Goal: Use online tool/utility: Utilize a website feature to perform a specific function

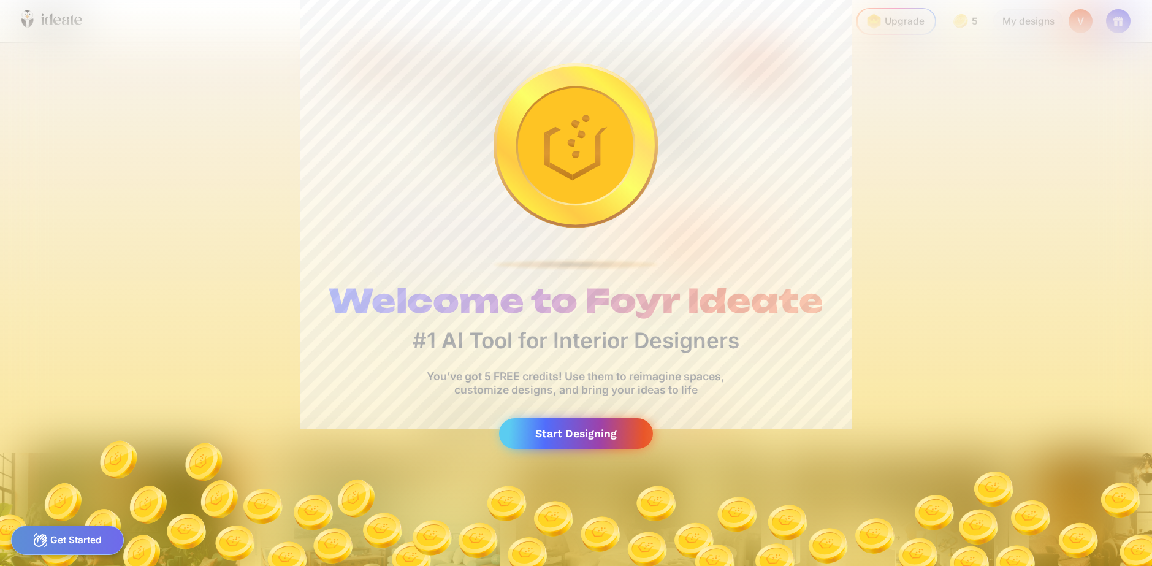
click at [590, 441] on div "Start Designing" at bounding box center [576, 433] width 155 height 31
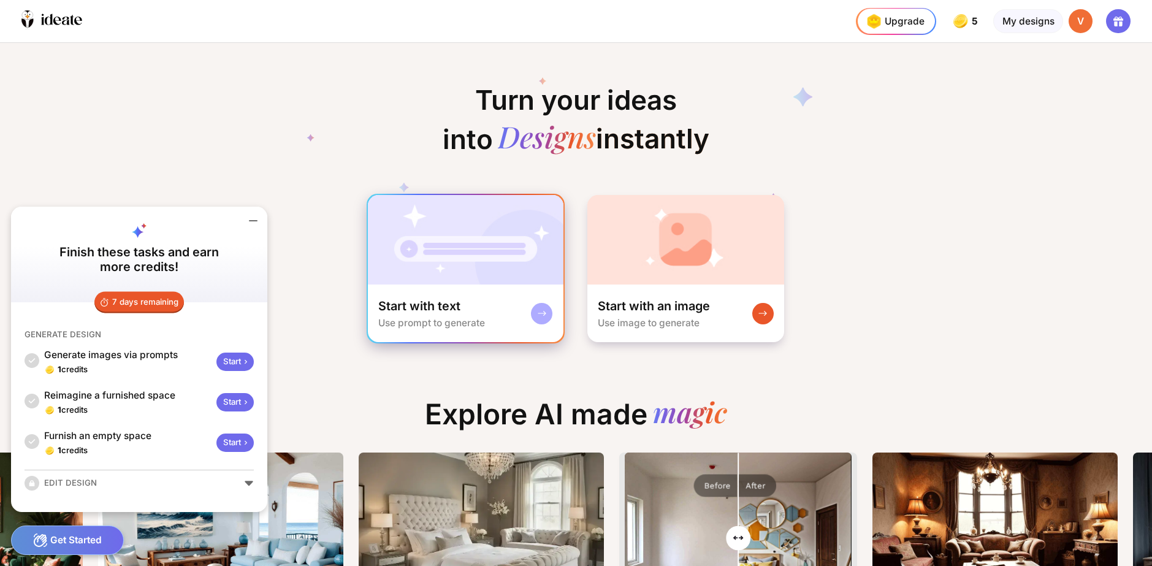
click at [514, 315] on div "Start with text Use prompt to generate" at bounding box center [466, 314] width 196 height 58
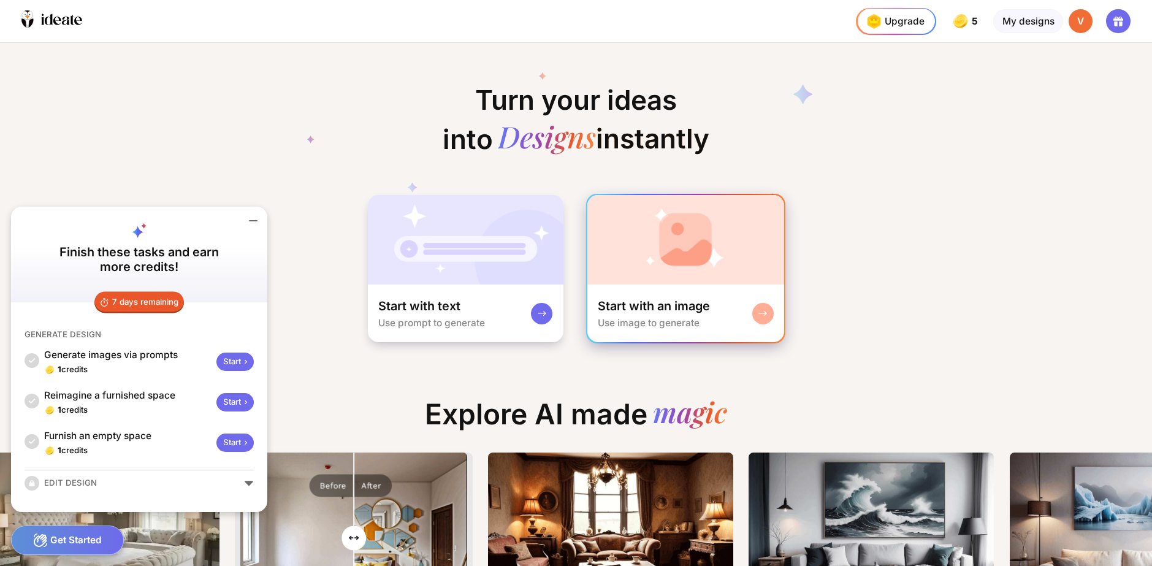
click at [733, 292] on div "Start with an image Use image to generate" at bounding box center [685, 314] width 197 height 58
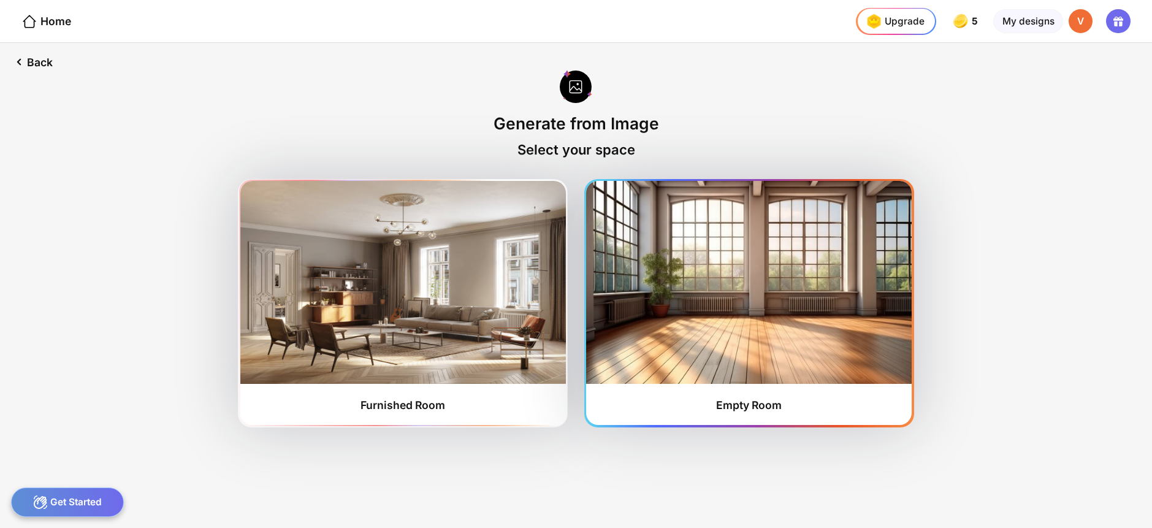
click at [708, 288] on img at bounding box center [749, 282] width 326 height 202
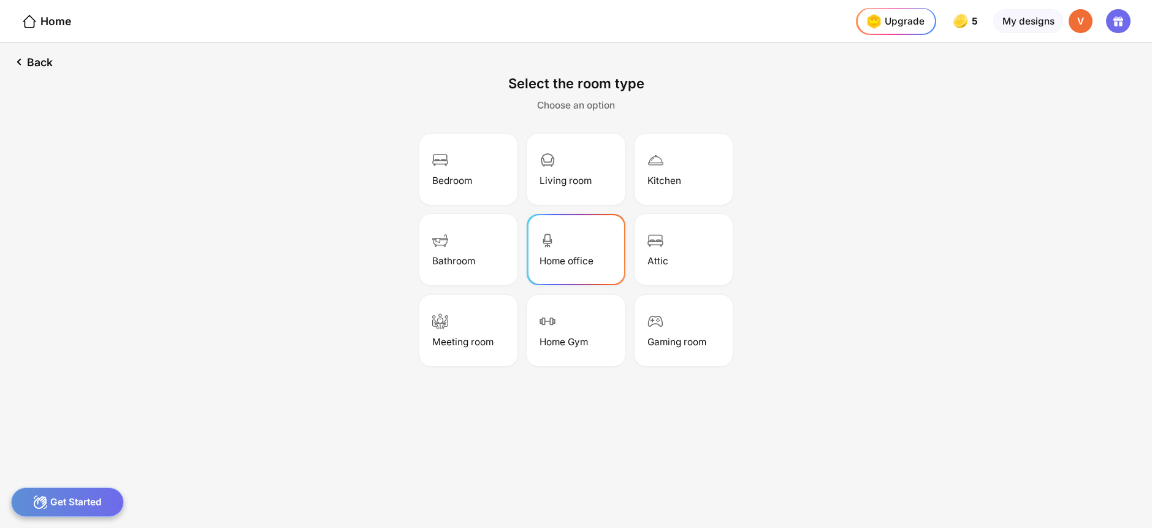
click at [612, 253] on div "Home office" at bounding box center [576, 249] width 94 height 67
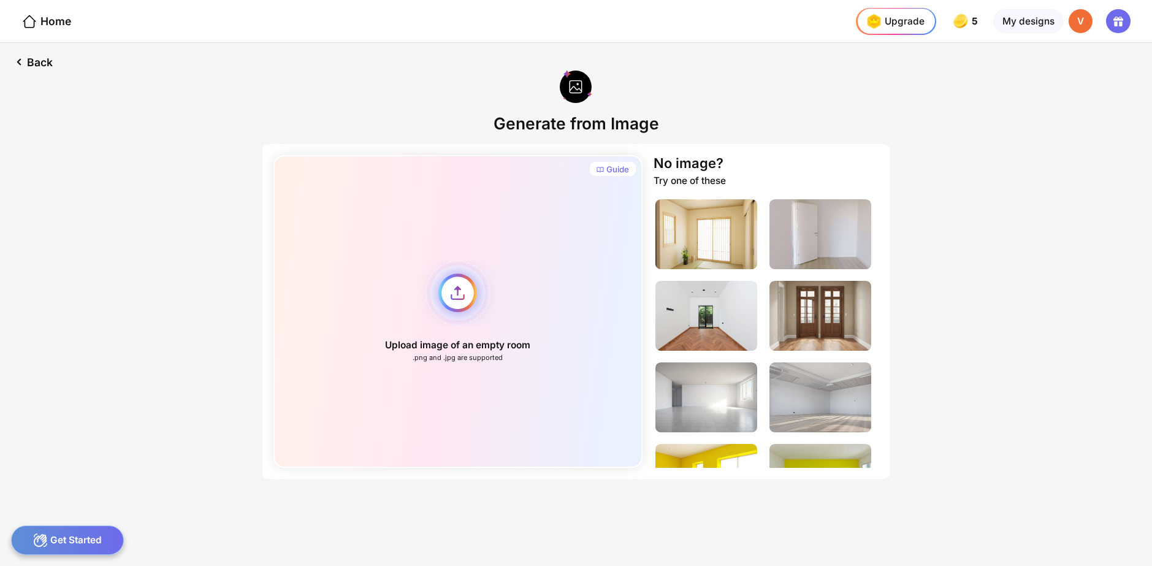
click at [460, 286] on div "Upload image of an empty room .png and .jpg are supported" at bounding box center [458, 311] width 370 height 313
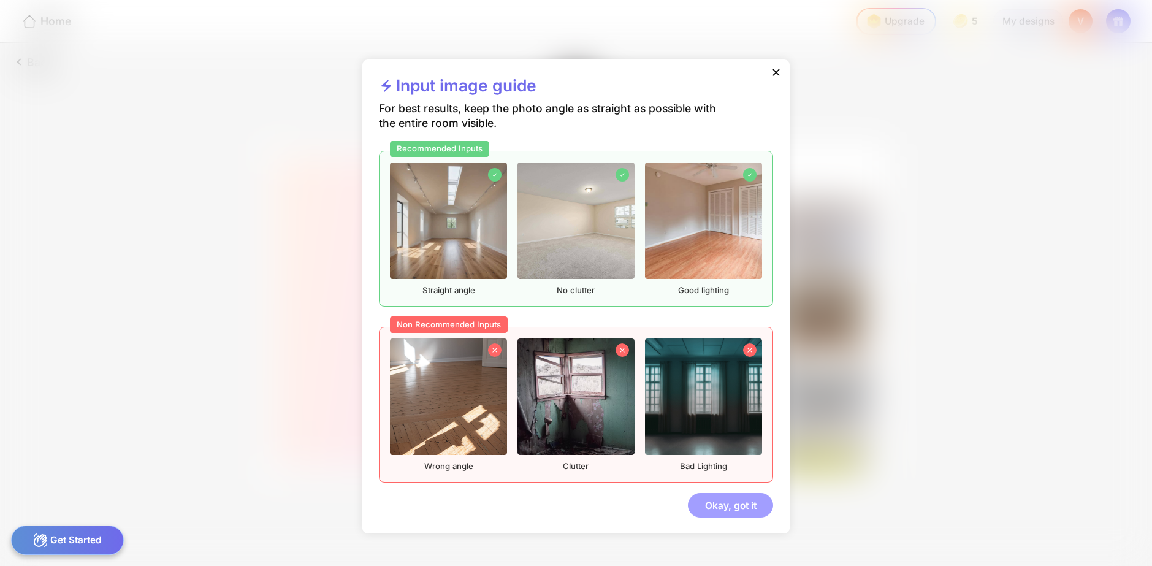
click at [735, 499] on div "Okay, got it" at bounding box center [730, 505] width 85 height 25
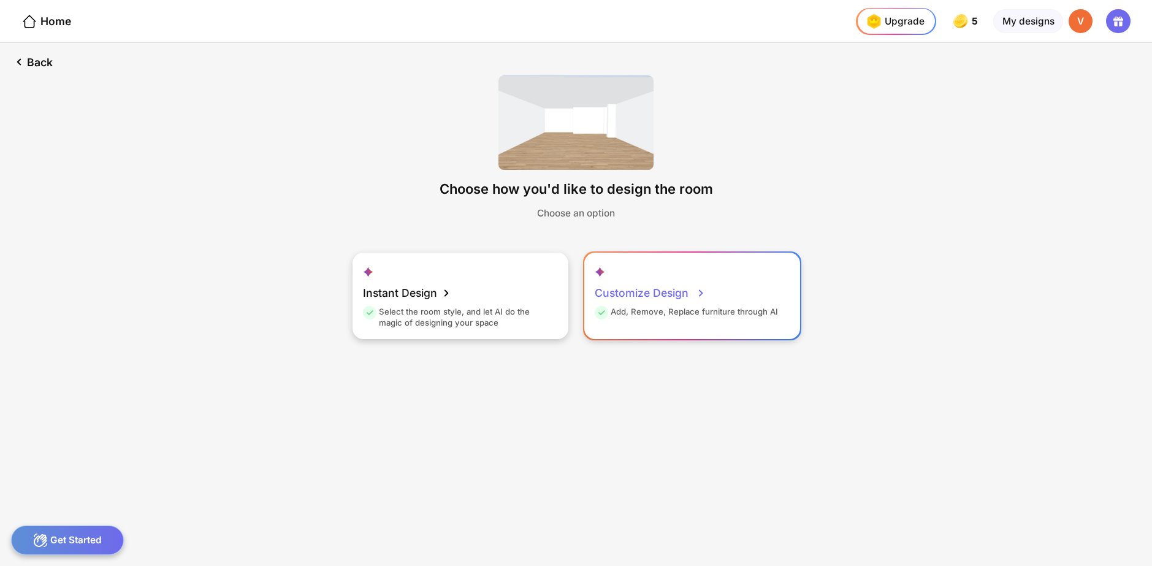
click at [693, 292] on icon at bounding box center [700, 293] width 15 height 15
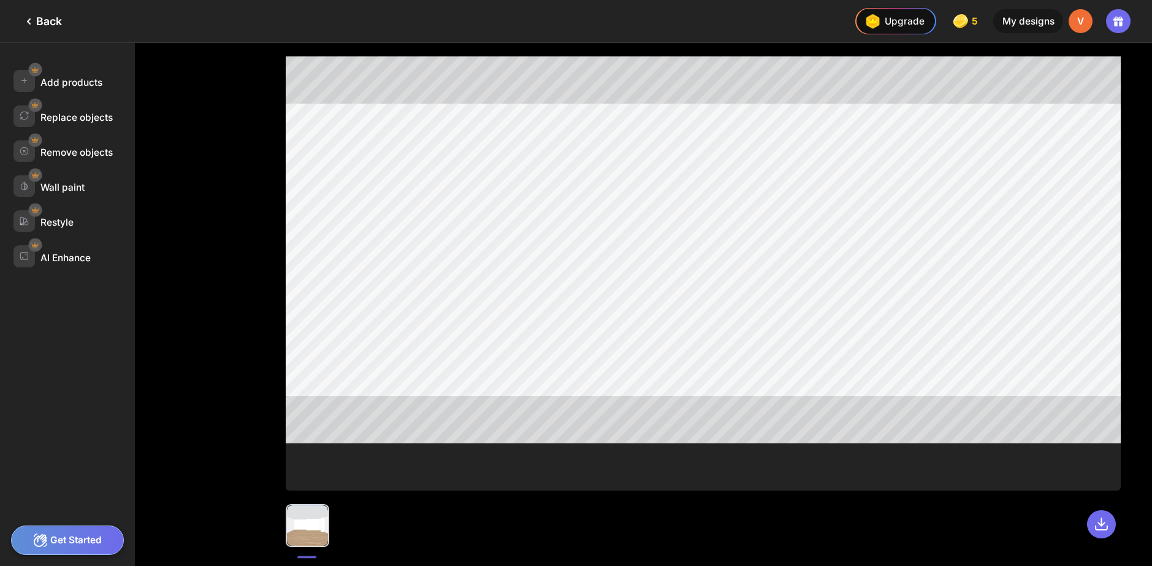
click at [80, 540] on div "Get Started" at bounding box center [67, 539] width 113 height 29
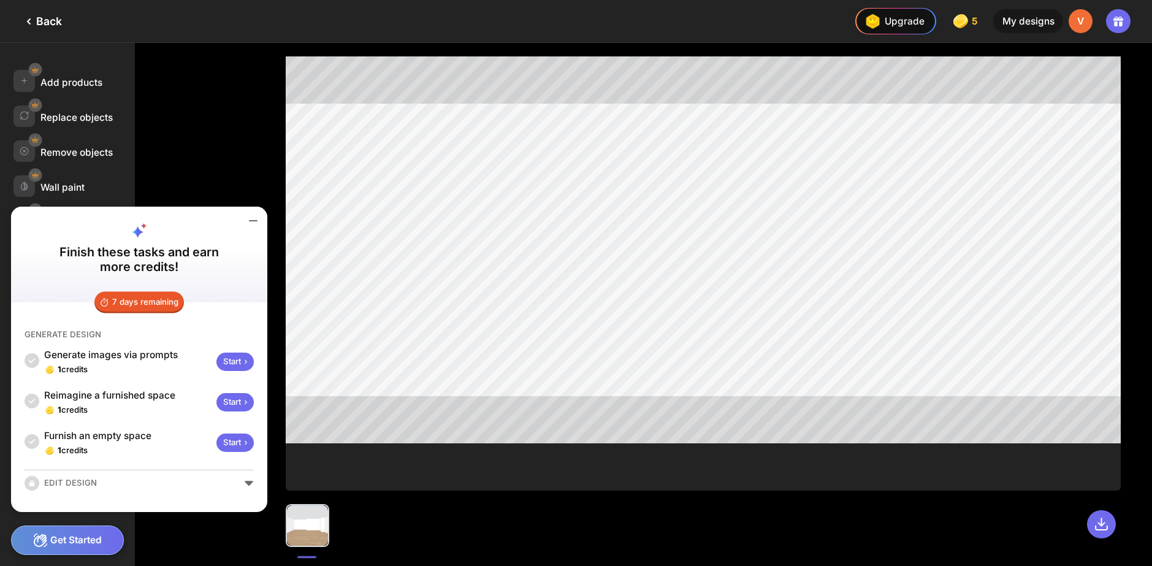
click at [231, 359] on div "Start" at bounding box center [234, 362] width 37 height 19
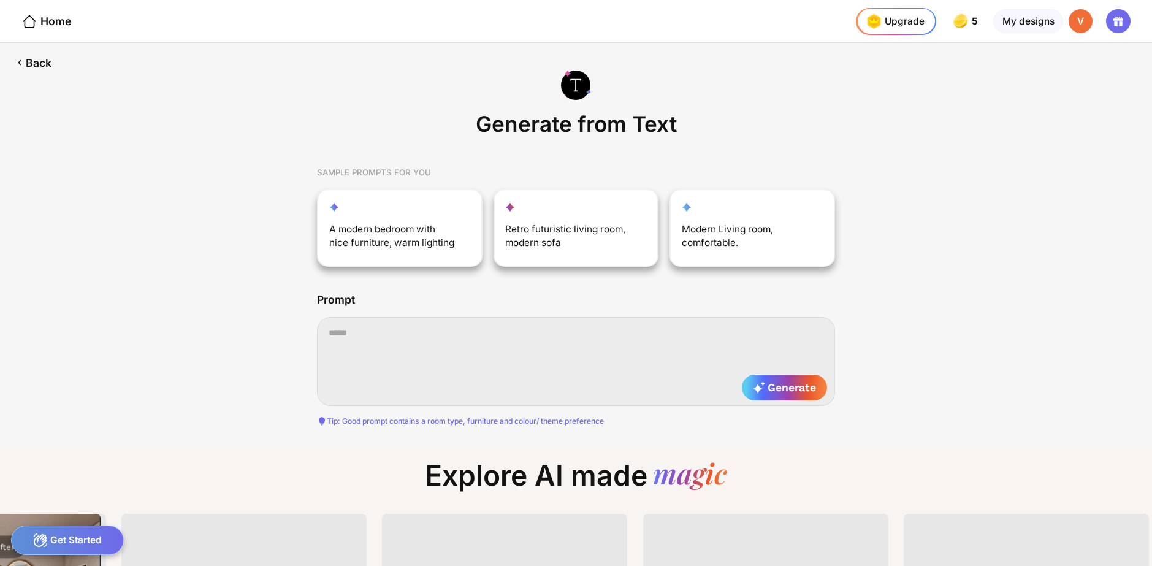
scroll to position [0, 915]
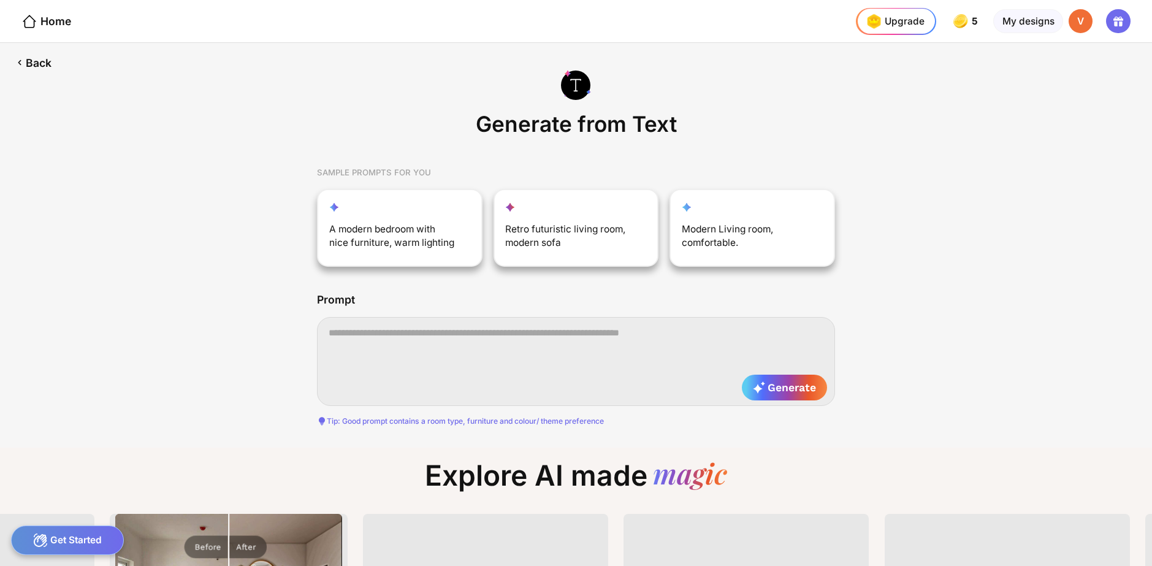
click at [435, 329] on textarea at bounding box center [576, 361] width 518 height 89
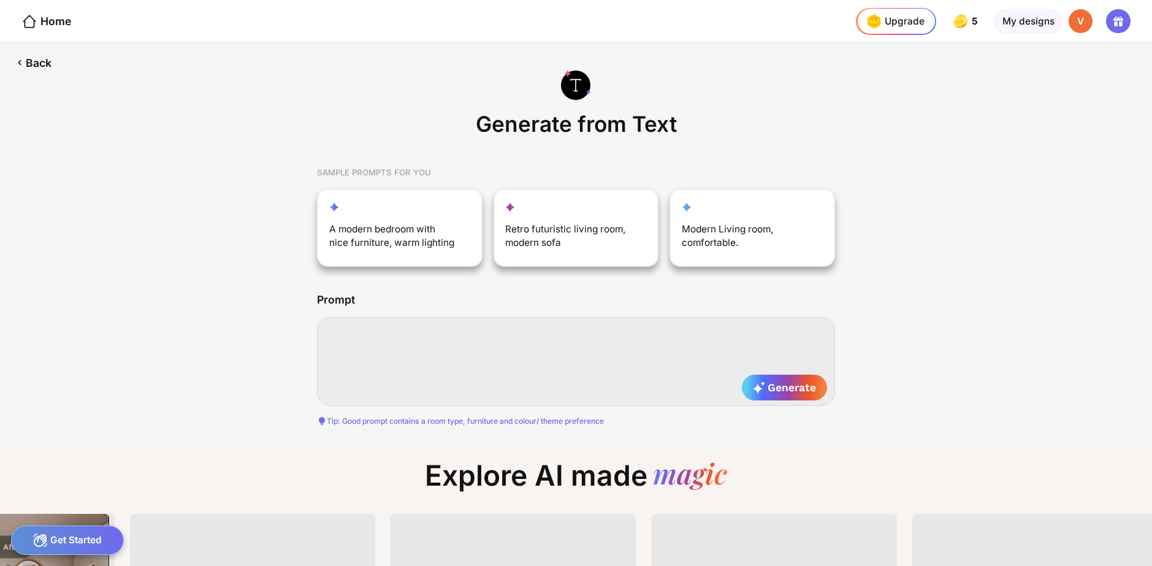
paste textarea "**********"
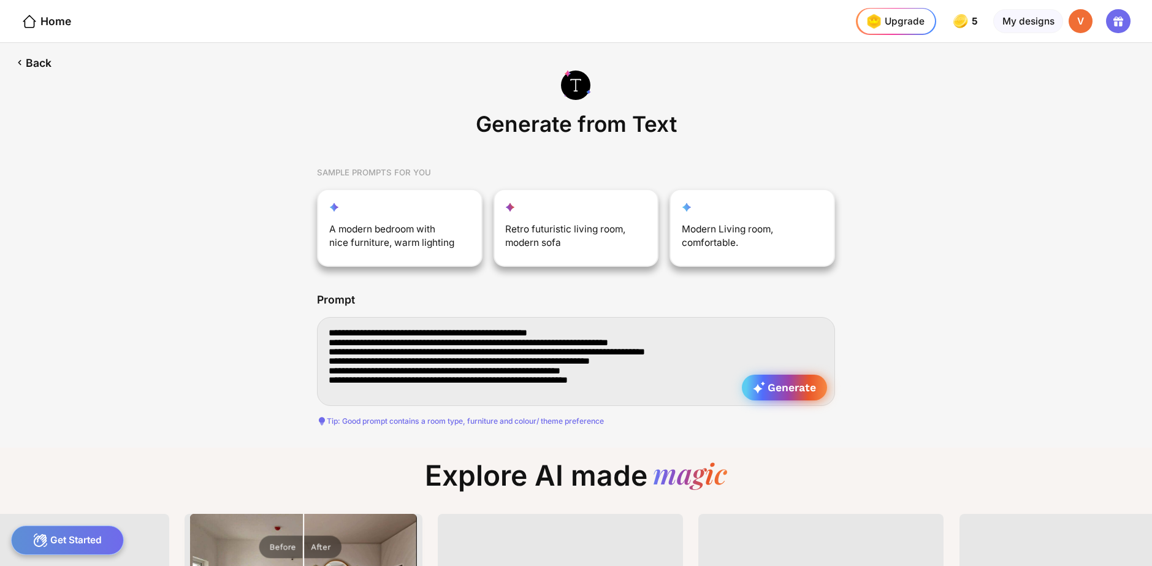
type textarea "**********"
click at [781, 390] on span "Generate" at bounding box center [784, 387] width 63 height 12
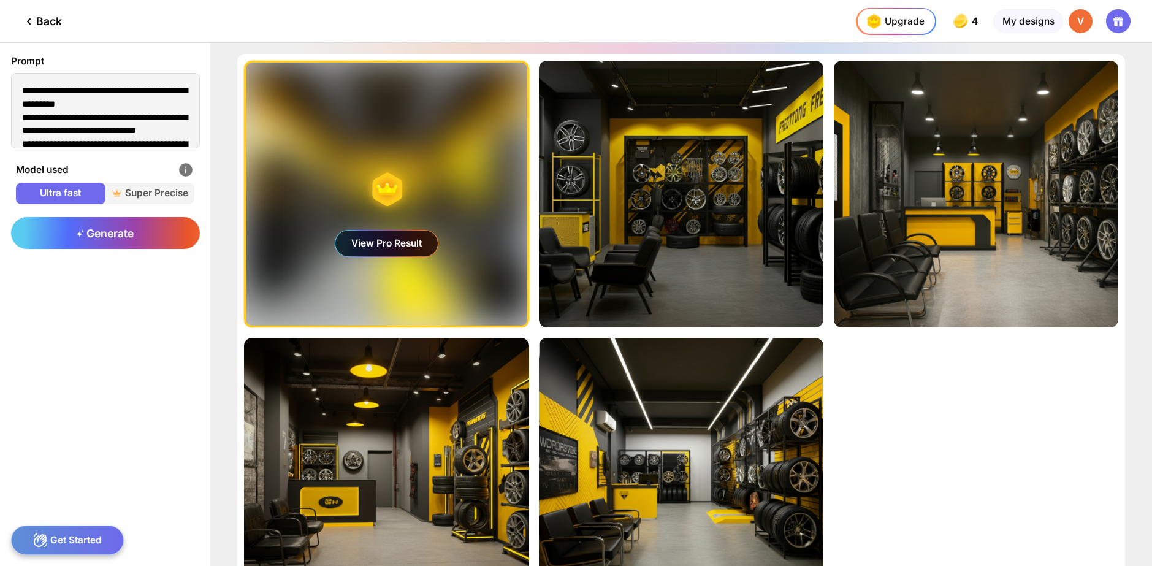
click at [75, 538] on div "Get Started" at bounding box center [67, 539] width 113 height 29
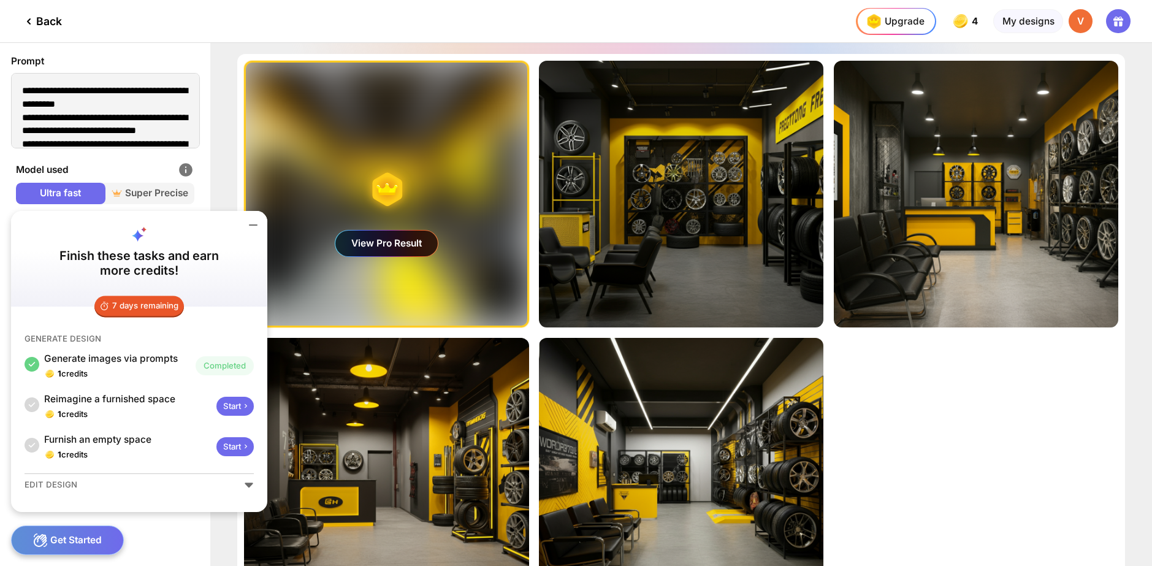
click at [235, 407] on div "Start" at bounding box center [234, 406] width 37 height 19
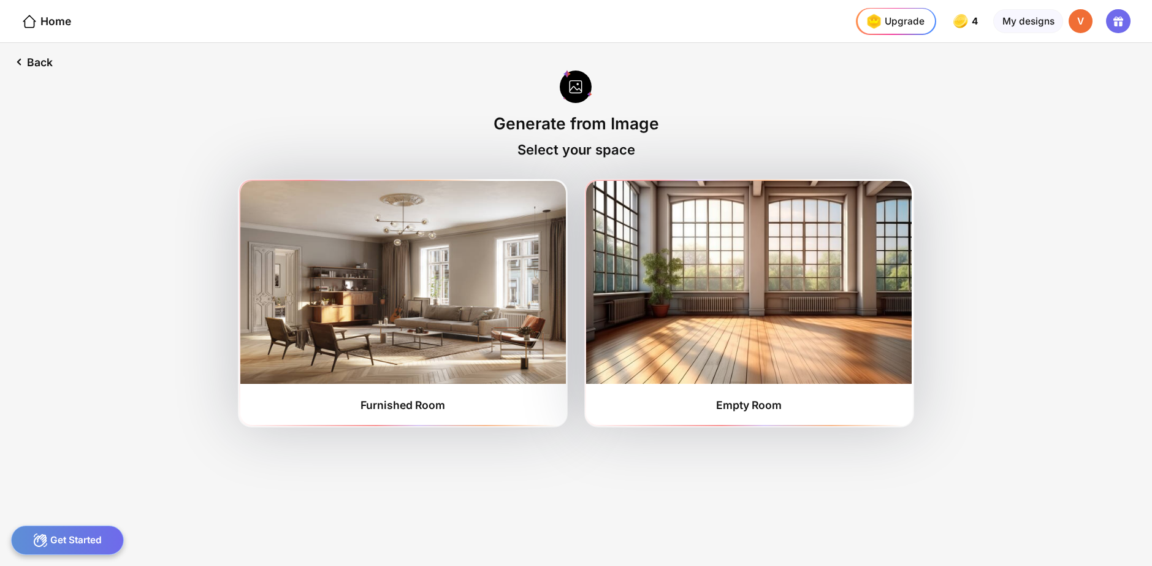
click at [70, 535] on div "Get Started" at bounding box center [67, 539] width 113 height 29
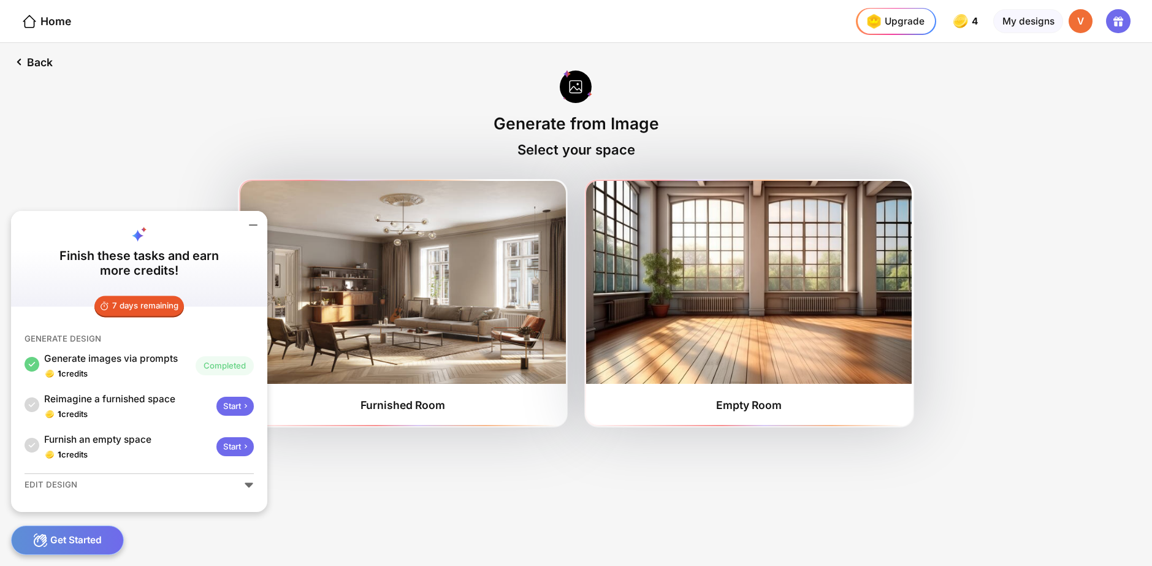
click at [249, 484] on icon at bounding box center [249, 485] width 8 height 5
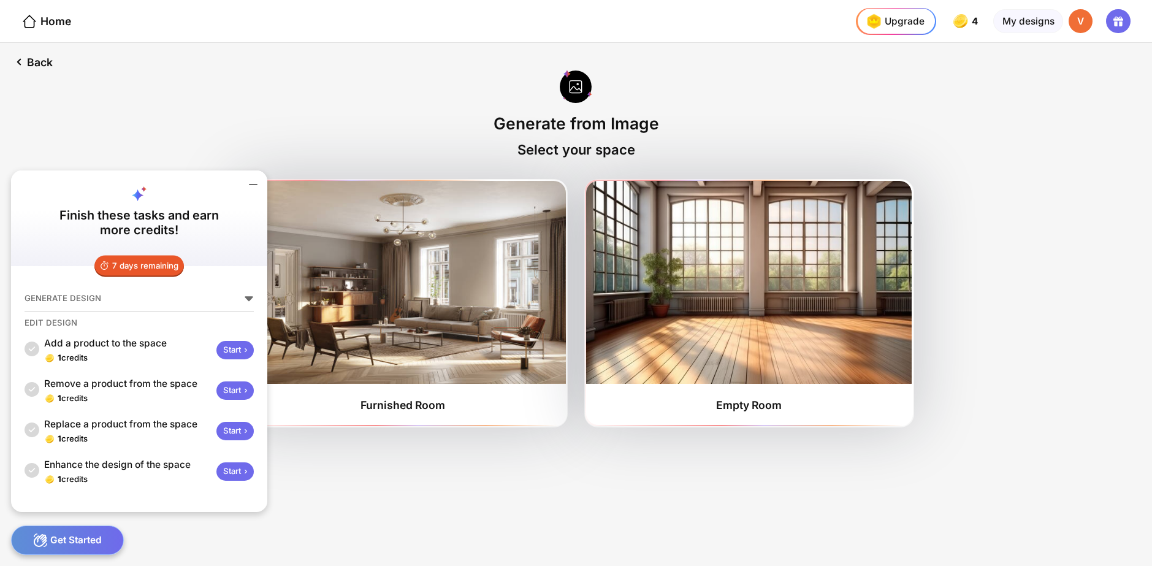
click at [239, 297] on div "GENERATE DESIGN" at bounding box center [139, 298] width 229 height 11
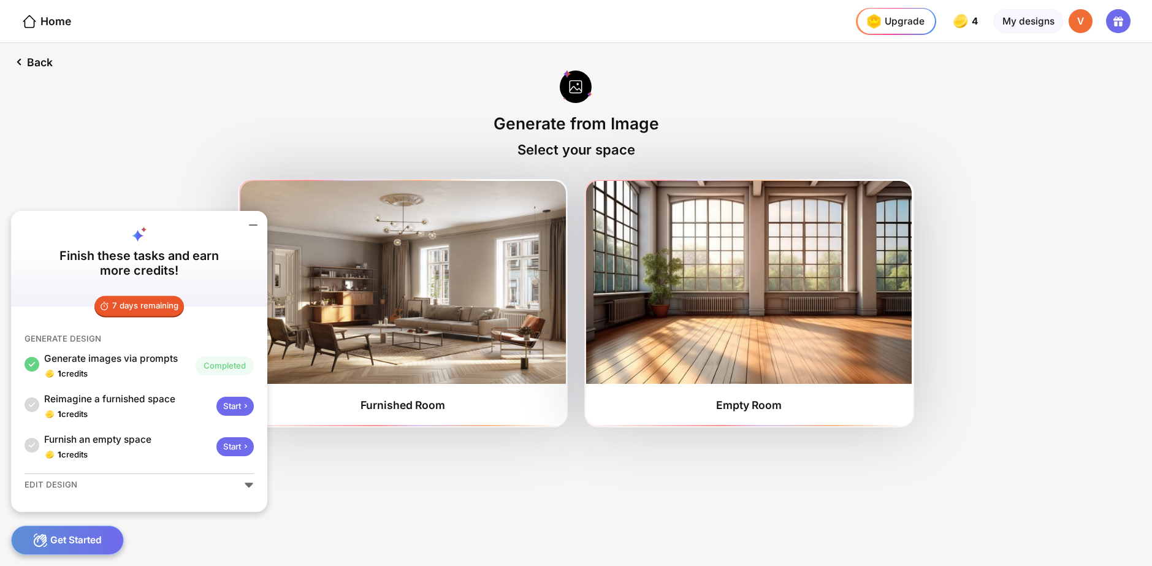
click at [247, 480] on icon at bounding box center [249, 485] width 10 height 10
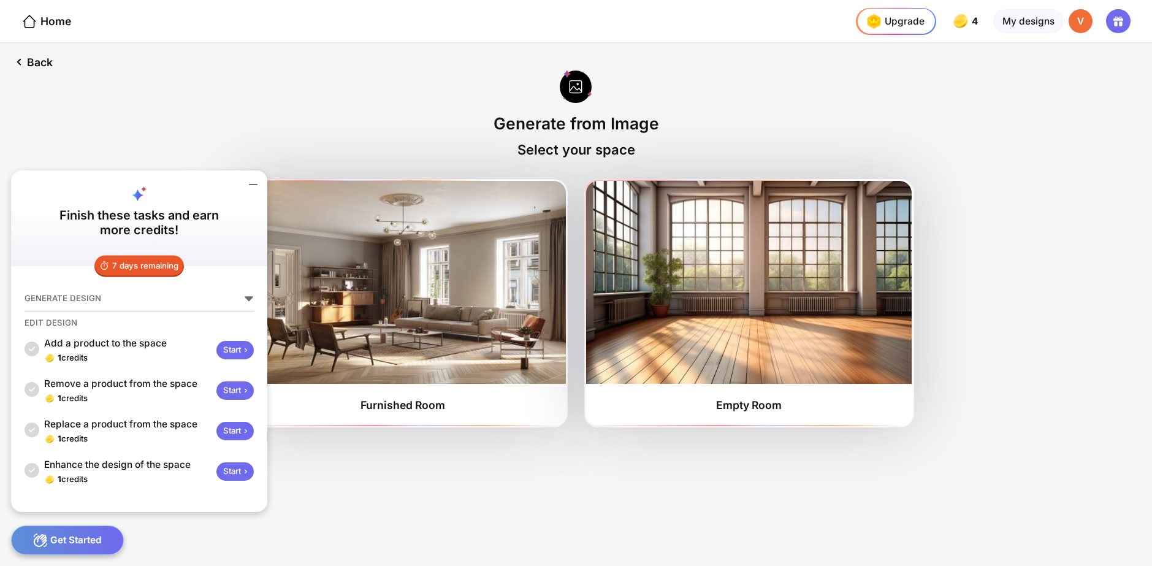
click at [239, 353] on div "Start" at bounding box center [234, 350] width 37 height 19
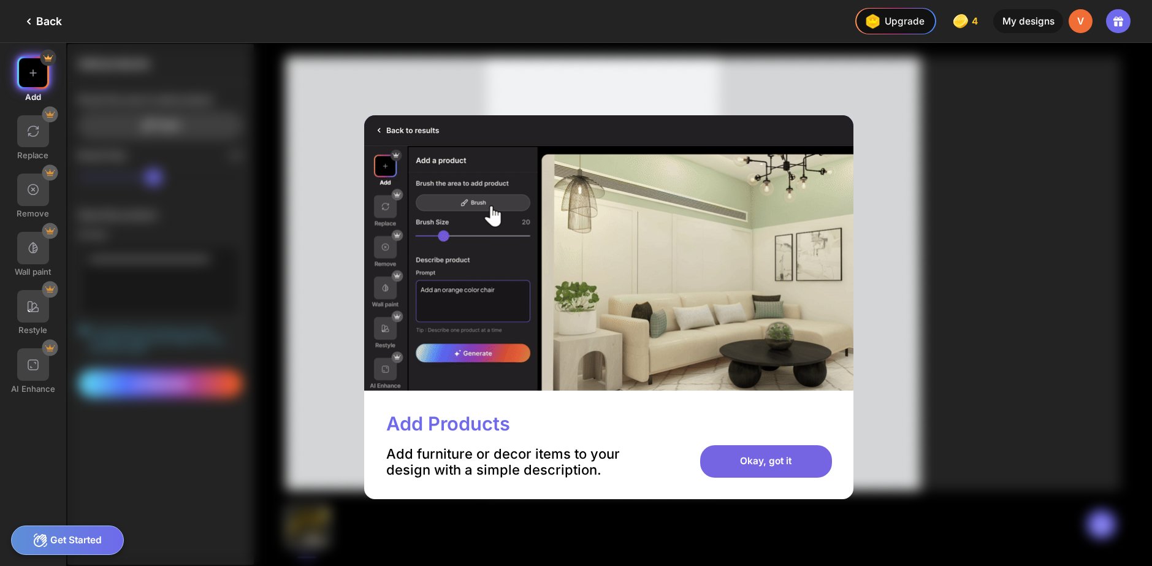
click at [773, 465] on div "Okay, got it" at bounding box center [766, 461] width 132 height 32
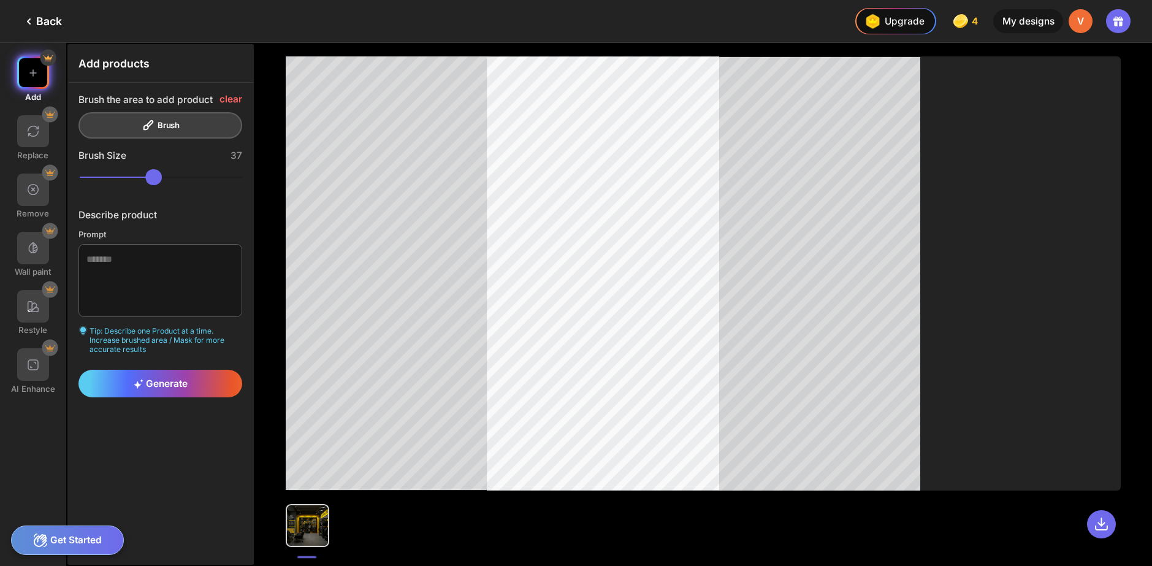
drag, startPoint x: 155, startPoint y: 180, endPoint x: 129, endPoint y: 181, distance: 25.2
type input "**"
click at [129, 181] on input "range" at bounding box center [162, 177] width 164 height 16
click at [25, 16] on icon at bounding box center [28, 21] width 15 height 15
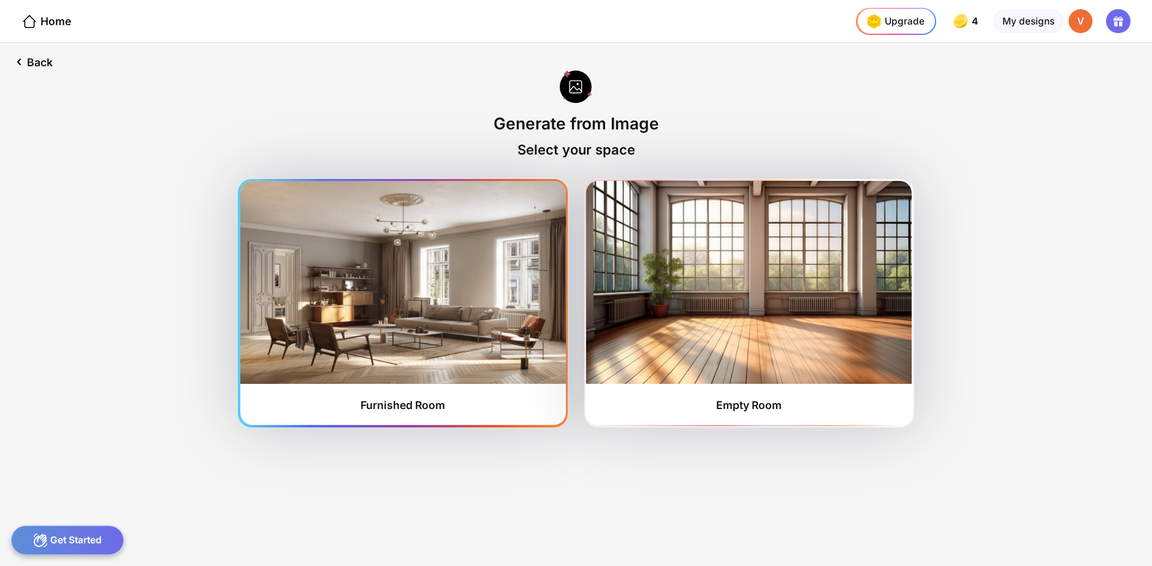
click at [319, 263] on img at bounding box center [403, 282] width 326 height 202
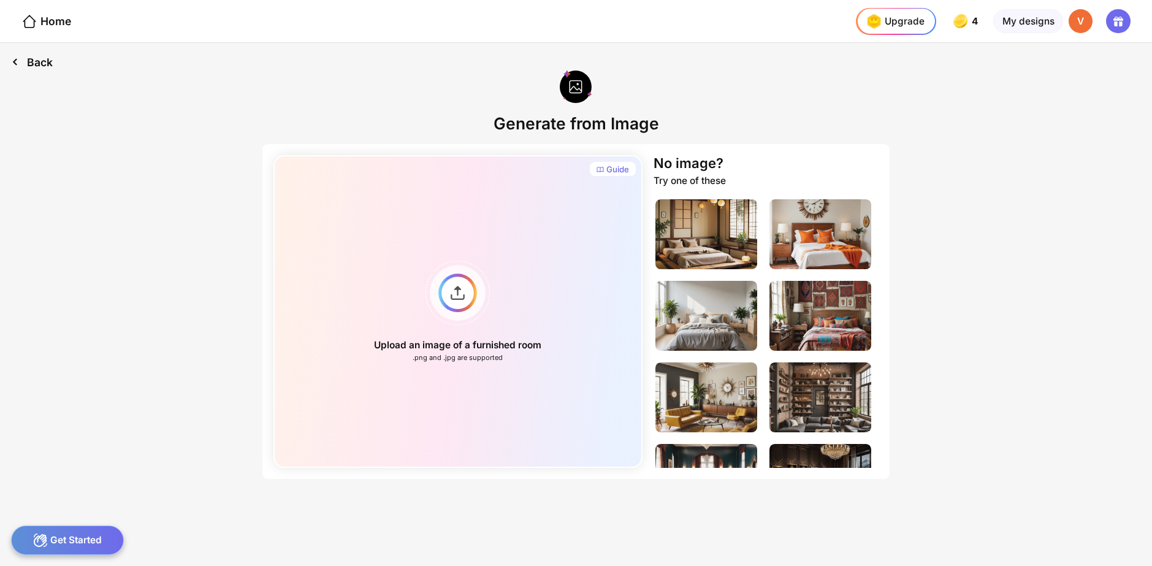
click at [26, 61] on div "Back" at bounding box center [32, 62] width 64 height 38
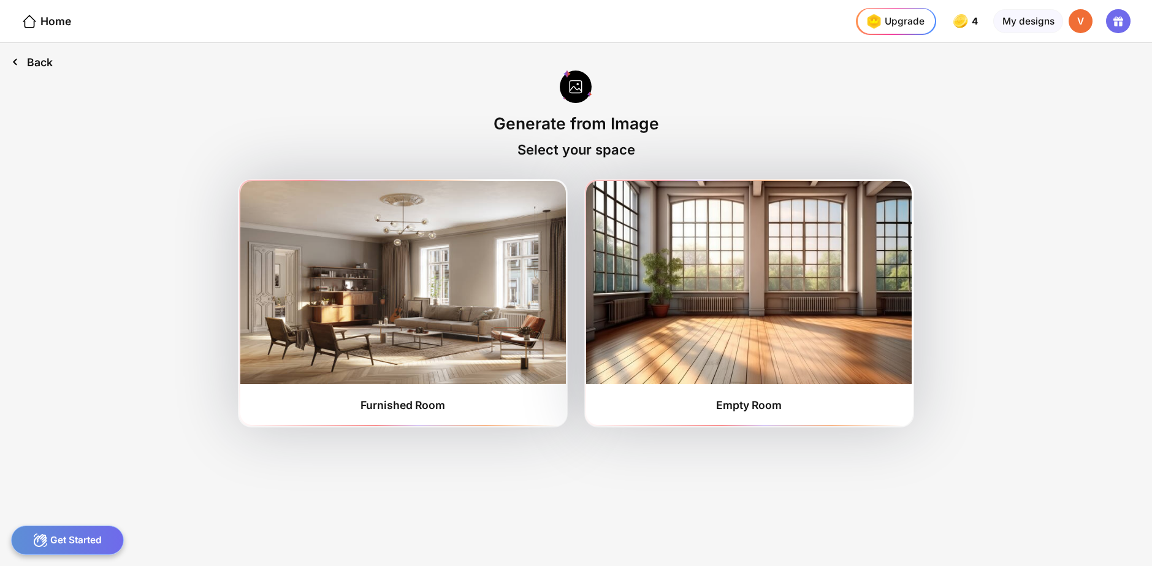
click at [37, 66] on div "Back" at bounding box center [32, 62] width 64 height 38
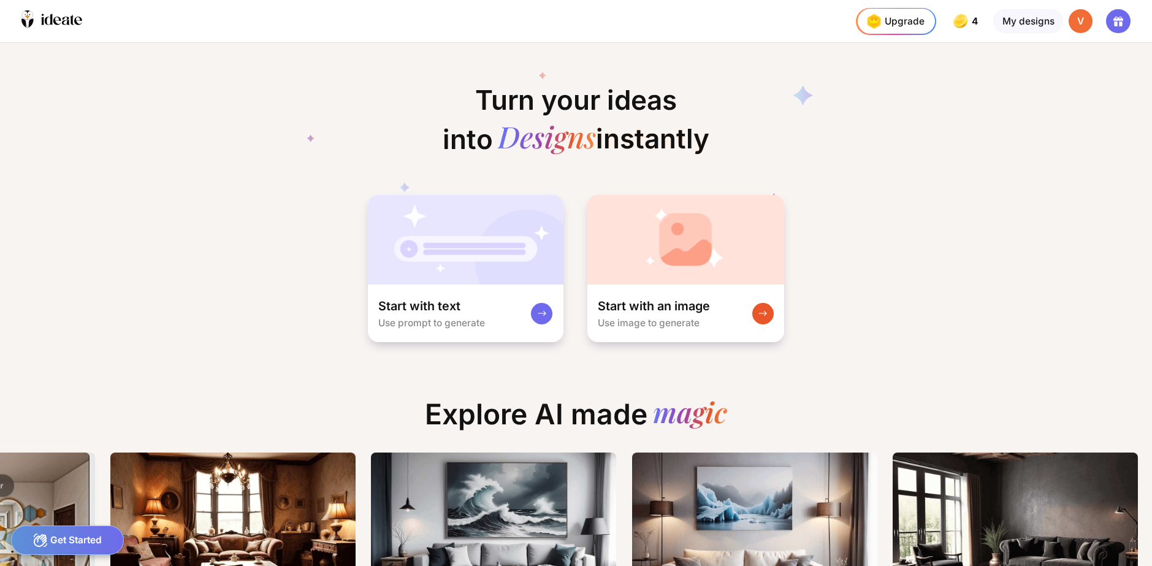
scroll to position [0, 36]
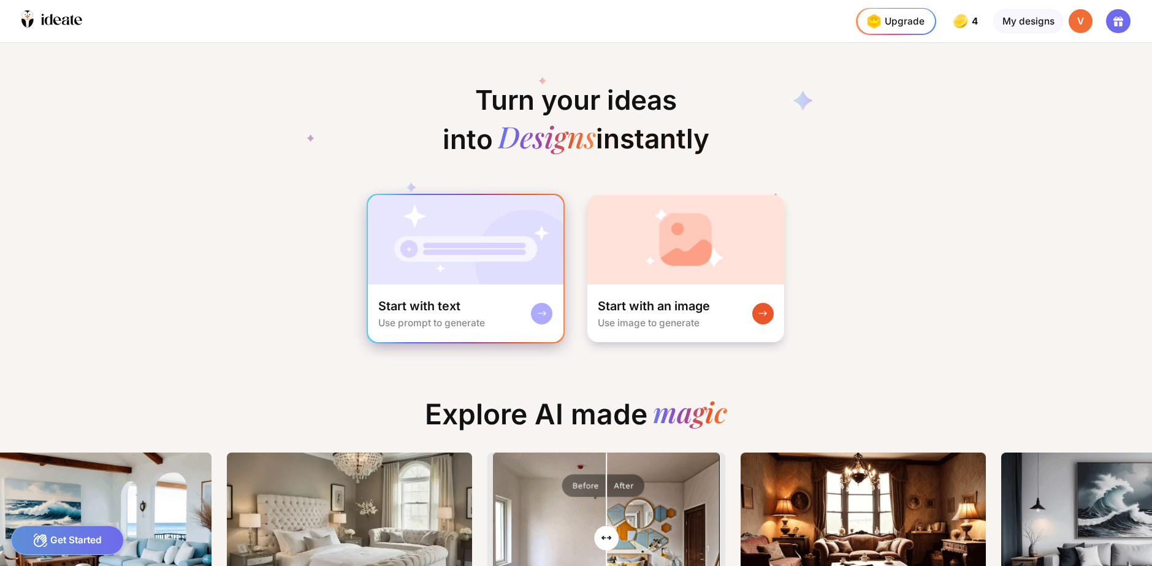
click at [465, 279] on img at bounding box center [466, 240] width 196 height 90
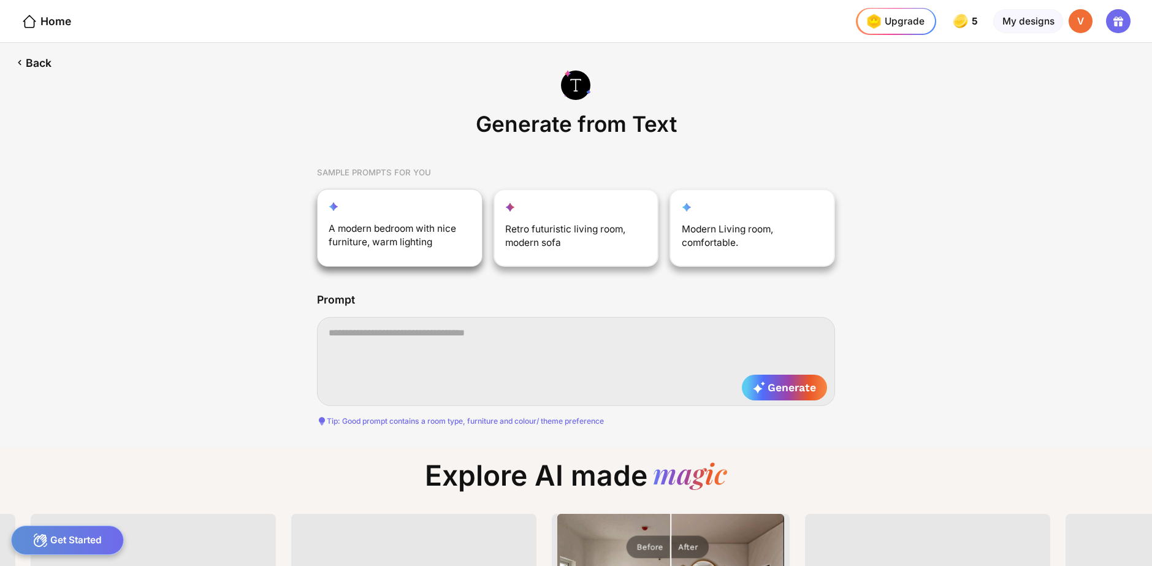
drag, startPoint x: 310, startPoint y: 220, endPoint x: 318, endPoint y: 219, distance: 8.7
click at [309, 220] on div "Generate from Text SAMPLE PROMPTS FOR YOU A modern bedroom with nice furniture,…" at bounding box center [576, 245] width 1152 height 405
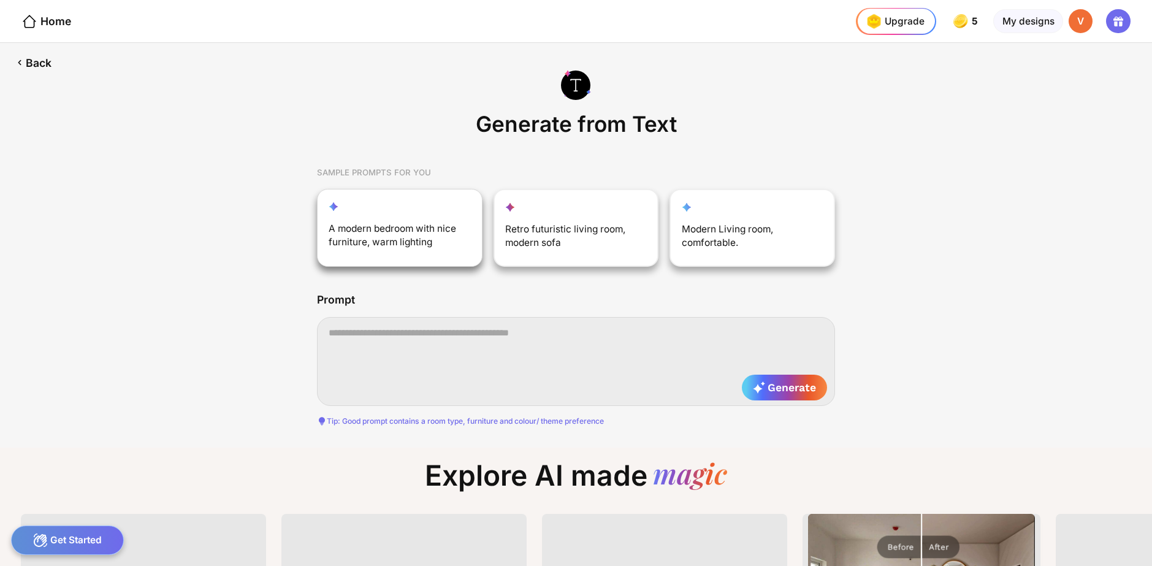
click at [354, 224] on div "A modern bedroom with nice furniture, warm lighting" at bounding box center [393, 238] width 128 height 32
type textarea "**********"
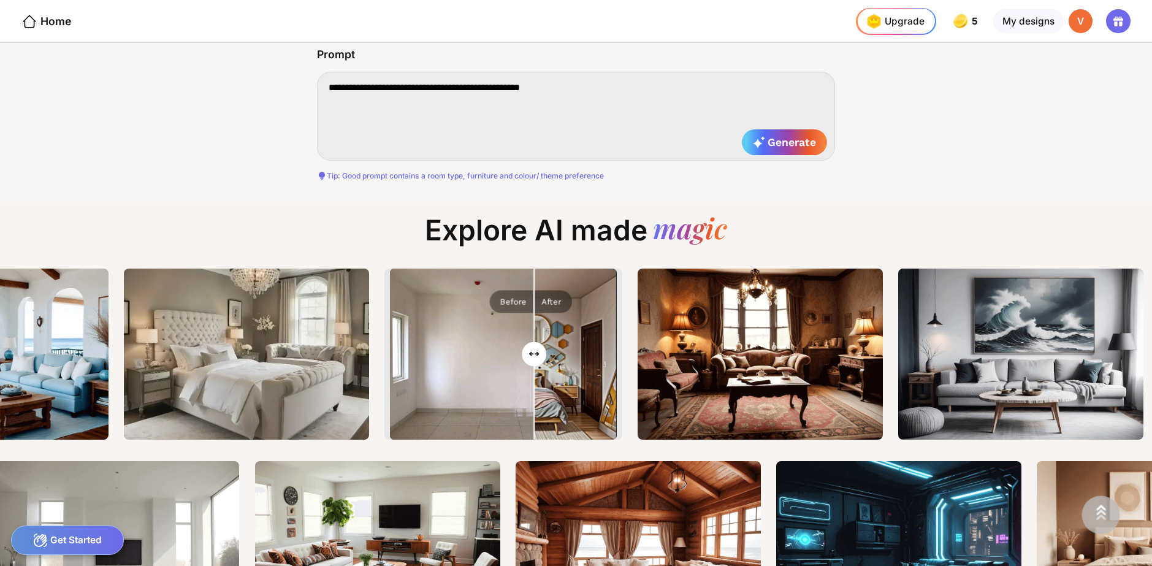
drag, startPoint x: 498, startPoint y: 351, endPoint x: 534, endPoint y: 370, distance: 40.9
type input "**"
click at [534, 370] on input "range" at bounding box center [503, 355] width 224 height 171
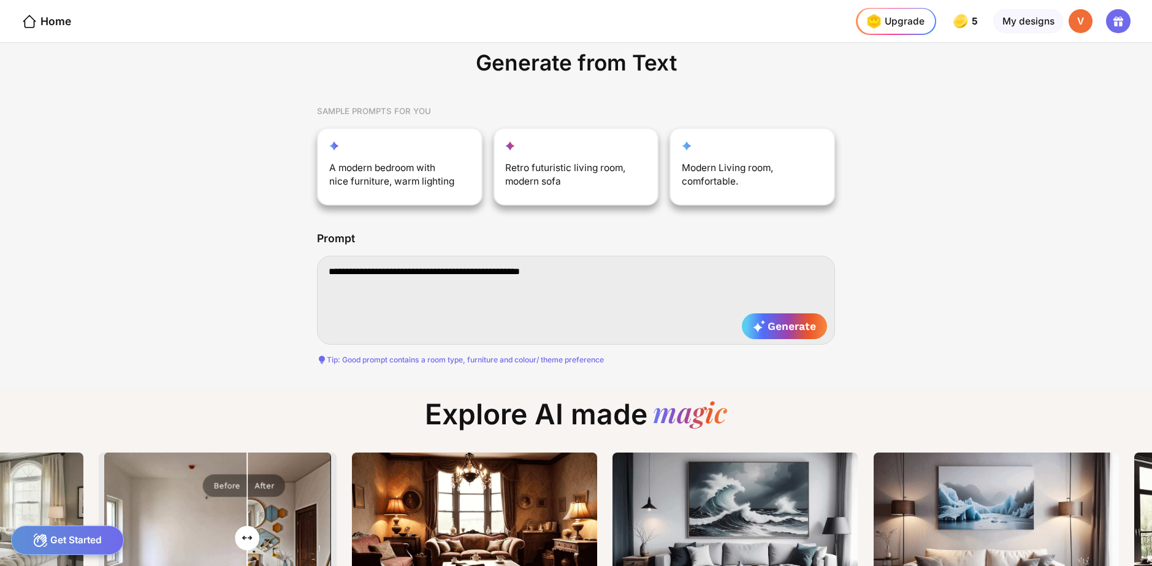
drag, startPoint x: 597, startPoint y: 275, endPoint x: 578, endPoint y: 275, distance: 19.0
click at [578, 275] on textarea "**********" at bounding box center [576, 300] width 518 height 89
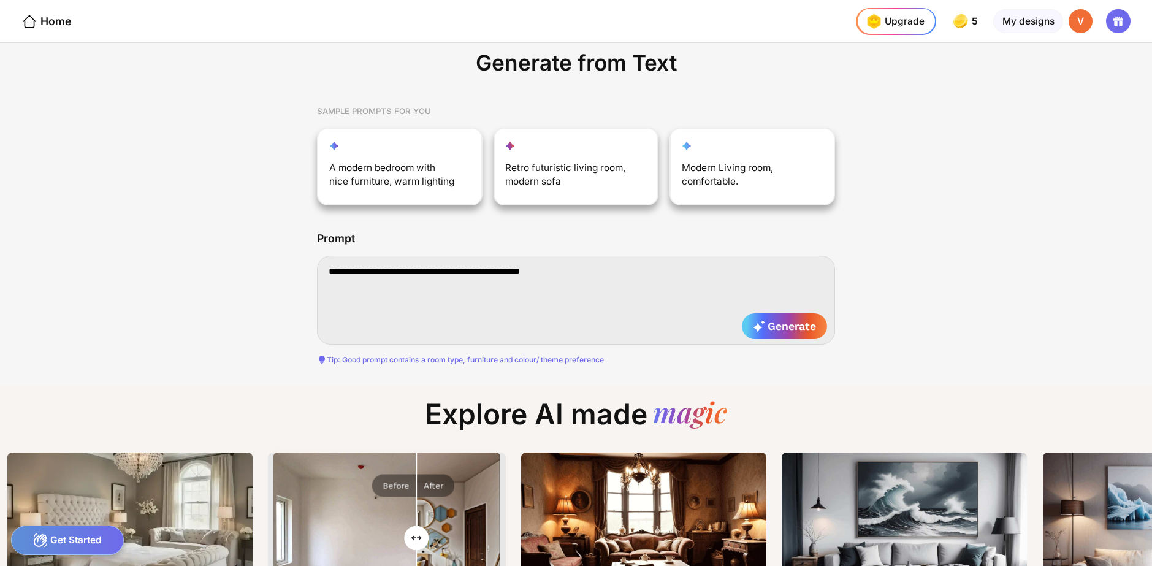
drag, startPoint x: 578, startPoint y: 275, endPoint x: 215, endPoint y: 277, distance: 363.0
click at [215, 277] on div "**********" at bounding box center [576, 184] width 1152 height 405
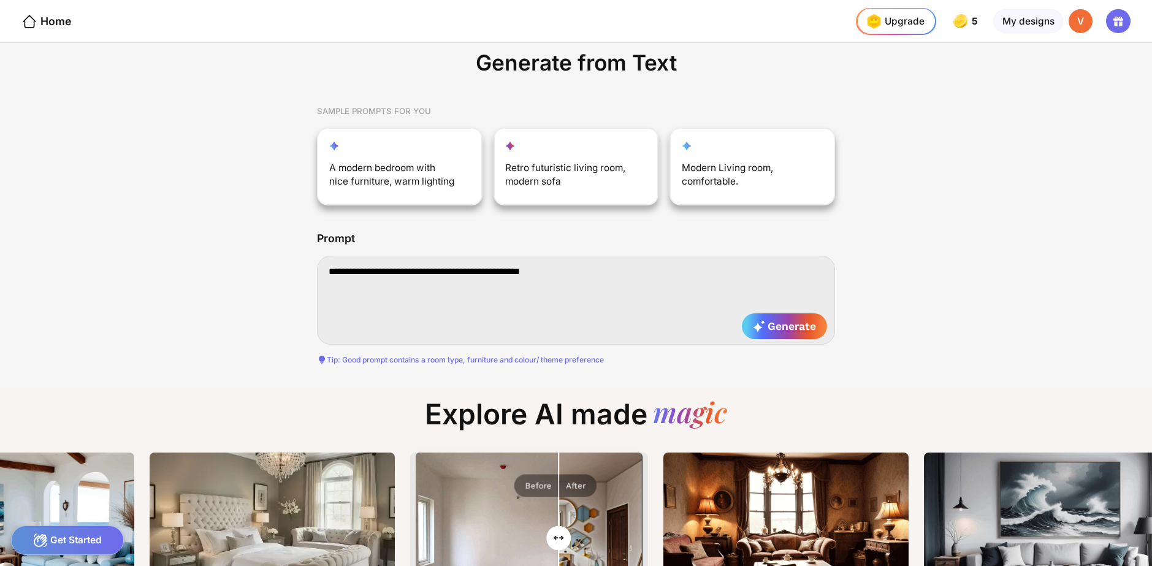
paste textarea "**********"
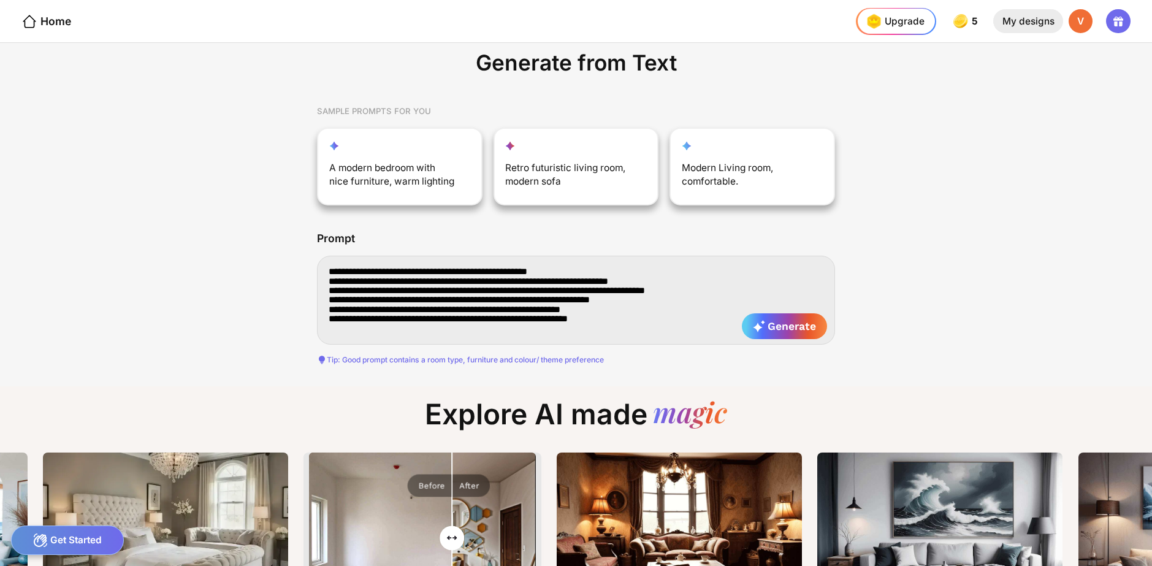
type textarea "**********"
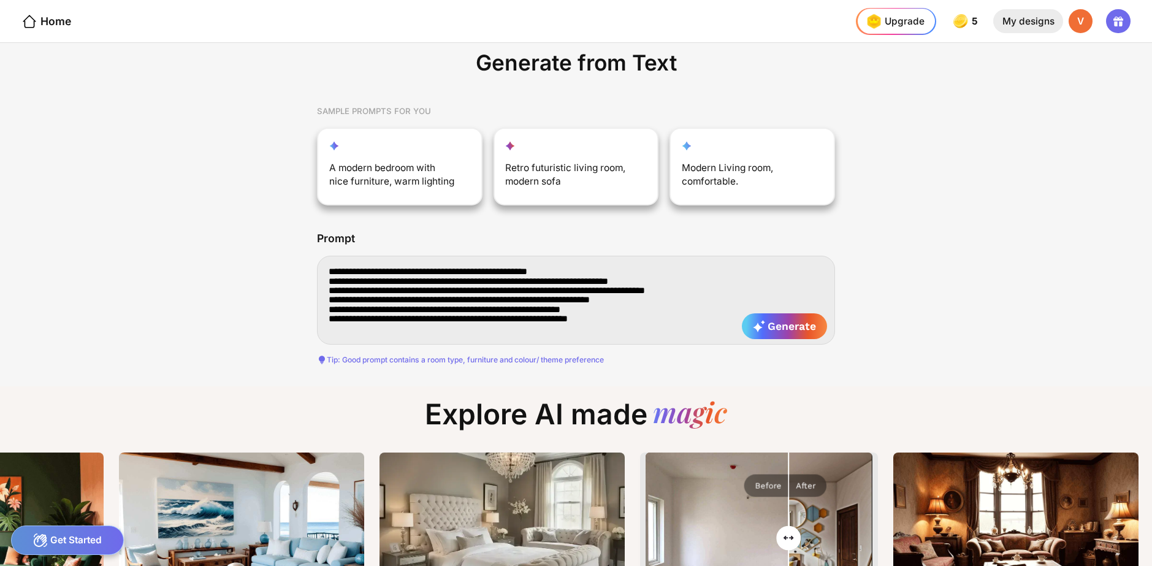
click at [1020, 21] on div "My designs" at bounding box center [1027, 21] width 69 height 25
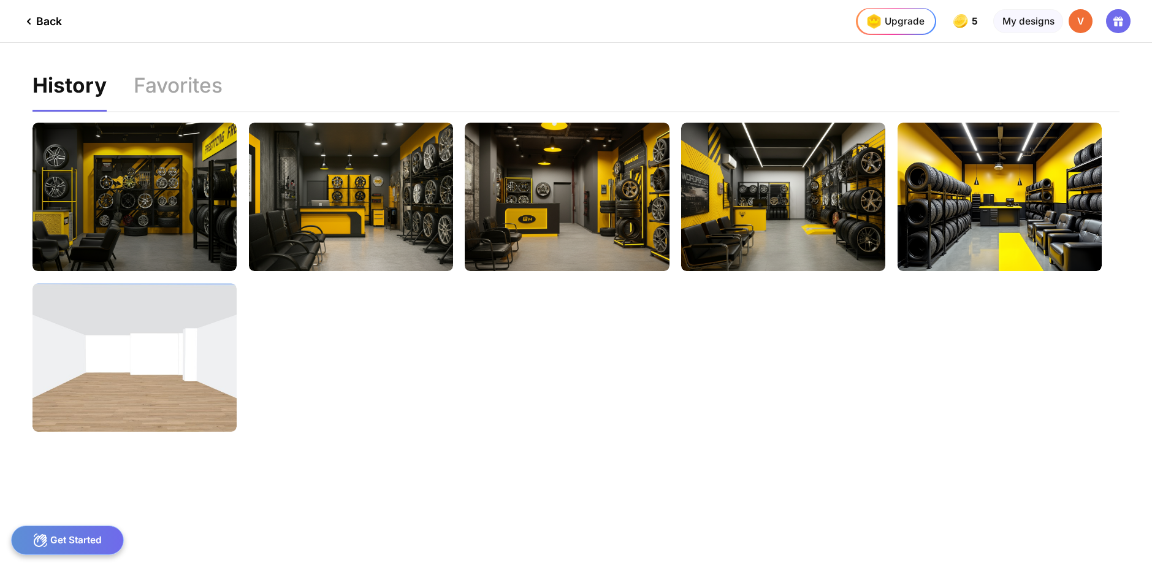
click at [1020, 21] on div "My designs" at bounding box center [1027, 21] width 69 height 25
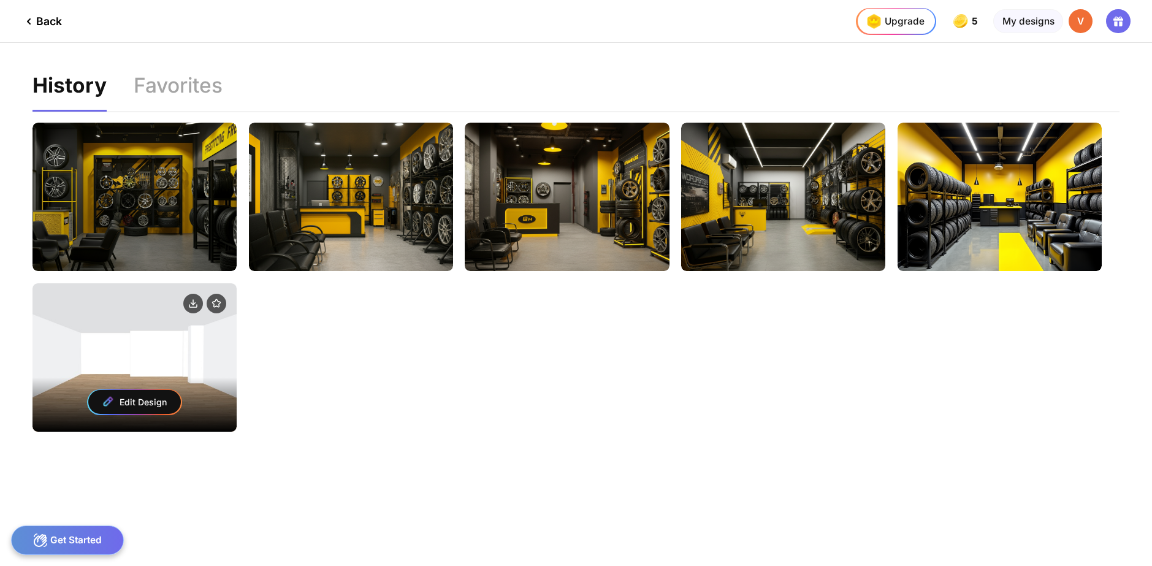
click at [161, 335] on div "Edit Design" at bounding box center [134, 357] width 204 height 148
click at [151, 403] on div "Edit Design" at bounding box center [134, 402] width 93 height 24
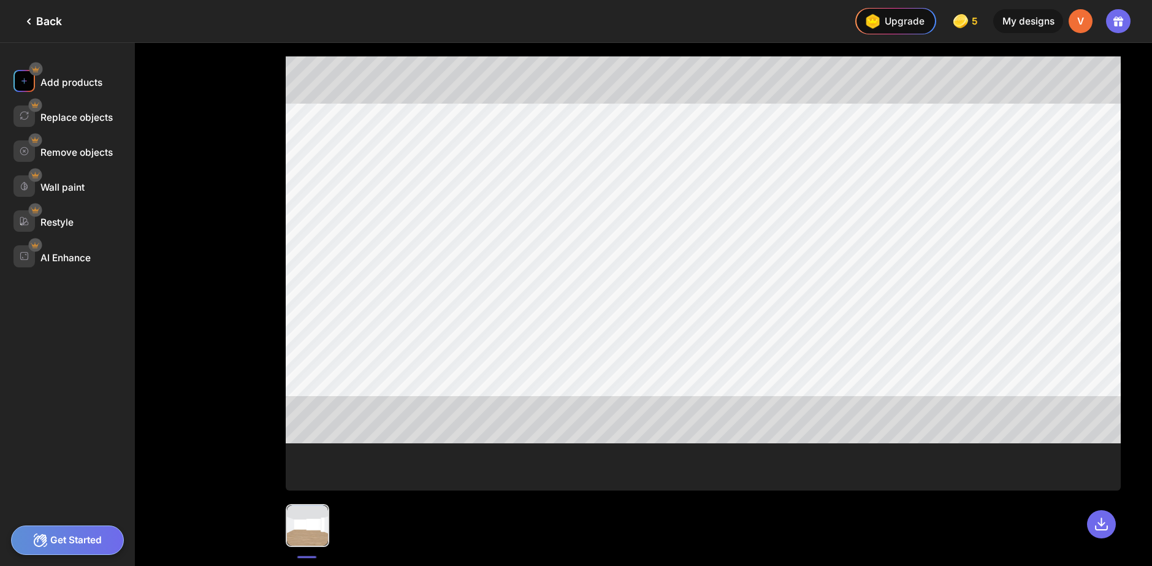
click at [25, 82] on img at bounding box center [24, 80] width 9 height 9
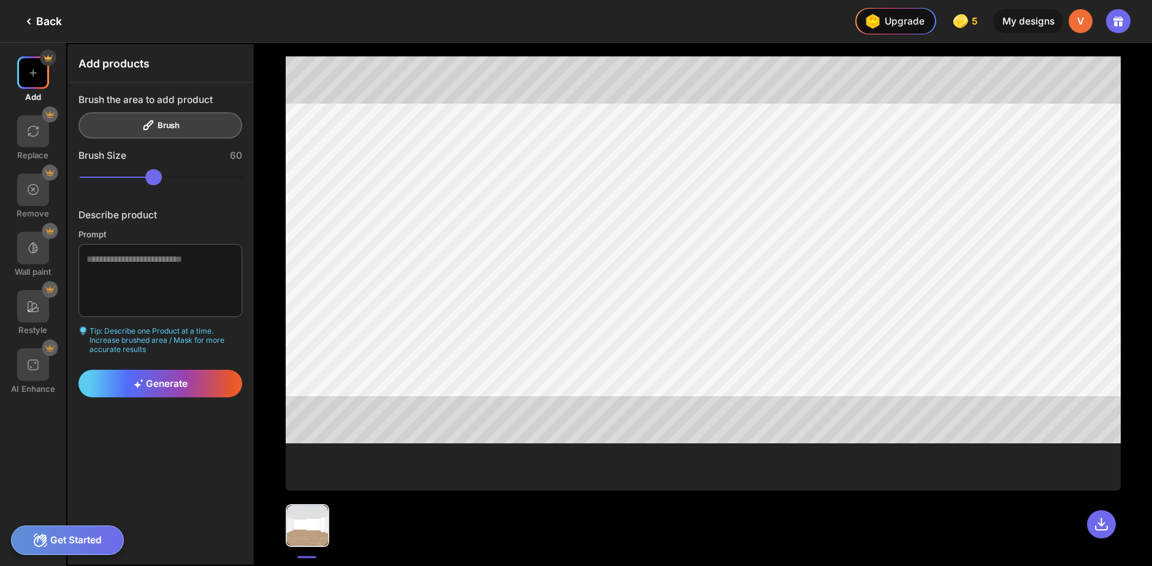
drag, startPoint x: 117, startPoint y: 464, endPoint x: 50, endPoint y: 538, distance: 99.9
click at [50, 538] on div "Get Started" at bounding box center [67, 539] width 113 height 29
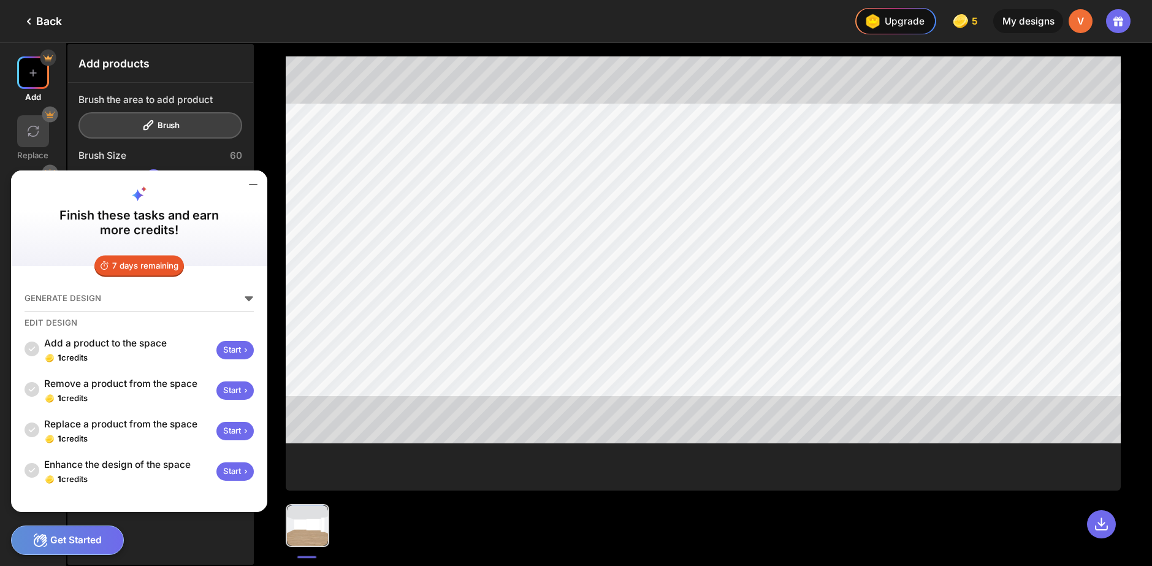
click at [123, 318] on div "GENERATE DESIGN" at bounding box center [139, 401] width 229 height 167
click at [78, 350] on div "Add a product to the space" at bounding box center [127, 343] width 167 height 13
drag, startPoint x: 31, startPoint y: 353, endPoint x: 131, endPoint y: 348, distance: 100.1
click at [33, 351] on icon at bounding box center [32, 349] width 15 height 15
click at [234, 350] on div "Start" at bounding box center [234, 350] width 37 height 19
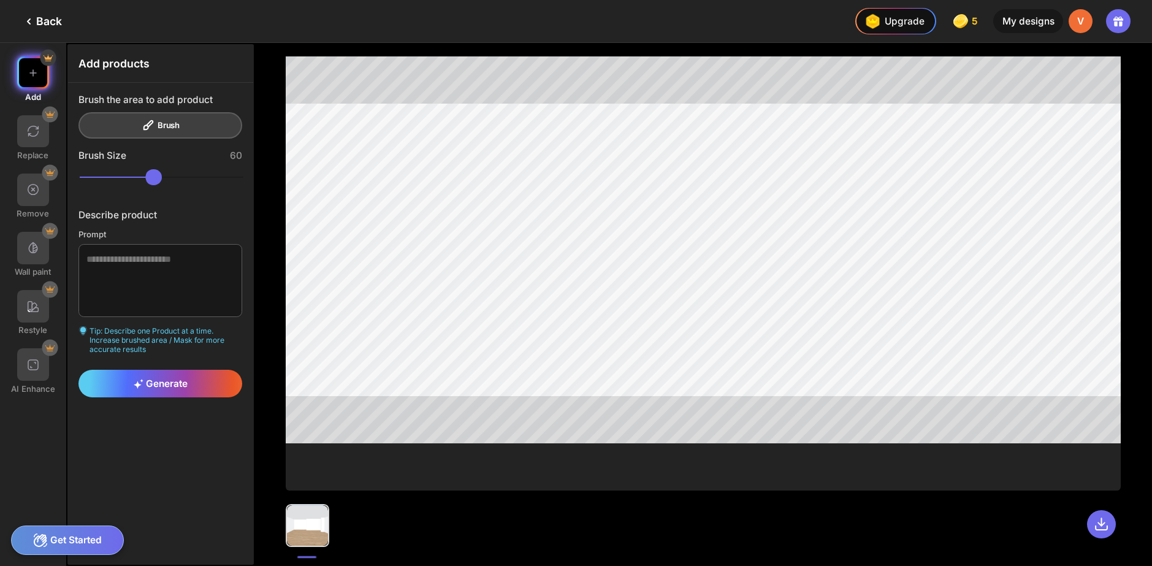
click at [76, 552] on div "Get Started" at bounding box center [67, 539] width 113 height 29
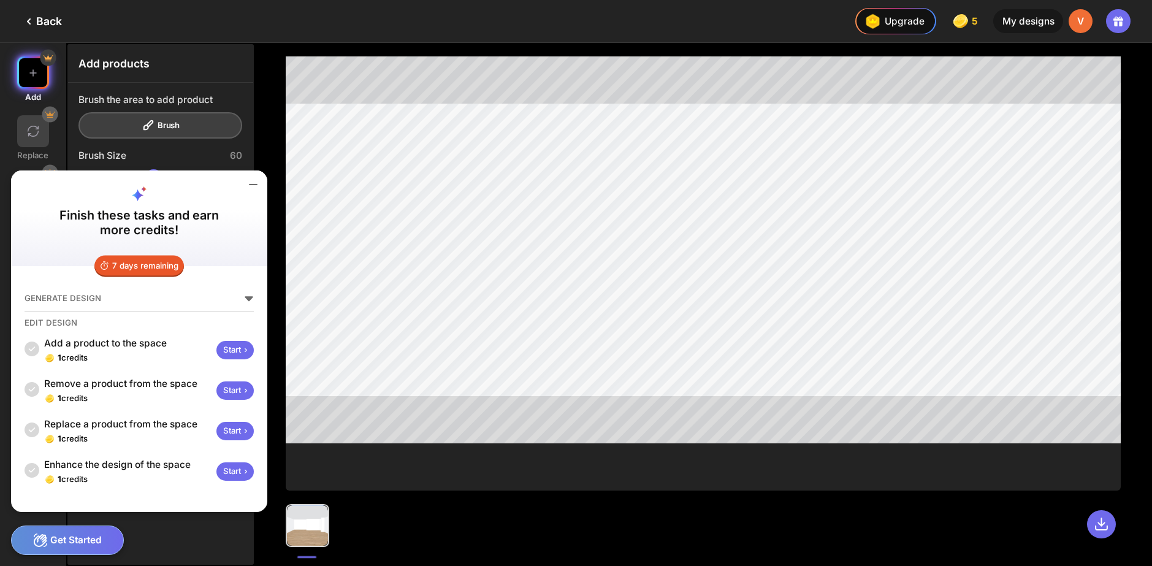
click at [229, 389] on div "Start" at bounding box center [234, 390] width 37 height 19
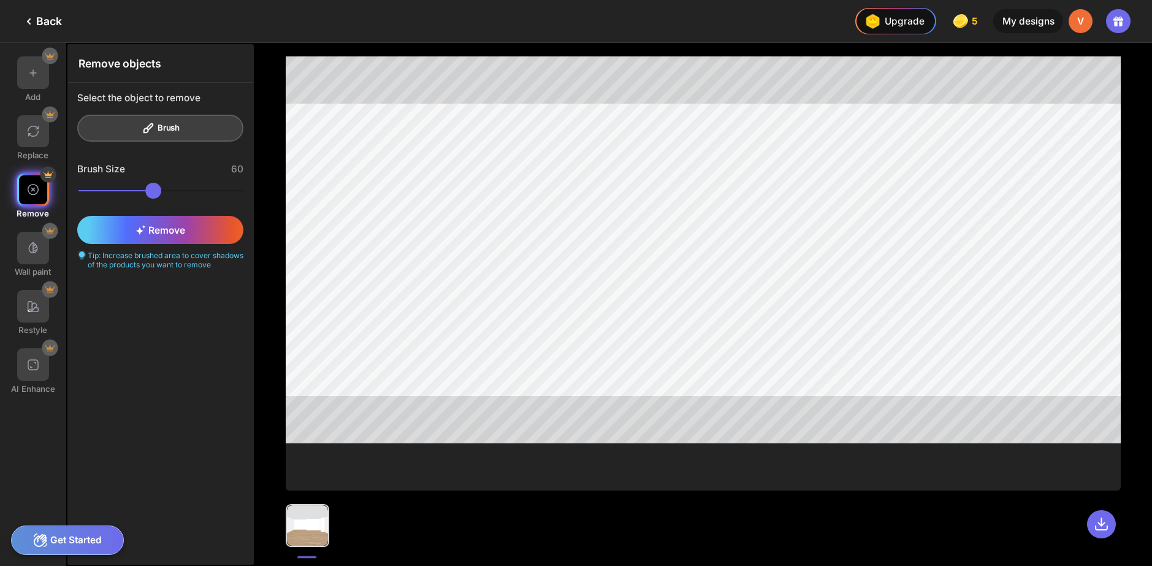
drag, startPoint x: 54, startPoint y: 559, endPoint x: 58, endPoint y: 541, distance: 18.8
click at [54, 558] on div "Add Replace Remove Wall paint Restyle AI Enhance" at bounding box center [33, 304] width 66 height 523
click at [58, 541] on div "Get Started" at bounding box center [67, 539] width 113 height 29
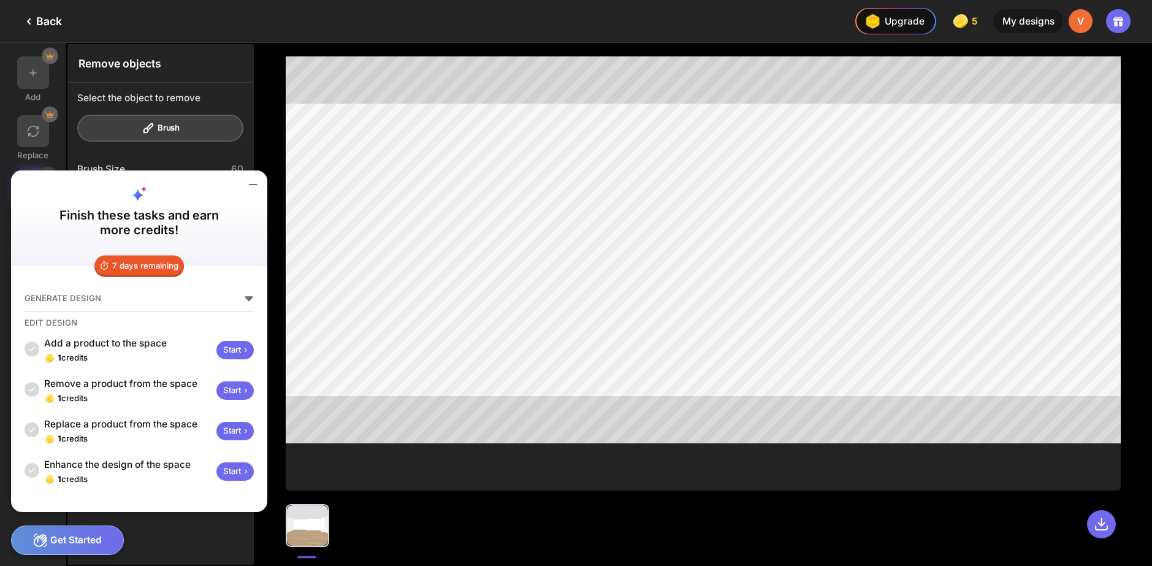
click at [234, 357] on div "Start" at bounding box center [234, 350] width 37 height 19
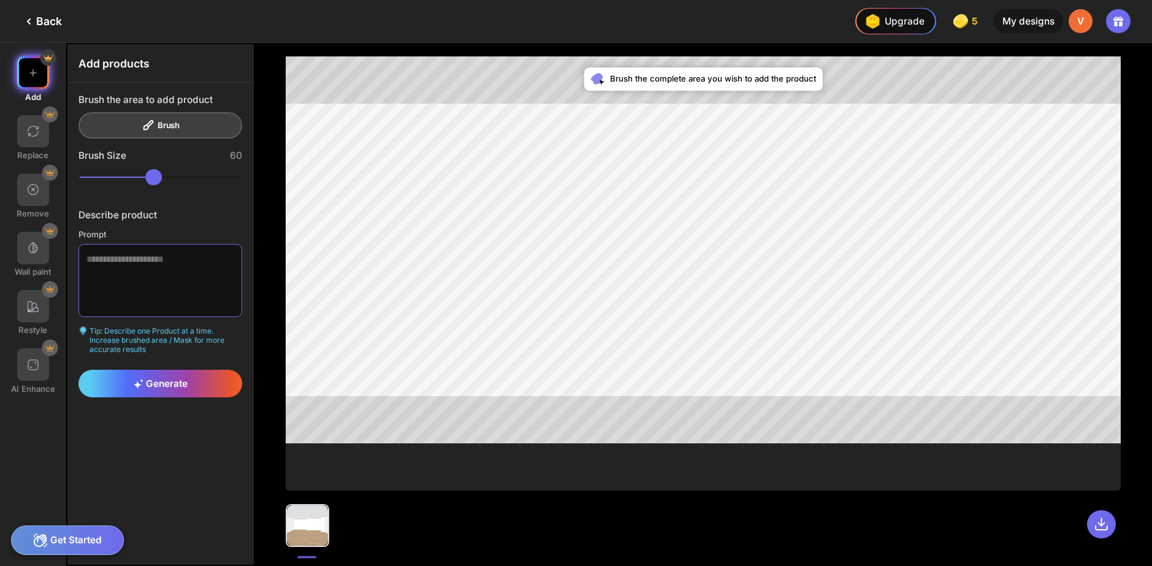
drag, startPoint x: 192, startPoint y: 285, endPoint x: 176, endPoint y: 263, distance: 26.7
click at [176, 263] on textarea at bounding box center [160, 280] width 164 height 72
paste textarea "**********"
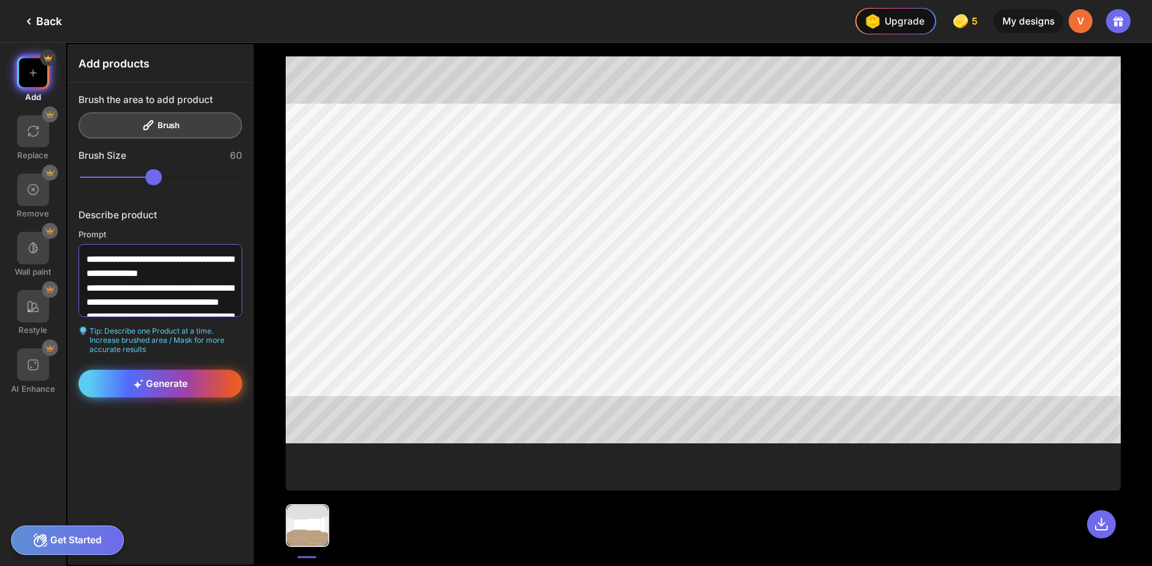
type textarea "**********"
click at [172, 375] on div "Generate" at bounding box center [160, 384] width 164 height 28
click at [150, 131] on div "Brush the area to add product Brush" at bounding box center [160, 116] width 164 height 45
click at [147, 118] on div "Brush the area to add product Brush" at bounding box center [160, 116] width 164 height 45
click at [143, 121] on div "Brush the area to add product Brush" at bounding box center [160, 116] width 164 height 45
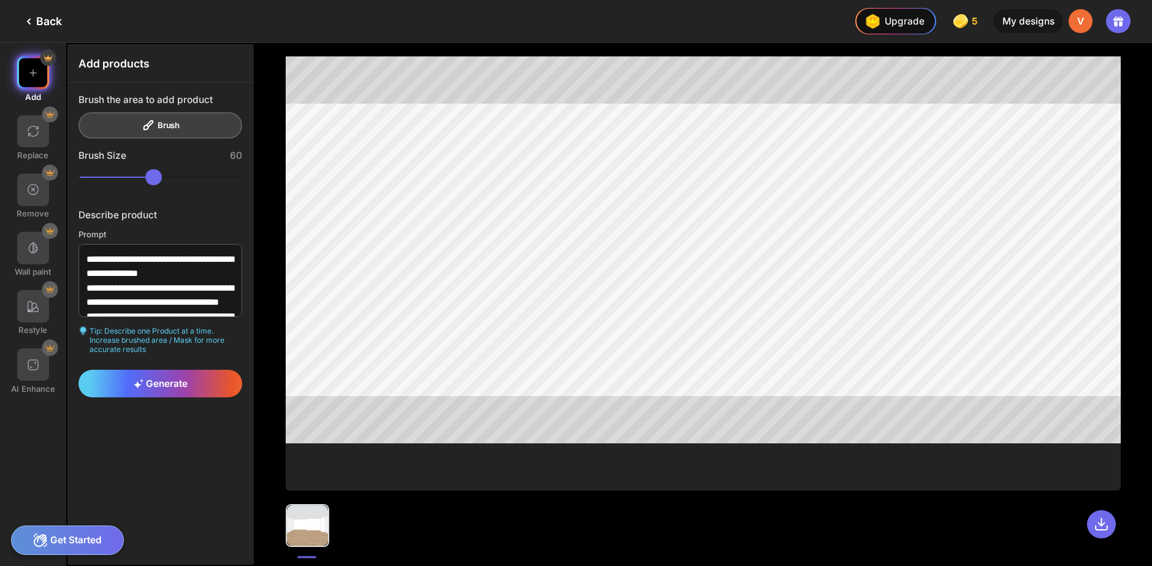
drag, startPoint x: 148, startPoint y: 124, endPoint x: 167, endPoint y: 123, distance: 19.7
click at [149, 124] on div "Brush the area to add product Brush" at bounding box center [160, 116] width 164 height 45
drag, startPoint x: 167, startPoint y: 123, endPoint x: 263, endPoint y: 142, distance: 97.4
click at [174, 124] on div "Brush the area to add product Brush" at bounding box center [160, 116] width 164 height 45
drag, startPoint x: 170, startPoint y: 179, endPoint x: 330, endPoint y: 181, distance: 160.0
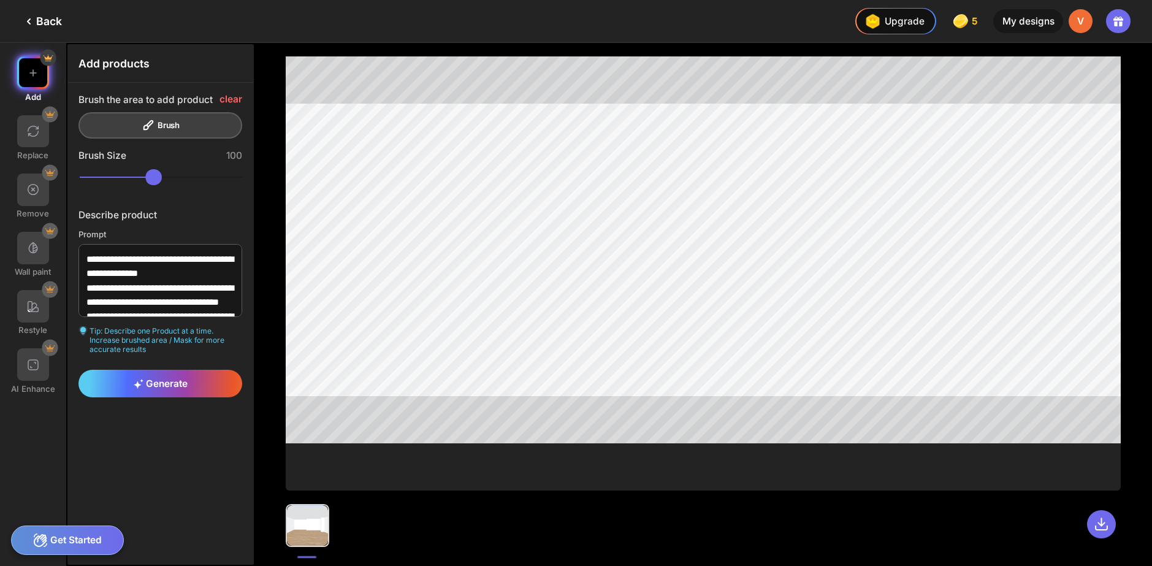
type input "***"
click at [243, 181] on input "range" at bounding box center [162, 177] width 164 height 16
click at [1152, 429] on div at bounding box center [703, 304] width 897 height 523
click at [261, 454] on div at bounding box center [703, 304] width 897 height 523
click at [149, 383] on span "Generate" at bounding box center [161, 384] width 54 height 12
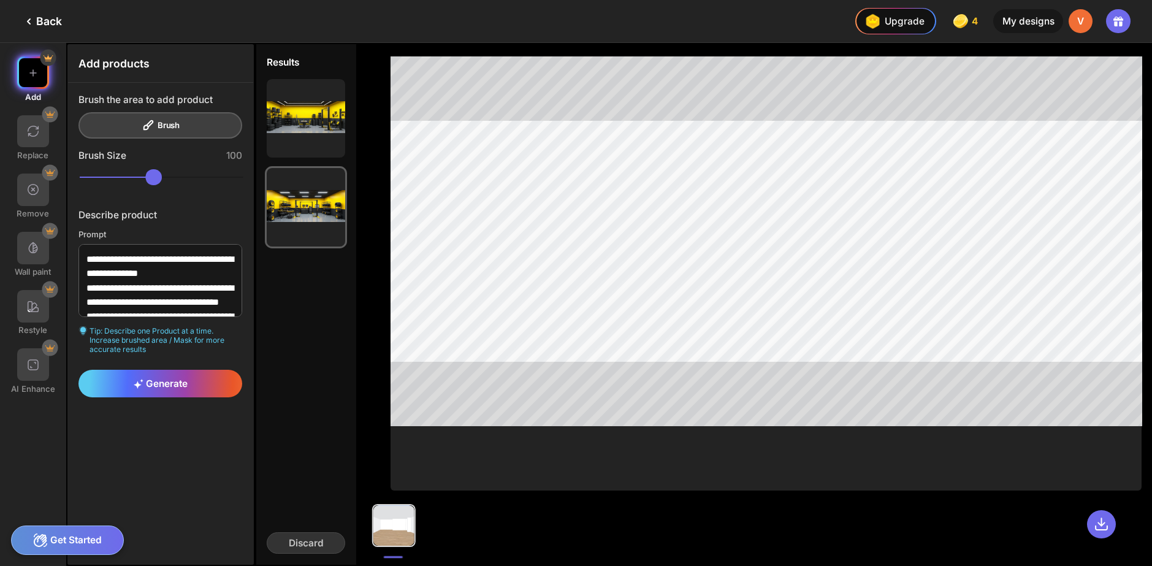
click at [405, 525] on div at bounding box center [393, 525] width 40 height 40
click at [39, 135] on img at bounding box center [32, 130] width 13 height 13
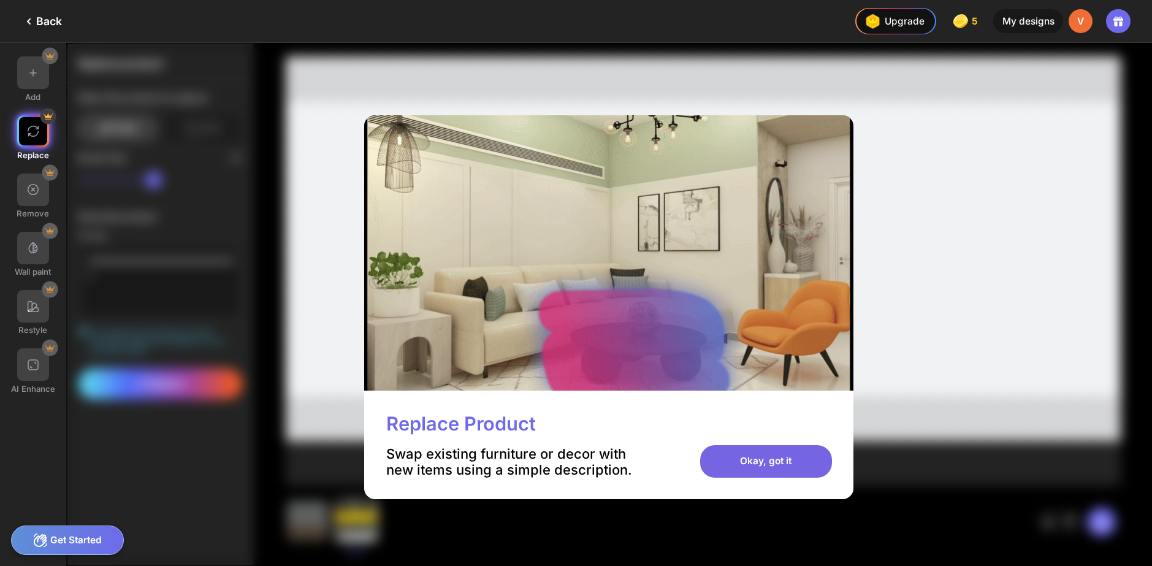
click at [763, 460] on div "Okay, got it" at bounding box center [766, 461] width 132 height 32
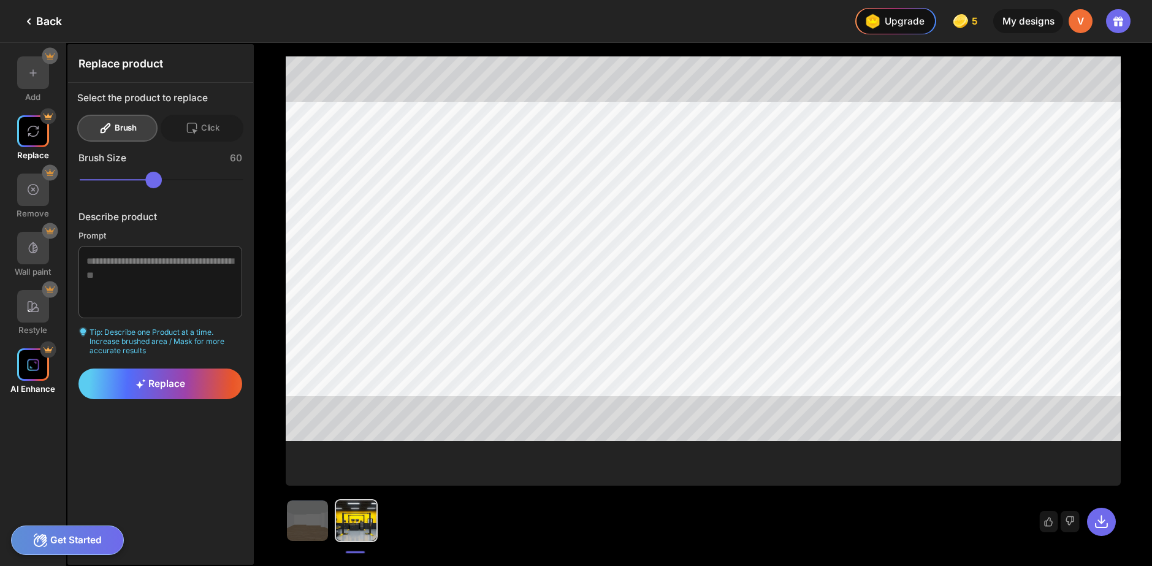
click at [39, 354] on div at bounding box center [33, 364] width 32 height 32
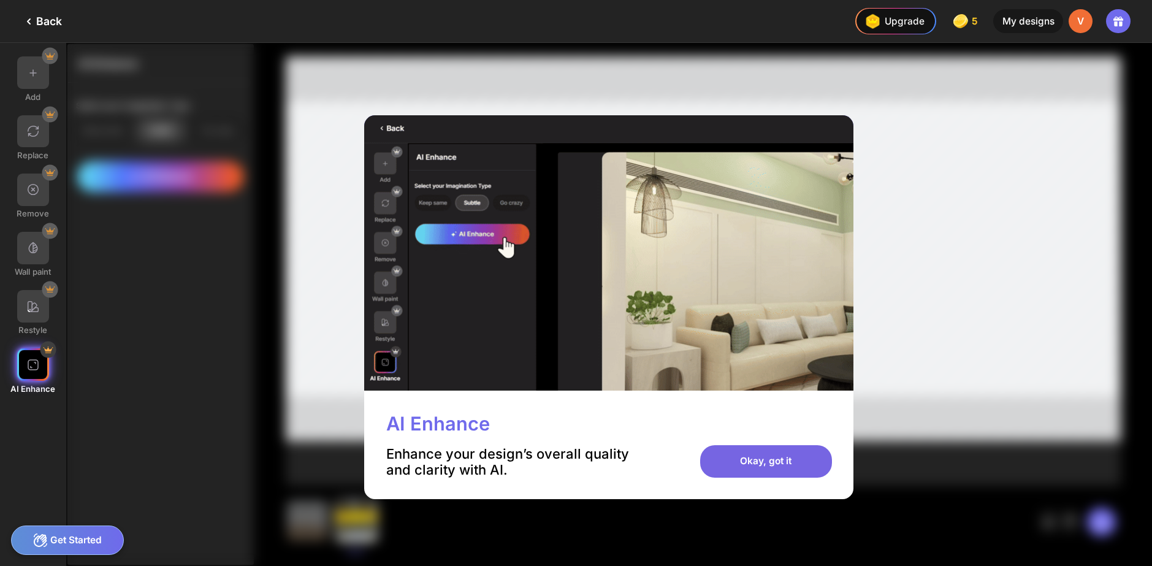
click at [768, 458] on div "Okay, got it" at bounding box center [766, 461] width 132 height 32
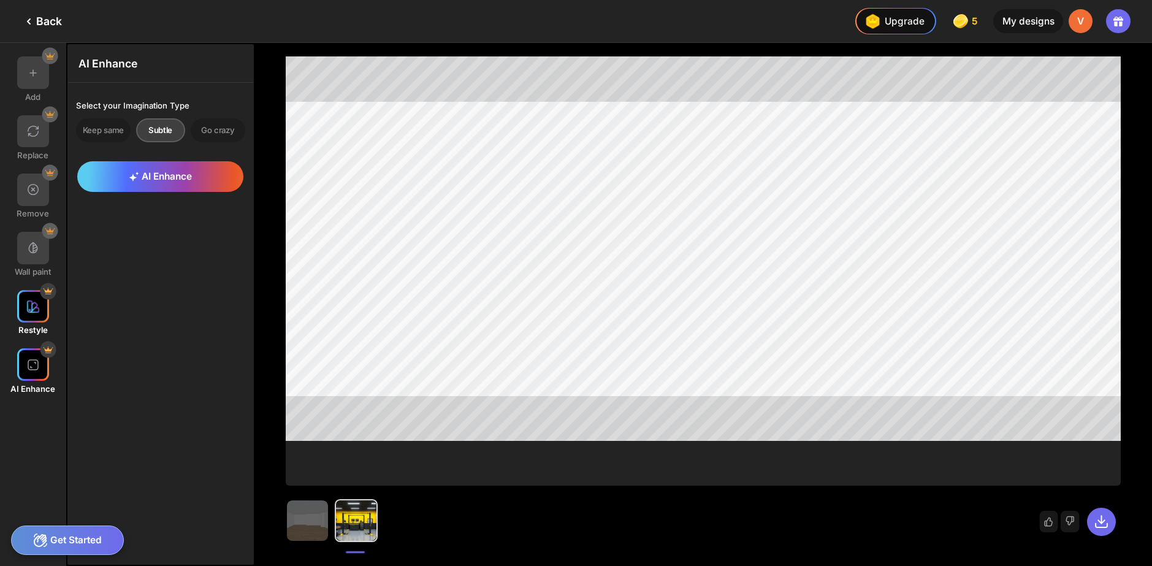
click at [44, 310] on div at bounding box center [33, 306] width 32 height 32
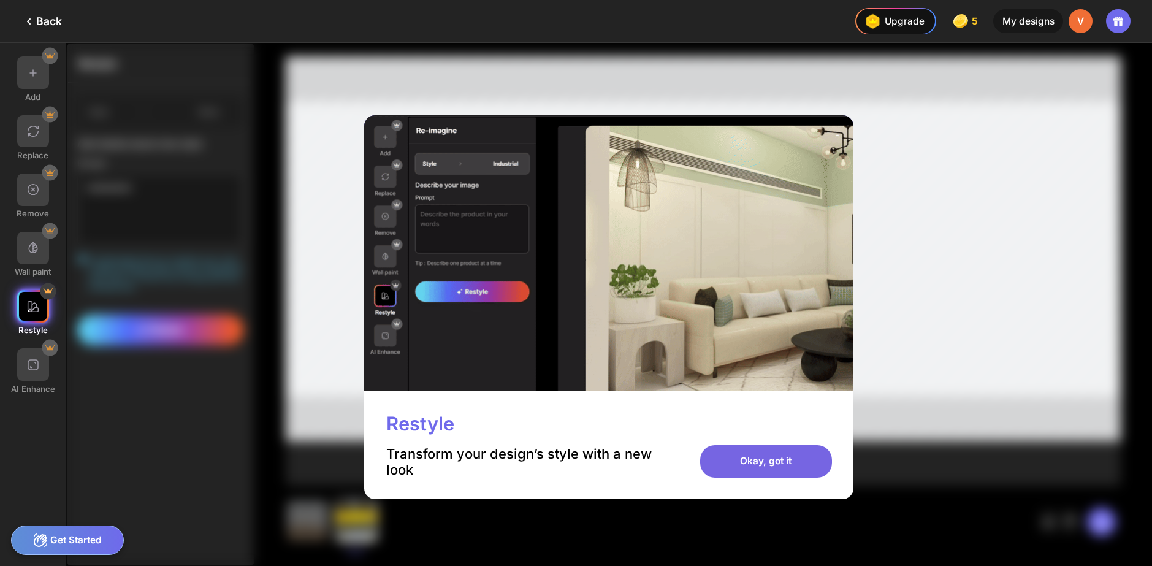
click at [789, 462] on div "Okay, got it" at bounding box center [766, 461] width 132 height 32
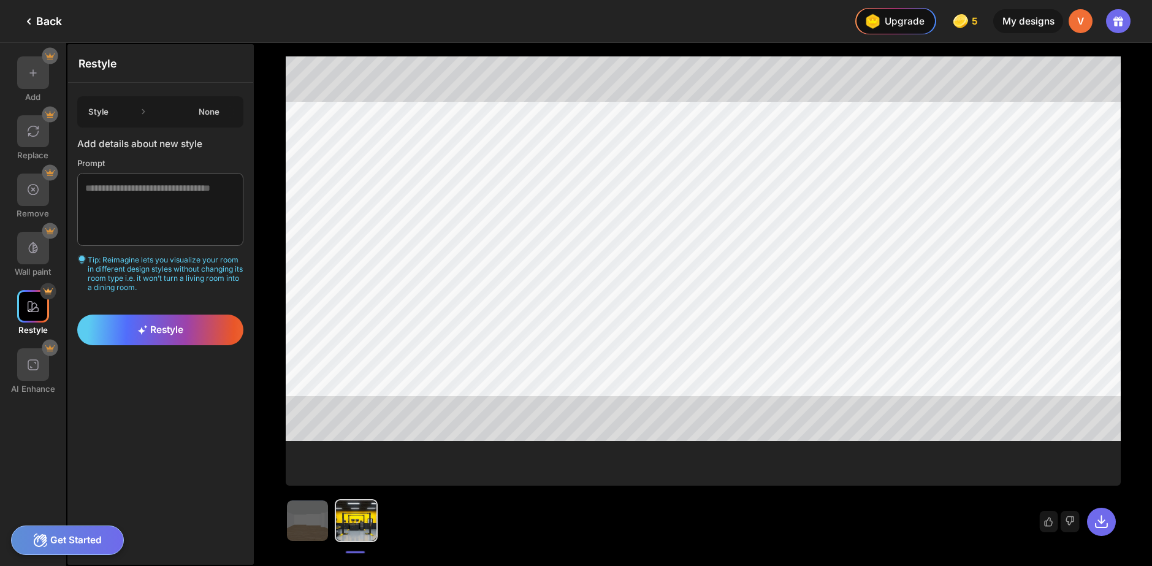
click at [123, 117] on div "Style None" at bounding box center [160, 111] width 166 height 31
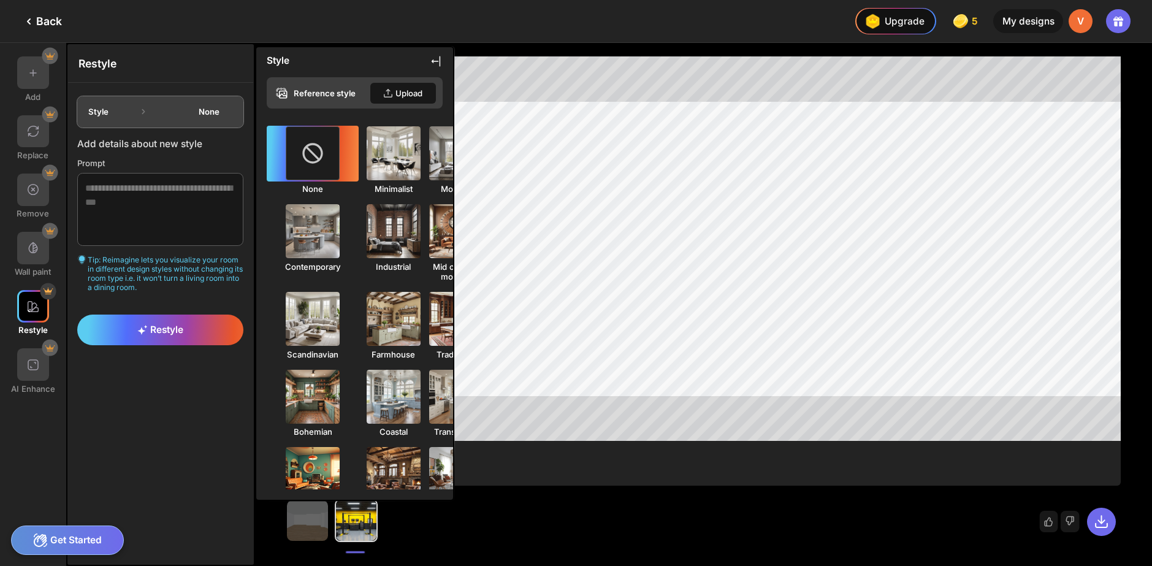
click at [221, 107] on div "None" at bounding box center [210, 112] width 50 height 10
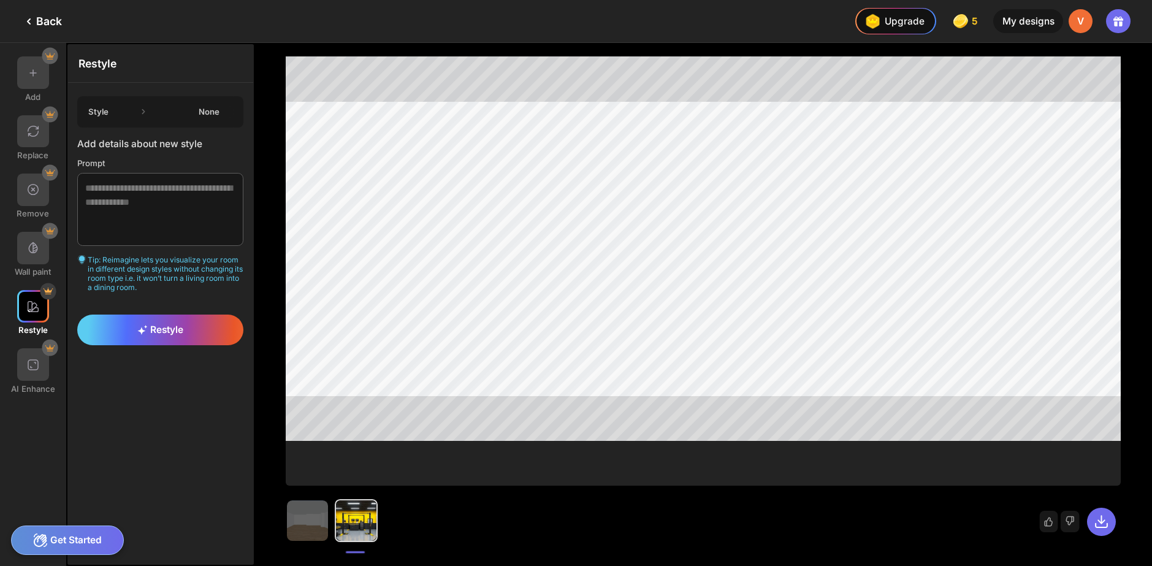
click at [134, 110] on div "Style None" at bounding box center [160, 111] width 166 height 31
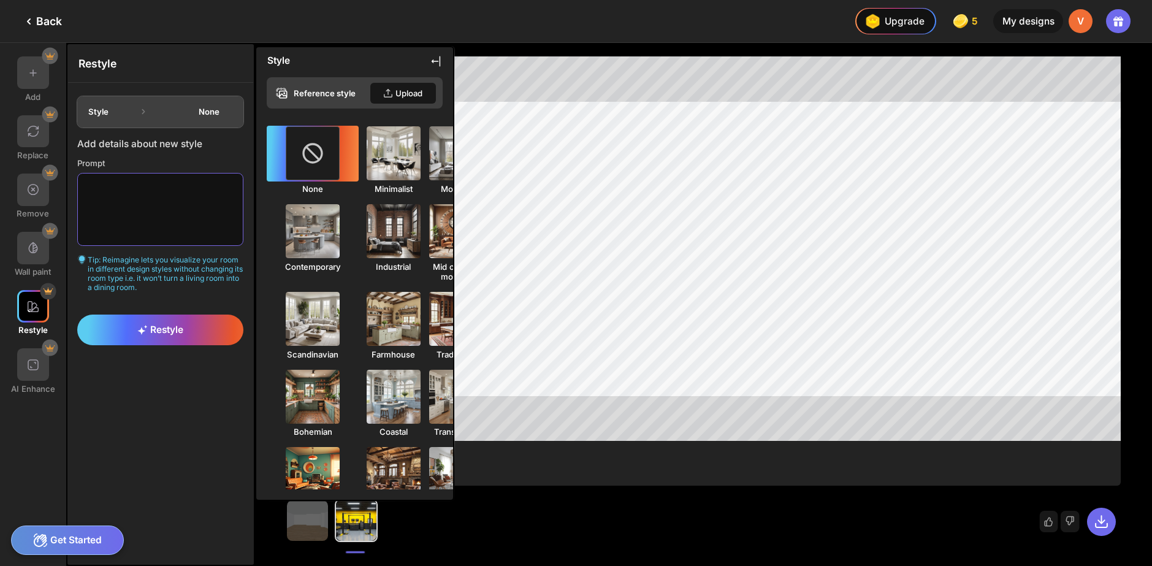
click at [144, 213] on textarea at bounding box center [160, 209] width 166 height 72
click at [316, 525] on img at bounding box center [307, 520] width 40 height 40
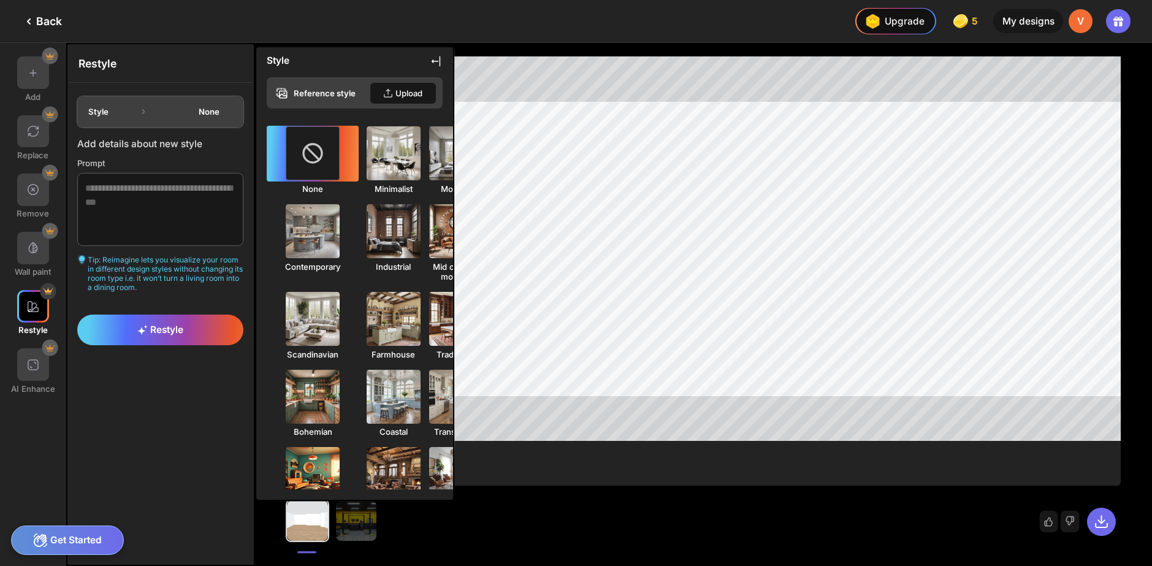
click at [316, 525] on div at bounding box center [307, 520] width 40 height 40
drag, startPoint x: 366, startPoint y: 526, endPoint x: 357, endPoint y: 526, distance: 9.2
click at [357, 526] on img at bounding box center [356, 520] width 40 height 40
click at [432, 66] on icon at bounding box center [436, 61] width 12 height 12
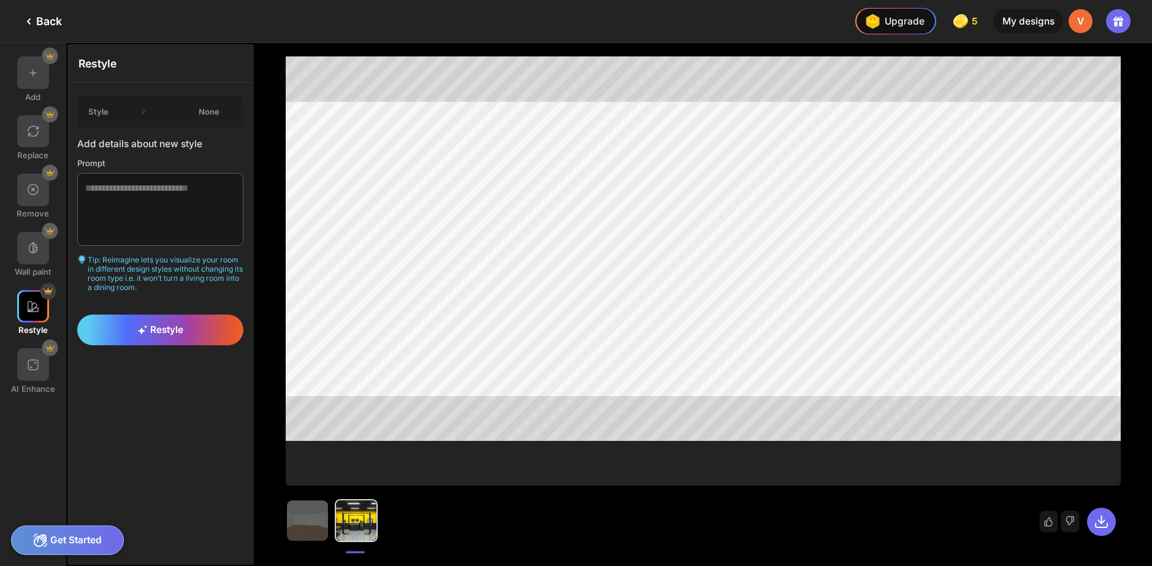
drag, startPoint x: 349, startPoint y: 514, endPoint x: 381, endPoint y: 524, distance: 33.9
click at [381, 524] on div "Improve my results" at bounding box center [703, 516] width 835 height 61
click at [308, 519] on img at bounding box center [307, 520] width 40 height 40
click at [308, 519] on div at bounding box center [307, 520] width 40 height 40
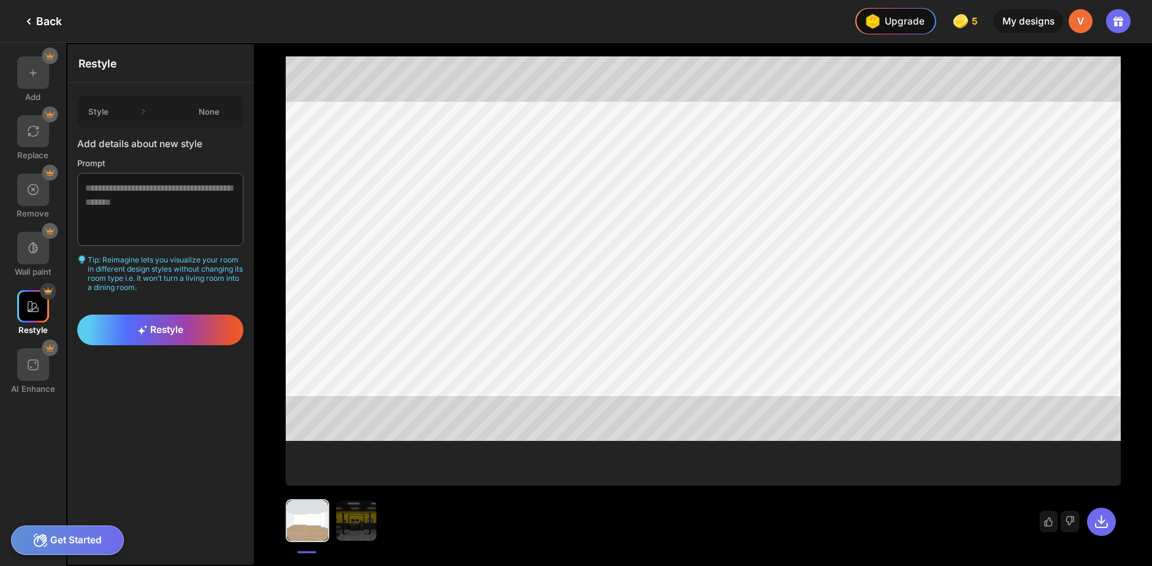
click at [308, 519] on div at bounding box center [307, 520] width 40 height 40
drag, startPoint x: 309, startPoint y: 518, endPoint x: 311, endPoint y: 502, distance: 15.5
click at [310, 516] on div at bounding box center [307, 520] width 40 height 40
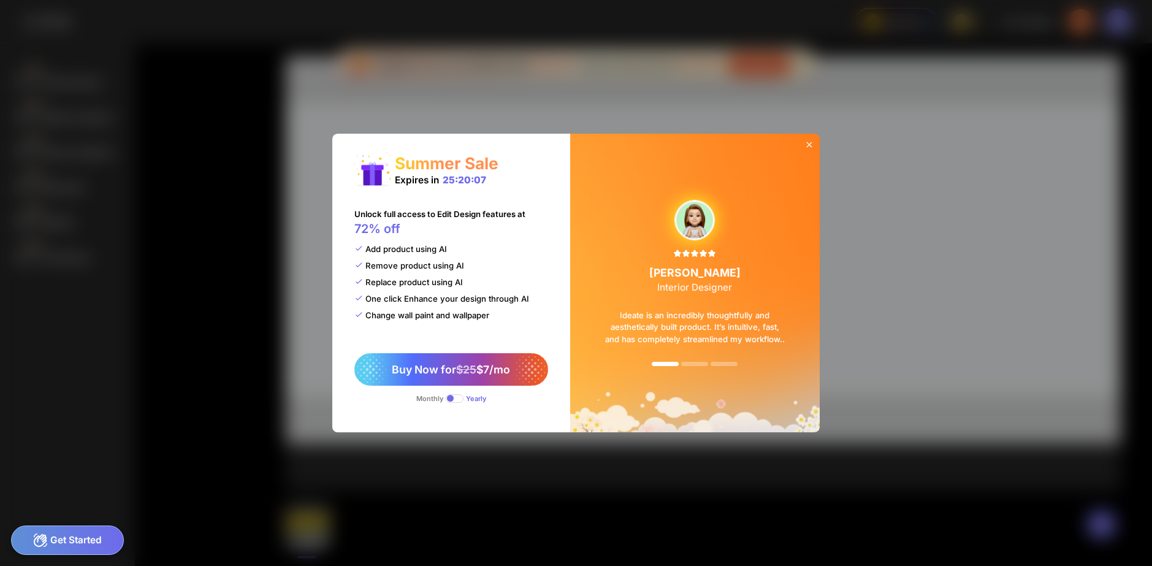
click at [809, 140] on icon at bounding box center [809, 145] width 10 height 10
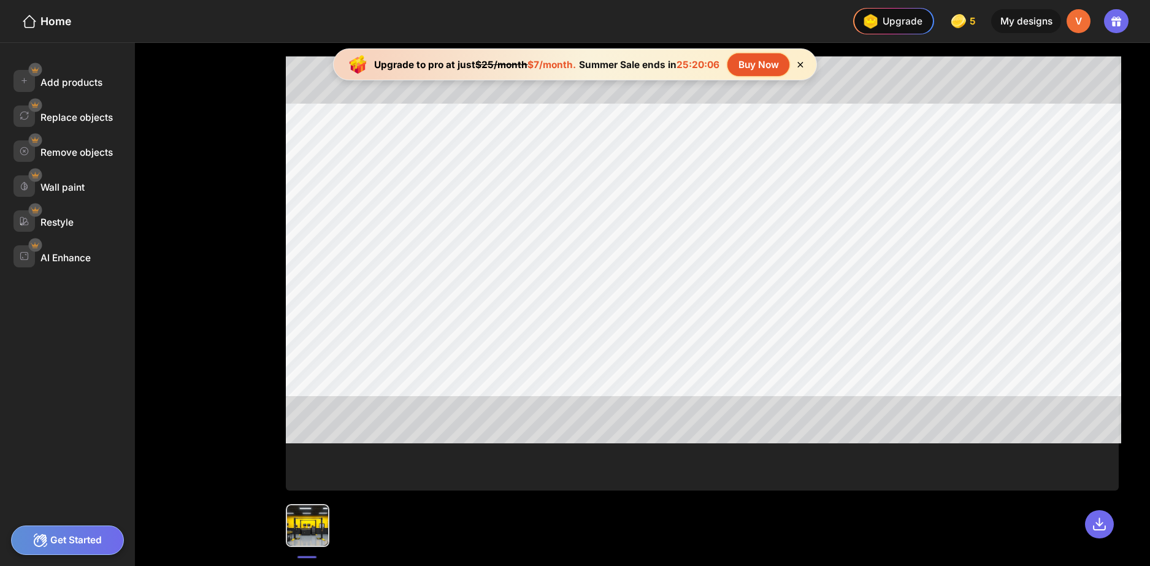
click at [259, 529] on div at bounding box center [702, 304] width 895 height 523
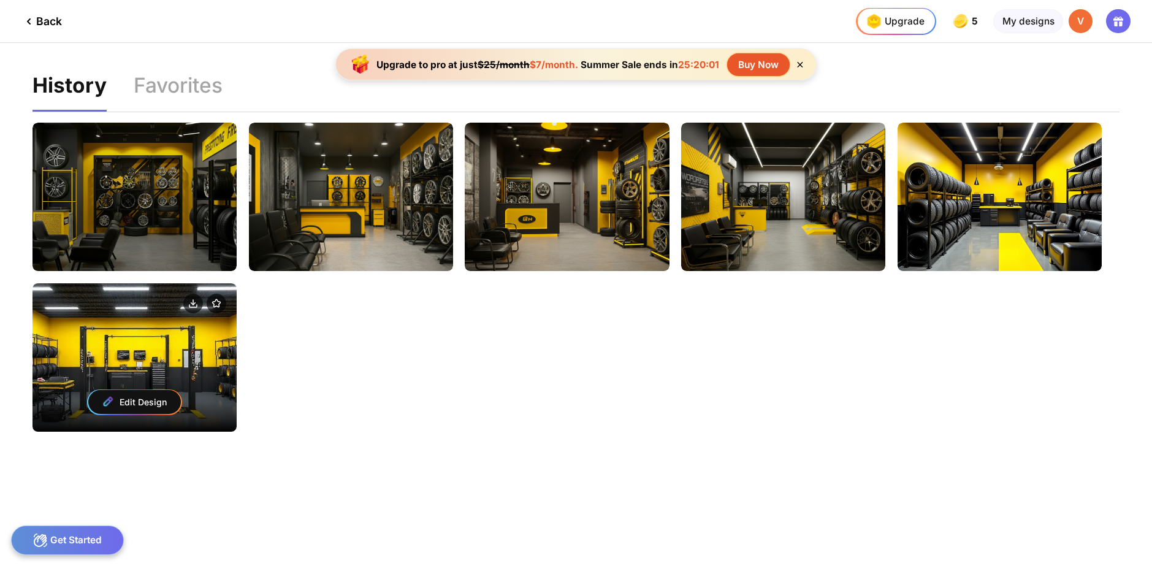
click at [142, 400] on div "Edit Design" at bounding box center [134, 402] width 93 height 24
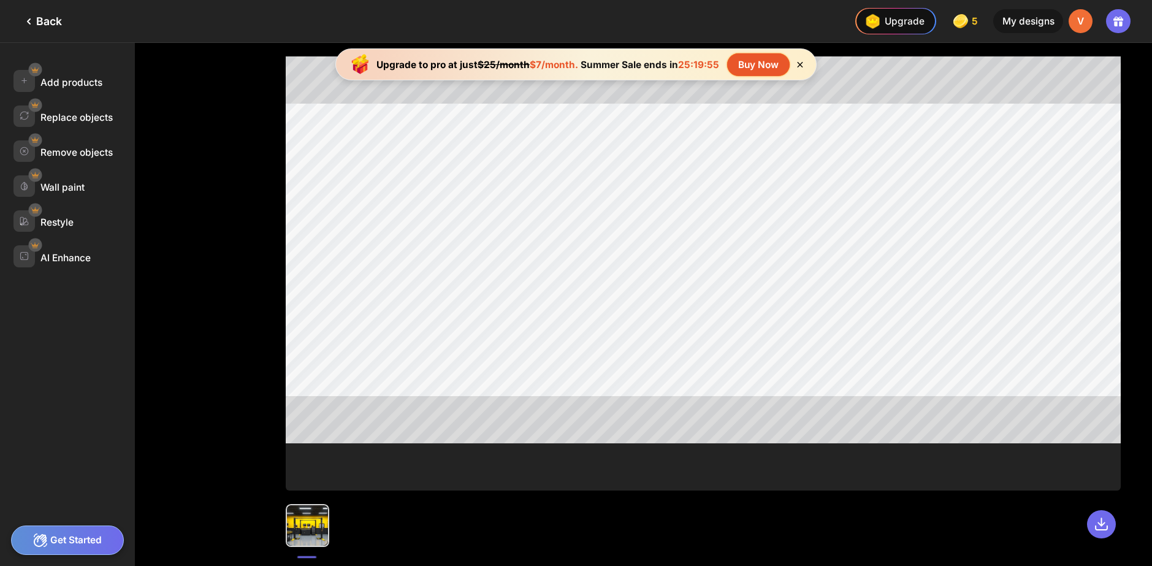
click at [21, 15] on div "Back" at bounding box center [31, 21] width 62 height 42
click at [23, 18] on icon at bounding box center [28, 21] width 15 height 15
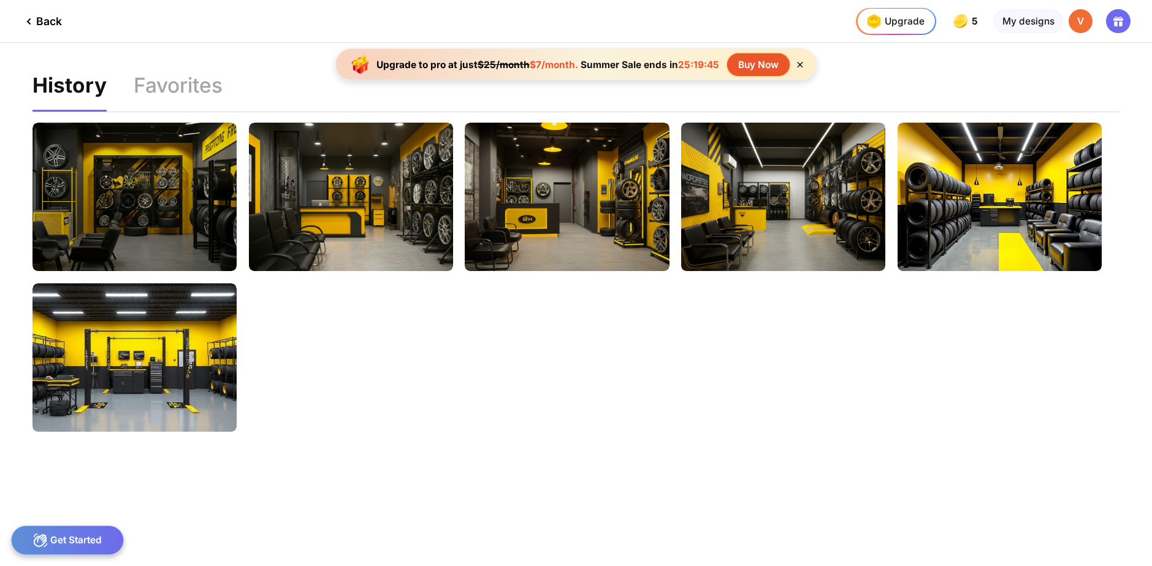
click at [74, 531] on div "Get Started" at bounding box center [67, 539] width 113 height 29
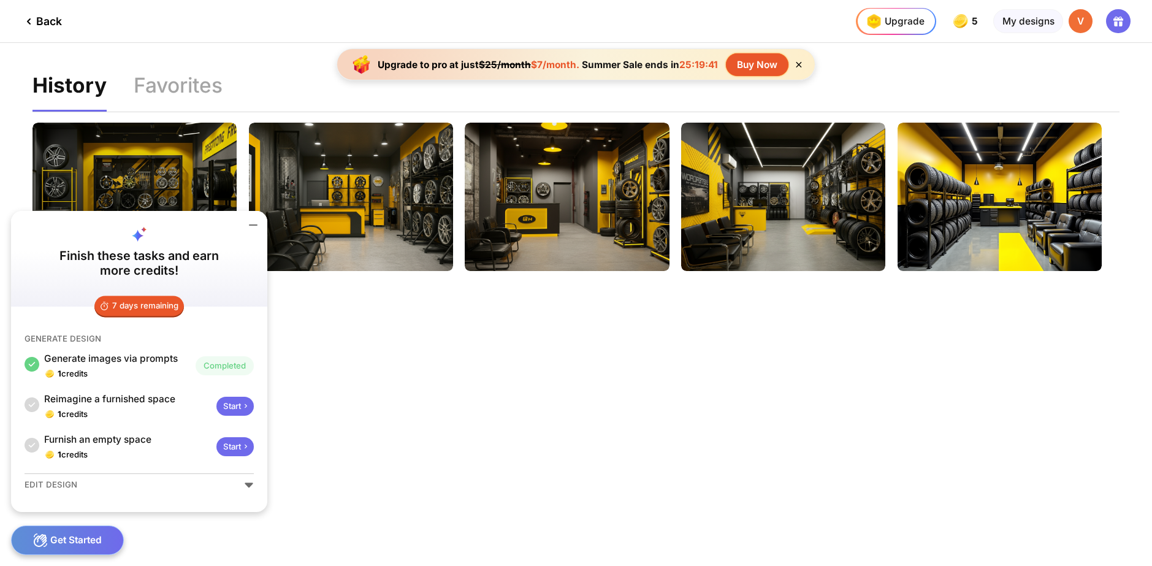
click at [234, 486] on div "EDIT DESIGN" at bounding box center [139, 484] width 229 height 11
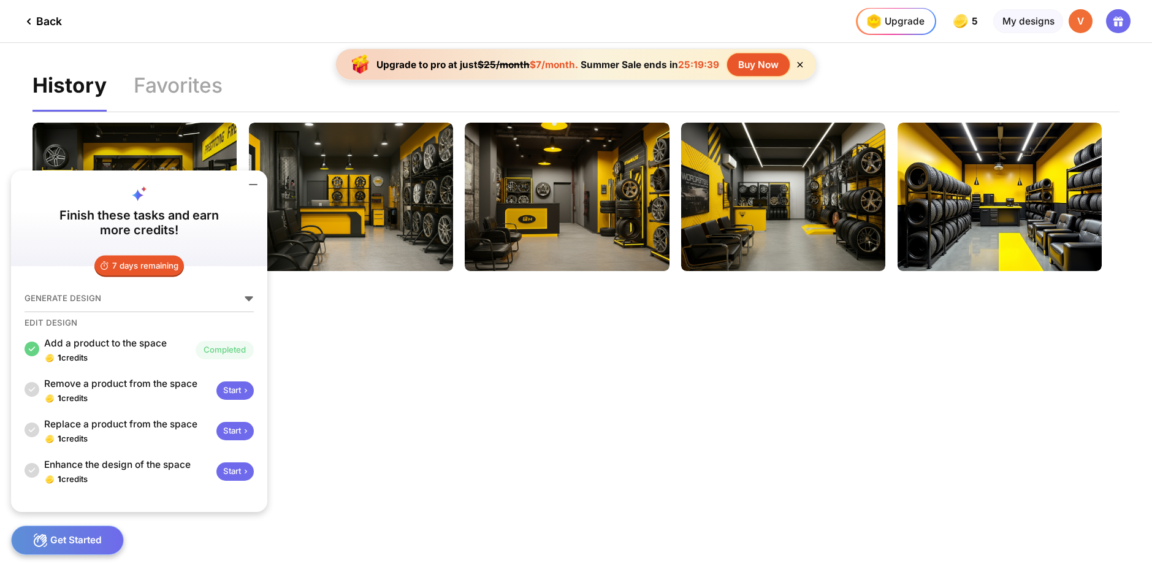
click at [214, 357] on div "Completed" at bounding box center [225, 350] width 58 height 18
click at [213, 351] on div "Completed" at bounding box center [225, 350] width 58 height 18
click at [24, 29] on div "Back" at bounding box center [31, 21] width 62 height 42
click at [26, 13] on div "Back" at bounding box center [31, 21] width 62 height 42
click at [26, 18] on icon at bounding box center [28, 21] width 15 height 15
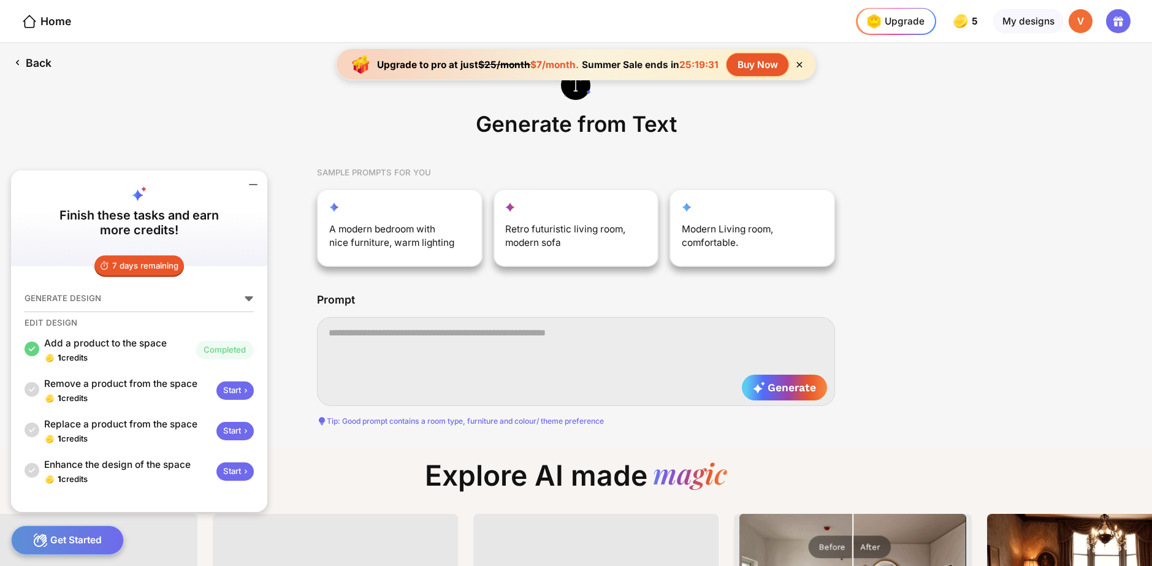
click at [32, 66] on div "Back" at bounding box center [32, 62] width 65 height 39
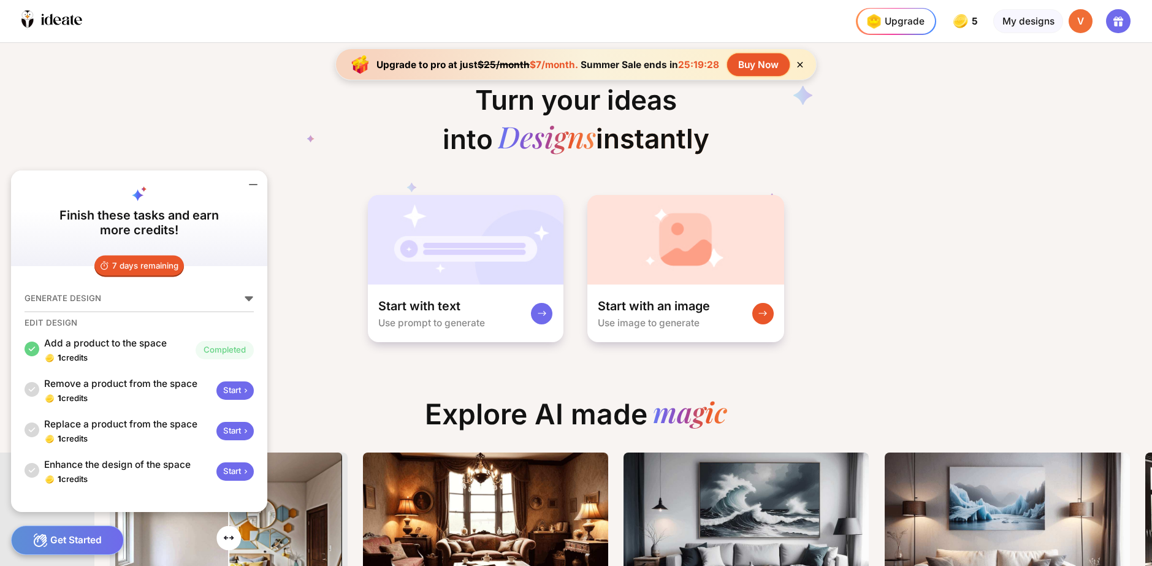
click at [801, 369] on div "Turn your ideas into Designs instantly Start with text Use prompt to generate S…" at bounding box center [576, 304] width 1152 height 523
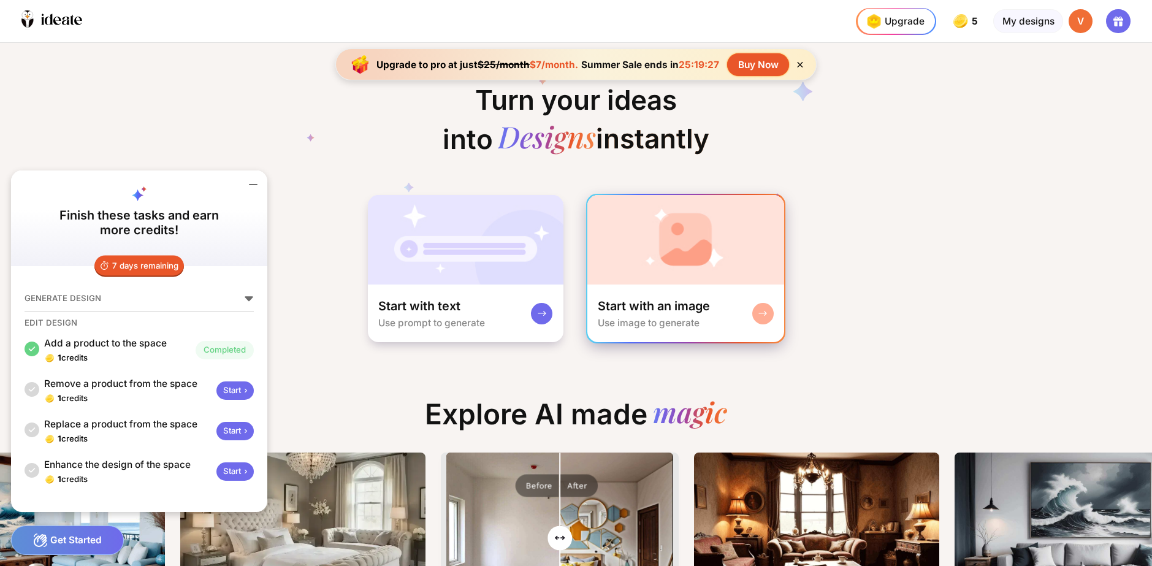
click at [773, 316] on div "Start with an image Use image to generate" at bounding box center [685, 314] width 197 height 58
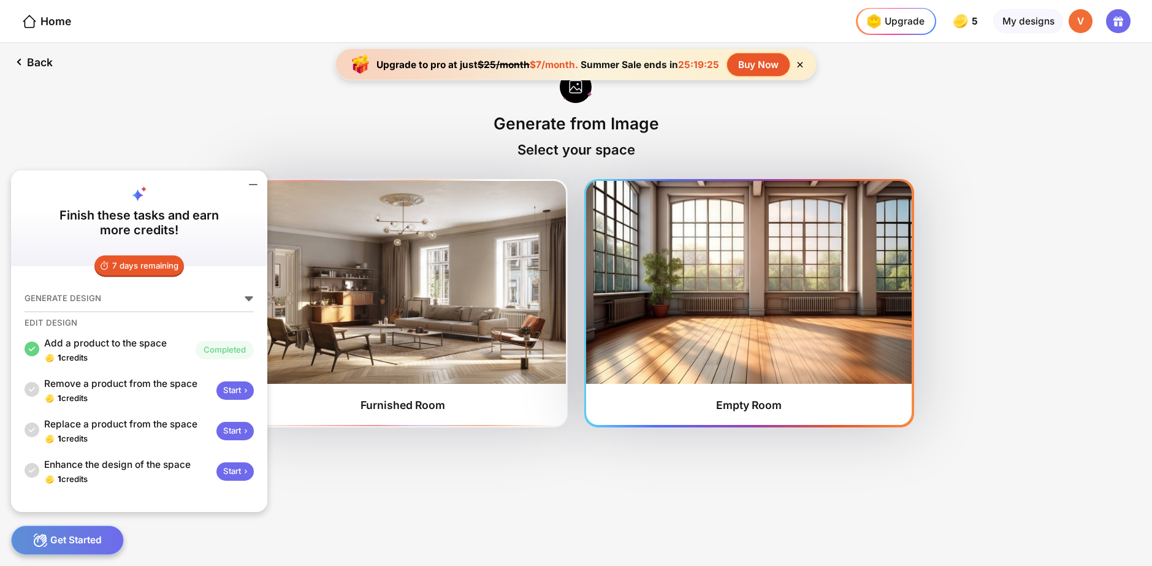
click at [743, 326] on img at bounding box center [749, 282] width 326 height 202
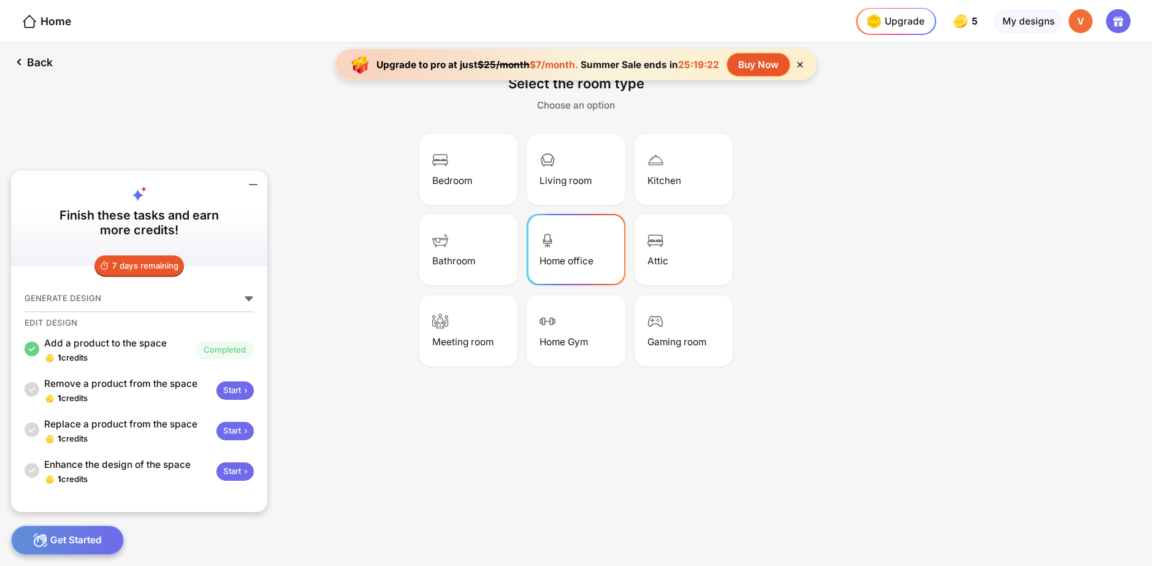
click at [568, 257] on div "Home office" at bounding box center [567, 261] width 54 height 12
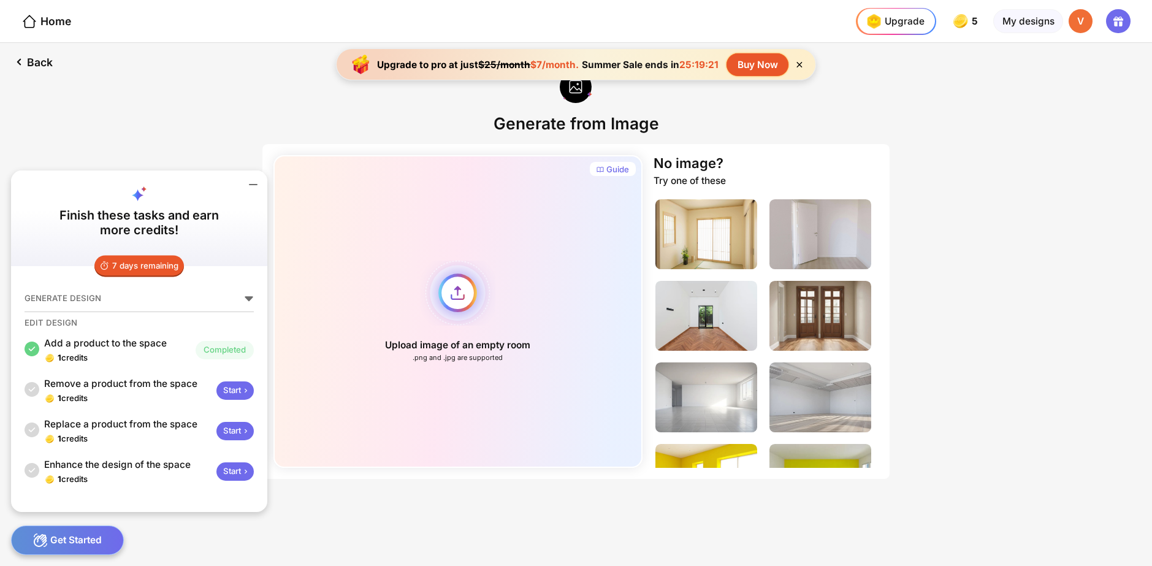
click at [458, 299] on div "Upload image of an empty room .png and .jpg are supported" at bounding box center [458, 311] width 370 height 313
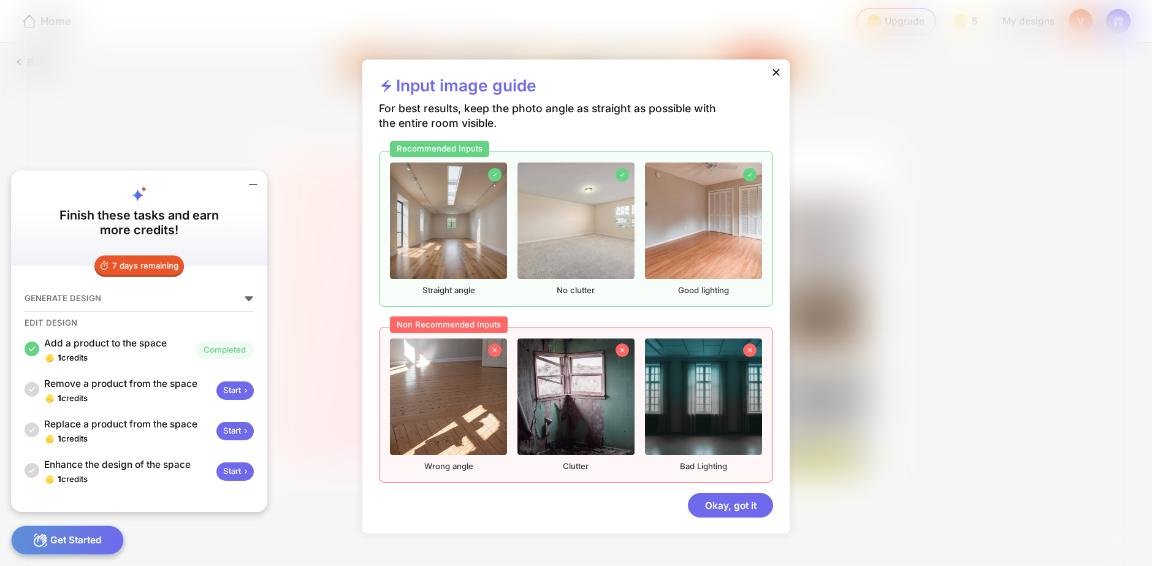
click at [728, 495] on div "Okay, got it" at bounding box center [730, 505] width 85 height 25
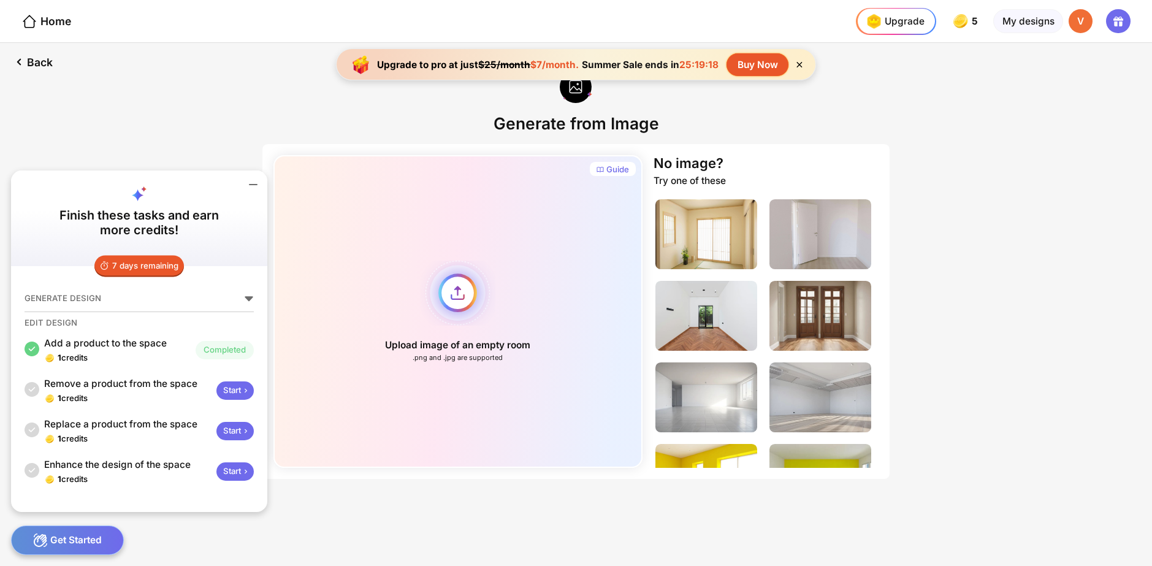
click at [443, 291] on div "Upload image of an empty room .png and .jpg are supported" at bounding box center [458, 311] width 370 height 313
click at [481, 291] on div "Upload image of an empty room .png and .jpg are supported" at bounding box center [458, 311] width 370 height 313
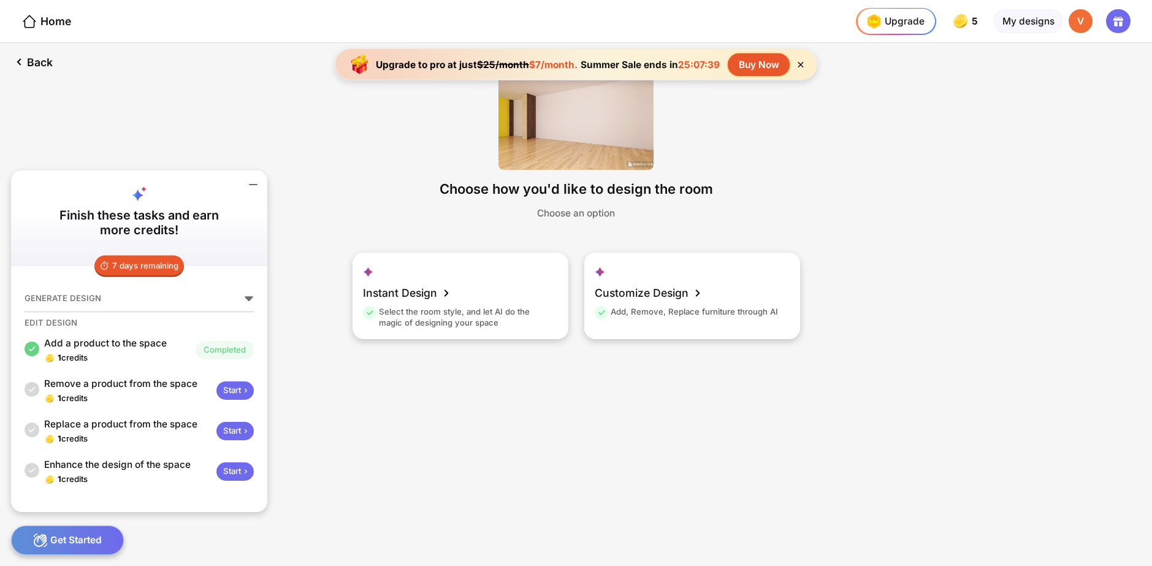
click at [566, 142] on img at bounding box center [576, 122] width 155 height 94
click at [636, 120] on img at bounding box center [576, 122] width 155 height 94
click at [804, 59] on icon at bounding box center [800, 64] width 10 height 10
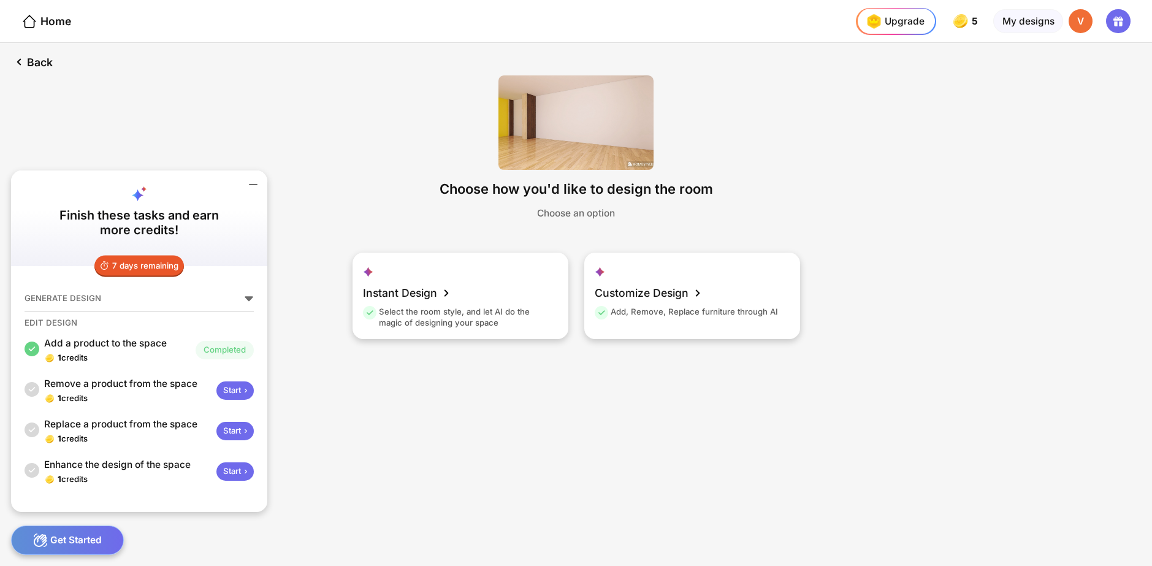
click at [624, 111] on img at bounding box center [576, 122] width 155 height 94
drag, startPoint x: 624, startPoint y: 112, endPoint x: 582, endPoint y: 122, distance: 43.4
click at [623, 113] on img at bounding box center [576, 122] width 155 height 94
drag, startPoint x: 582, startPoint y: 122, endPoint x: 559, endPoint y: 142, distance: 30.9
click at [581, 123] on img at bounding box center [576, 122] width 155 height 94
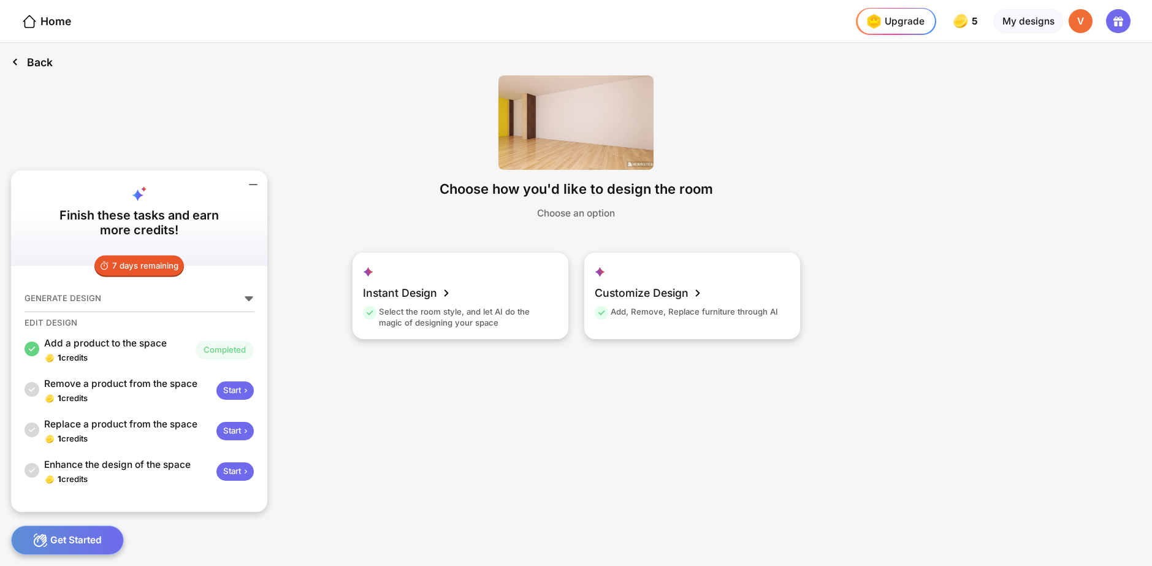
click at [44, 64] on div "Back" at bounding box center [32, 62] width 64 height 38
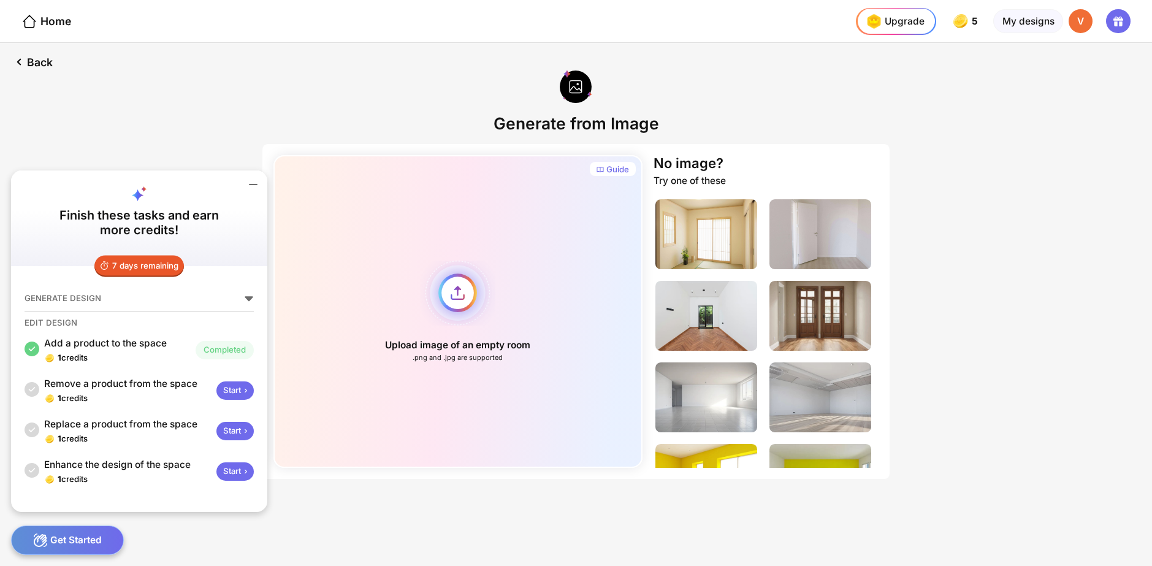
click at [430, 286] on div "Upload image of an empty room .png and .jpg are supported" at bounding box center [458, 311] width 370 height 313
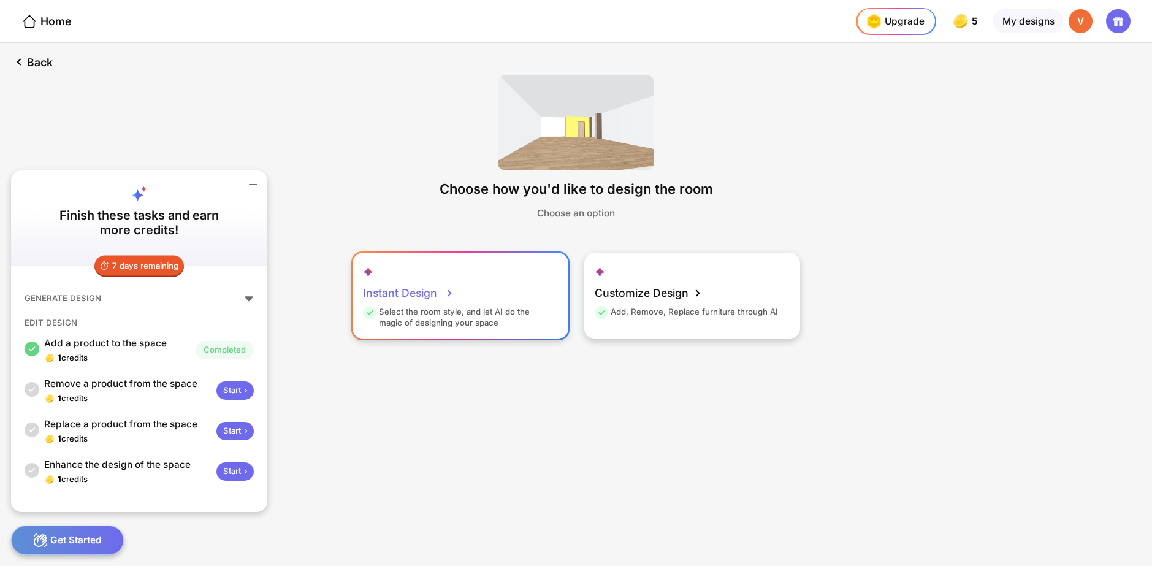
click at [500, 296] on div "Instant Design Select the room style, and let AI do the magic of designing your…" at bounding box center [461, 296] width 216 height 86
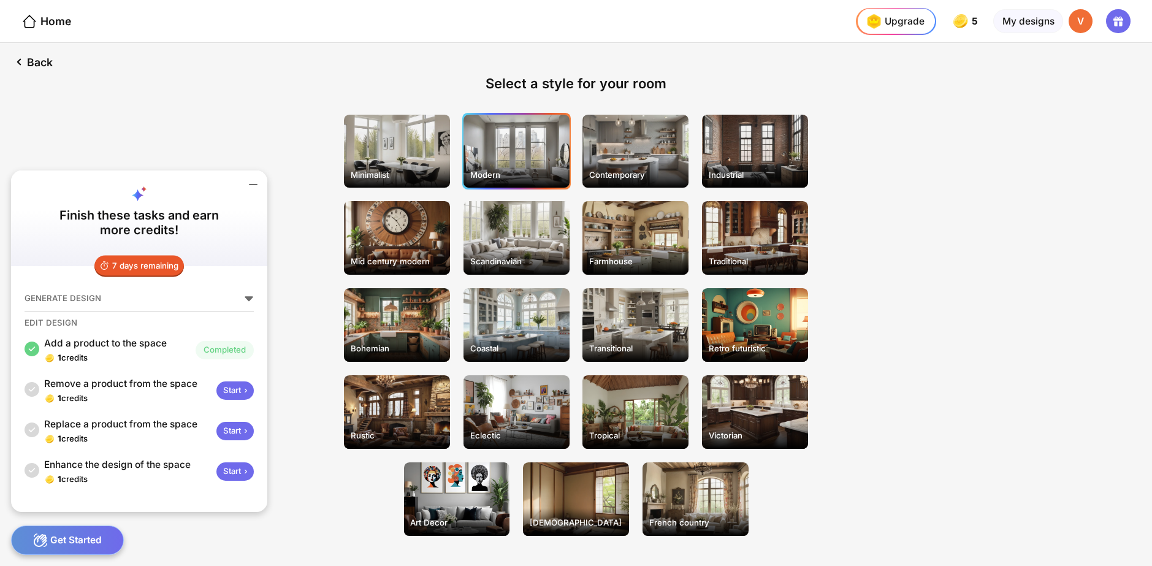
click at [529, 151] on div "Modern" at bounding box center [517, 152] width 106 height 74
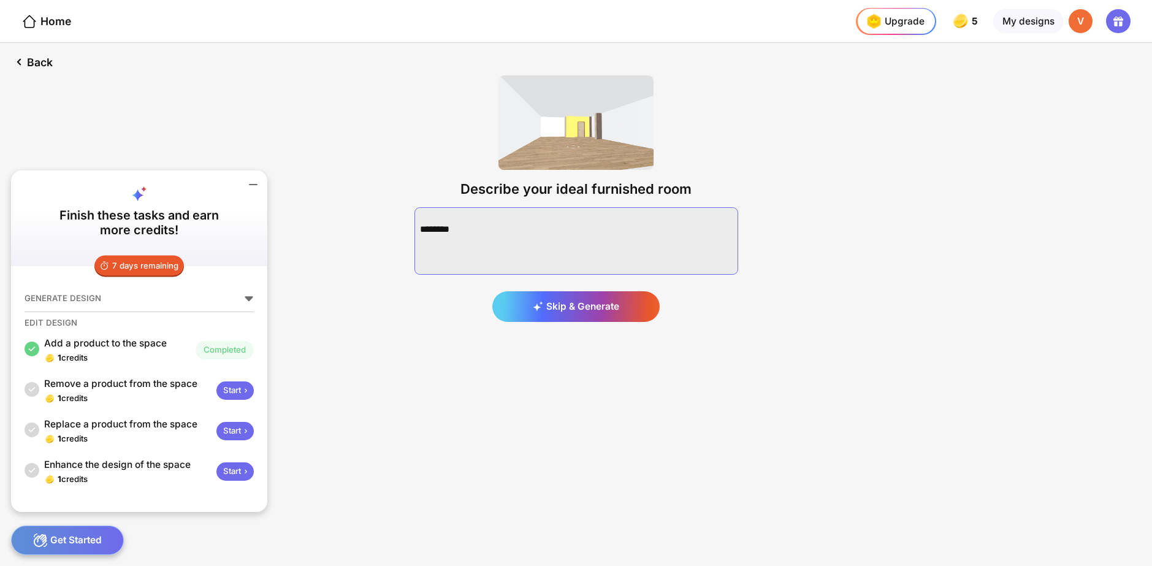
click at [526, 229] on textarea at bounding box center [576, 240] width 324 height 67
paste textarea "**********"
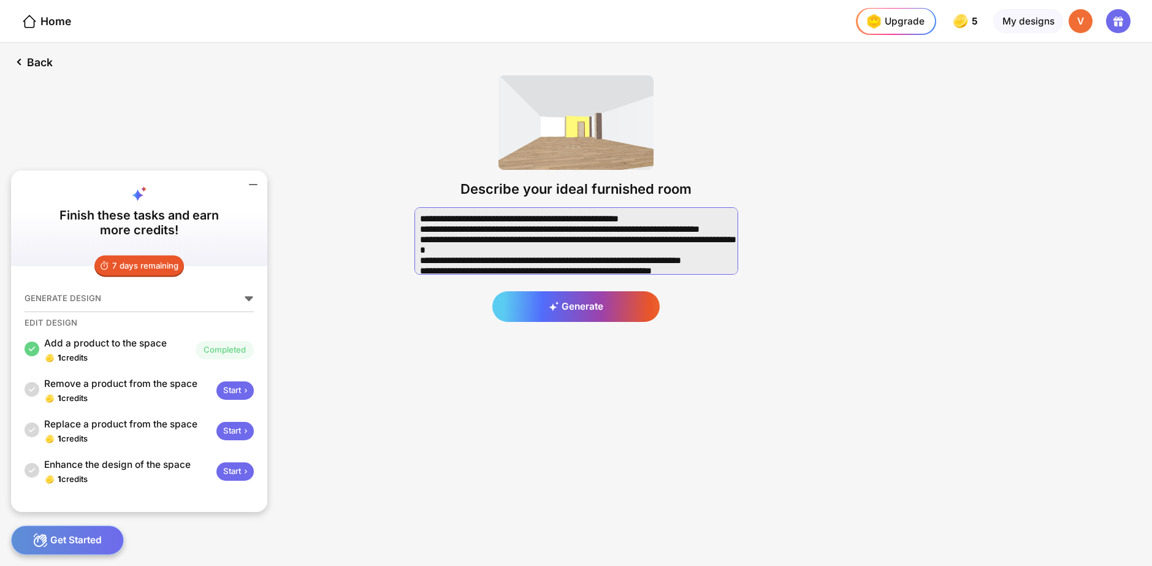
scroll to position [45, 0]
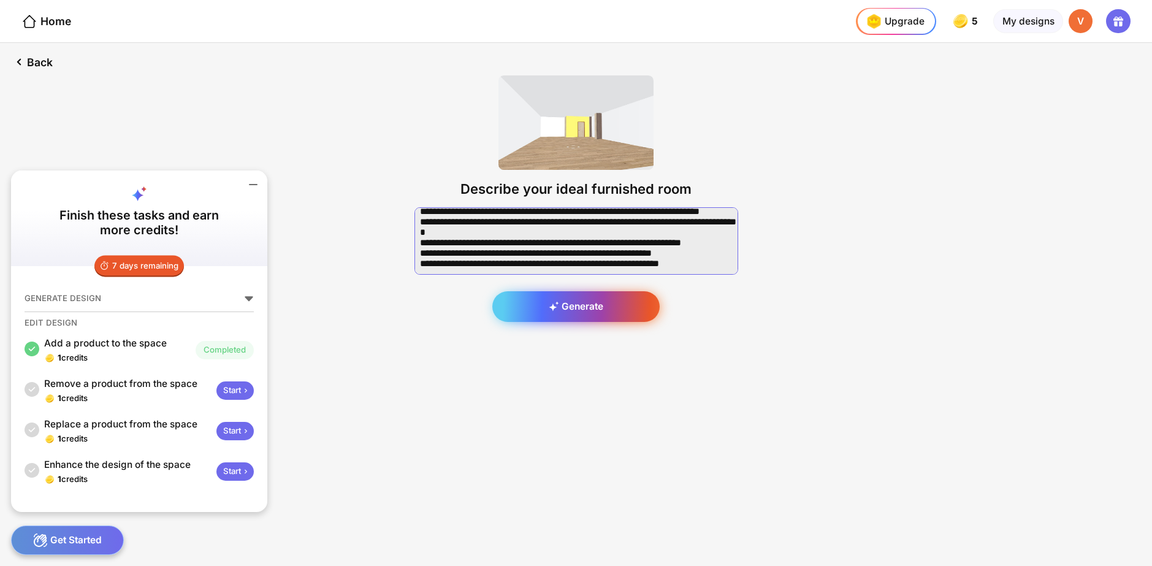
type textarea "**********"
click at [588, 302] on div "Generate" at bounding box center [575, 306] width 167 height 31
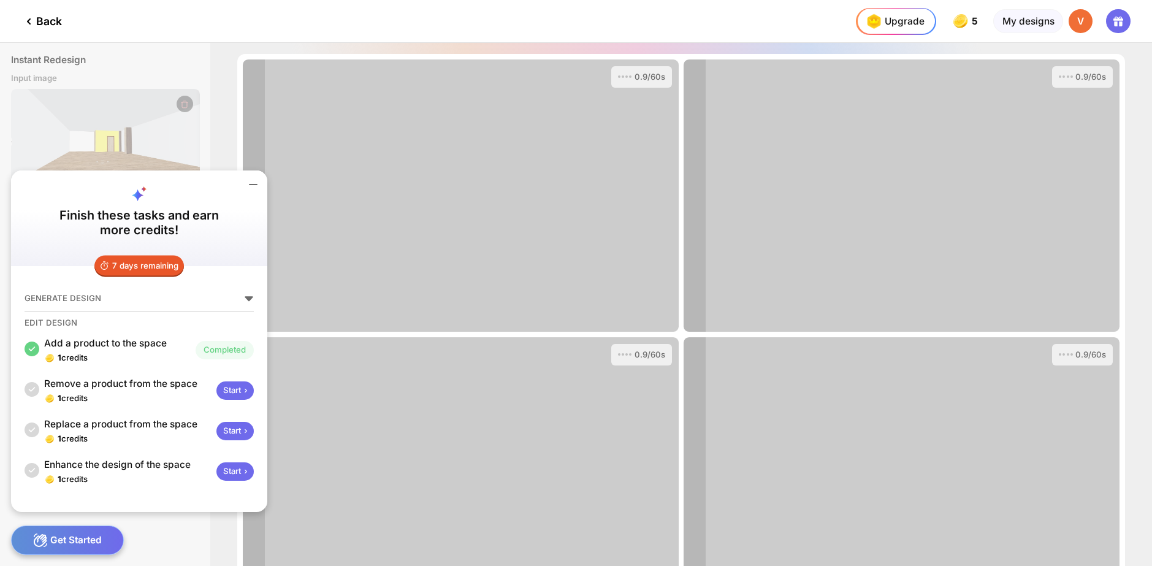
click at [254, 186] on icon at bounding box center [253, 184] width 15 height 15
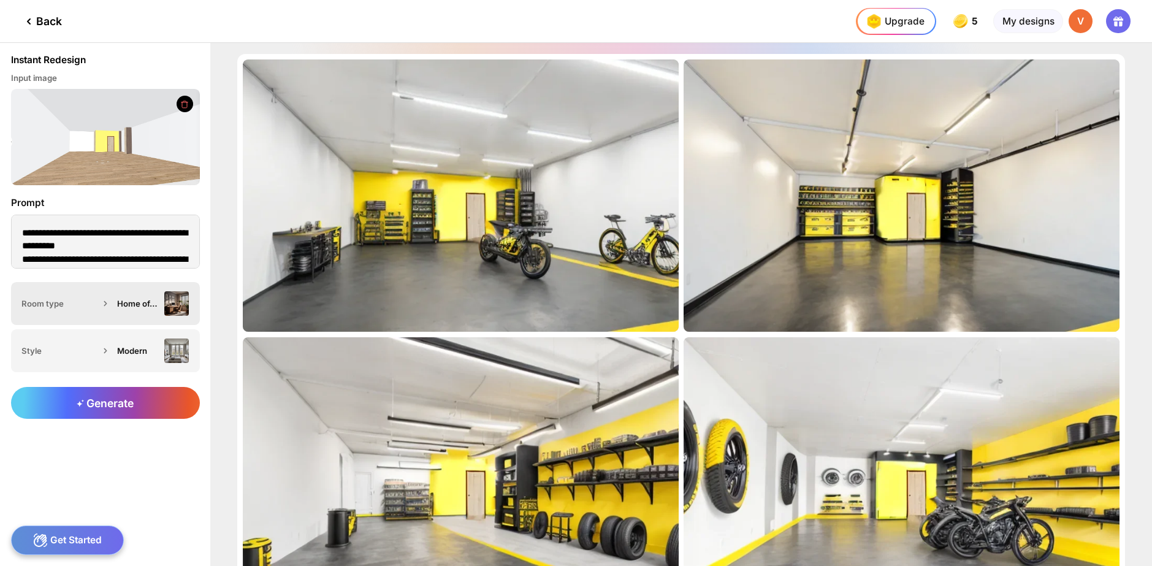
click at [151, 300] on div "Home office" at bounding box center [138, 304] width 42 height 10
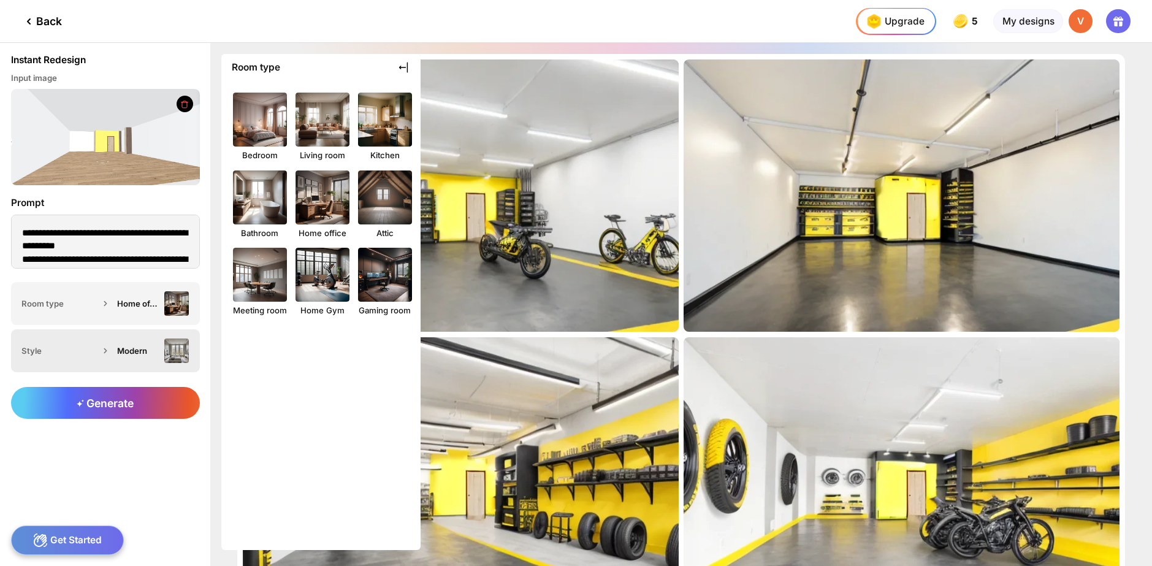
click at [159, 346] on div "Modern" at bounding box center [138, 351] width 42 height 10
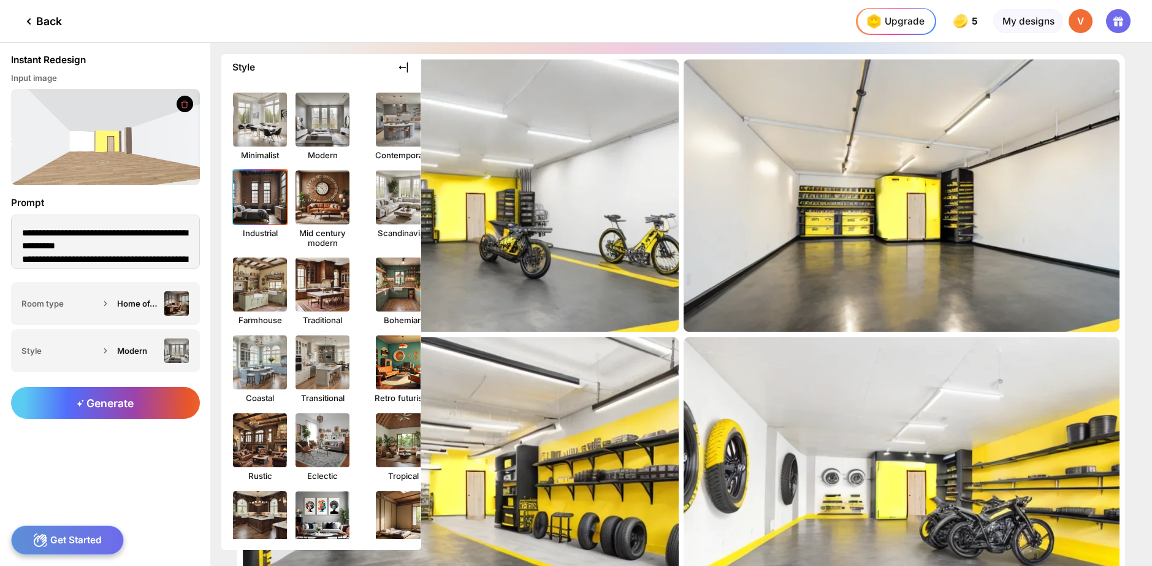
click at [274, 201] on img at bounding box center [259, 196] width 59 height 59
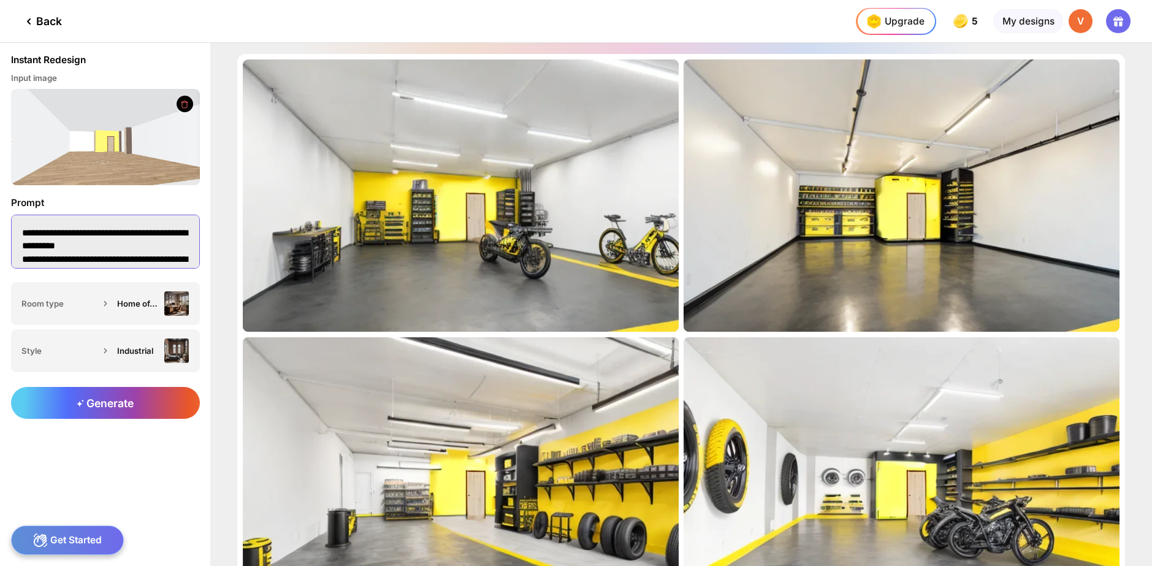
click at [172, 256] on textarea "**********" at bounding box center [105, 242] width 189 height 54
paste textarea "**********"
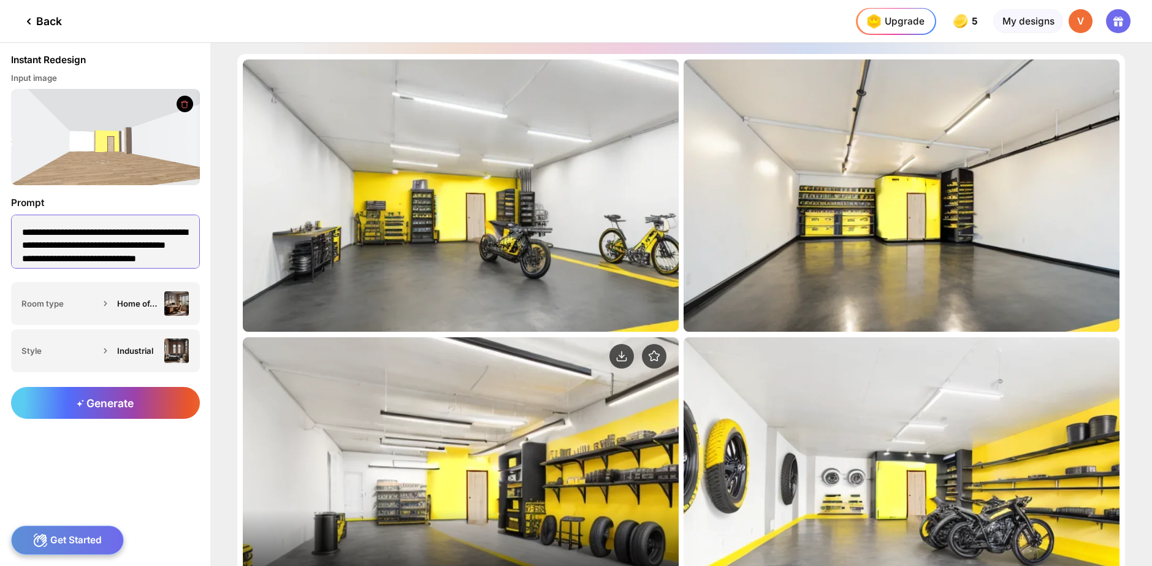
scroll to position [123, 0]
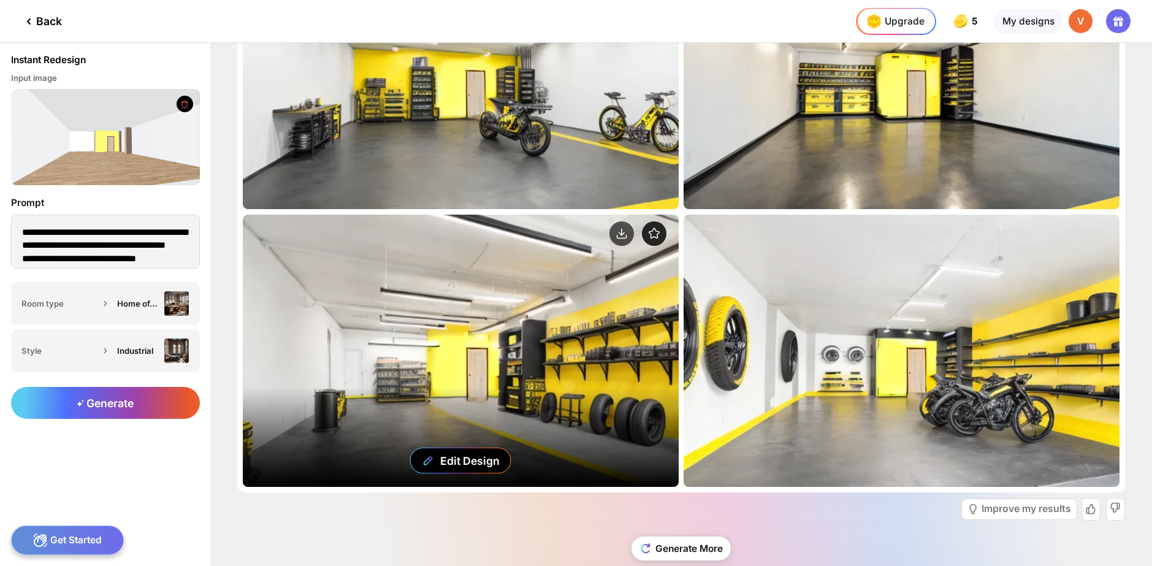
click at [649, 231] on icon at bounding box center [654, 233] width 10 height 10
click at [621, 237] on circle at bounding box center [621, 233] width 25 height 25
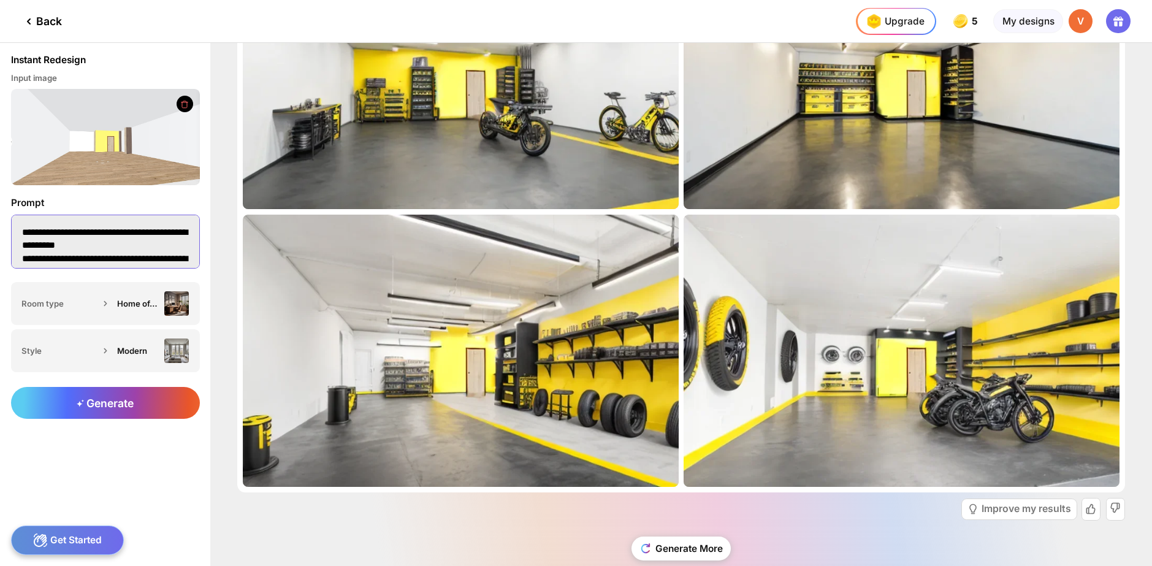
click at [128, 249] on textarea "**********" at bounding box center [105, 242] width 189 height 54
paste textarea "**********"
paste textarea
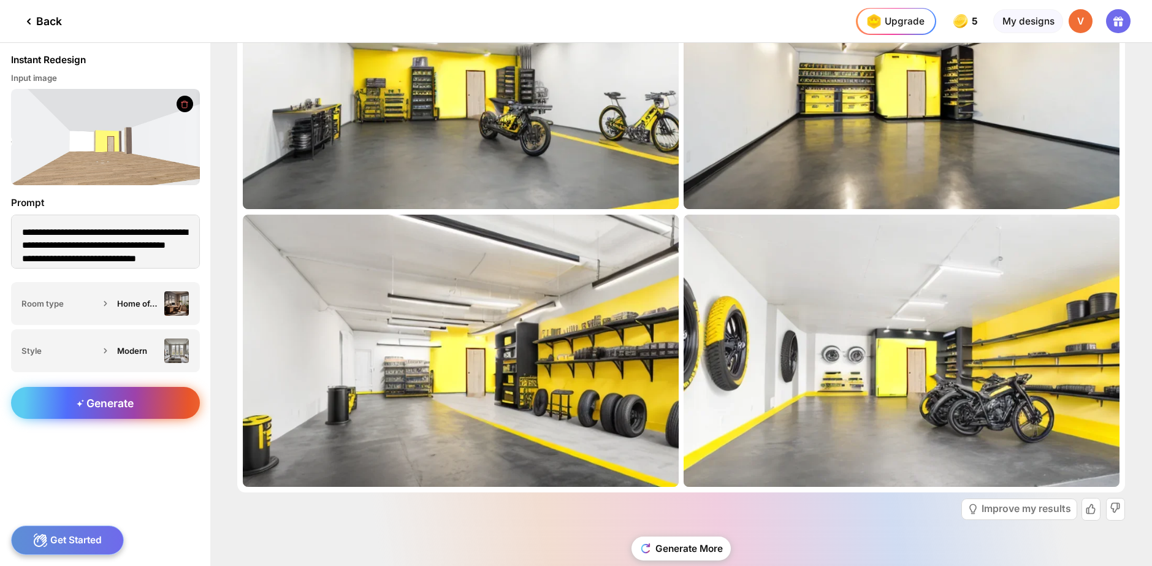
click at [118, 392] on div "Generate" at bounding box center [105, 403] width 189 height 32
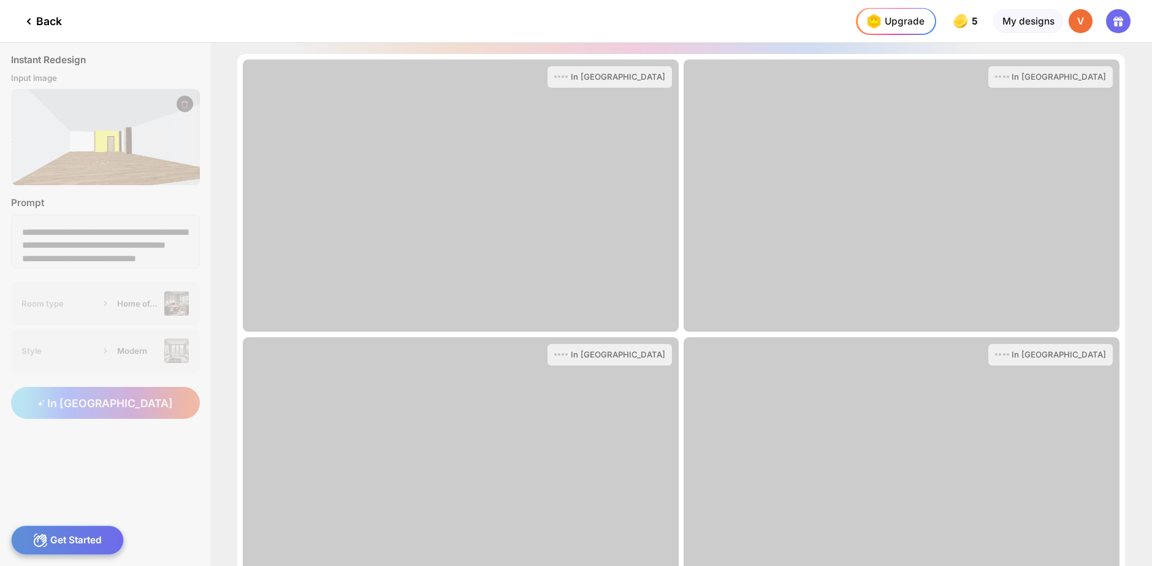
click at [130, 351] on div "**********" at bounding box center [576, 304] width 1152 height 523
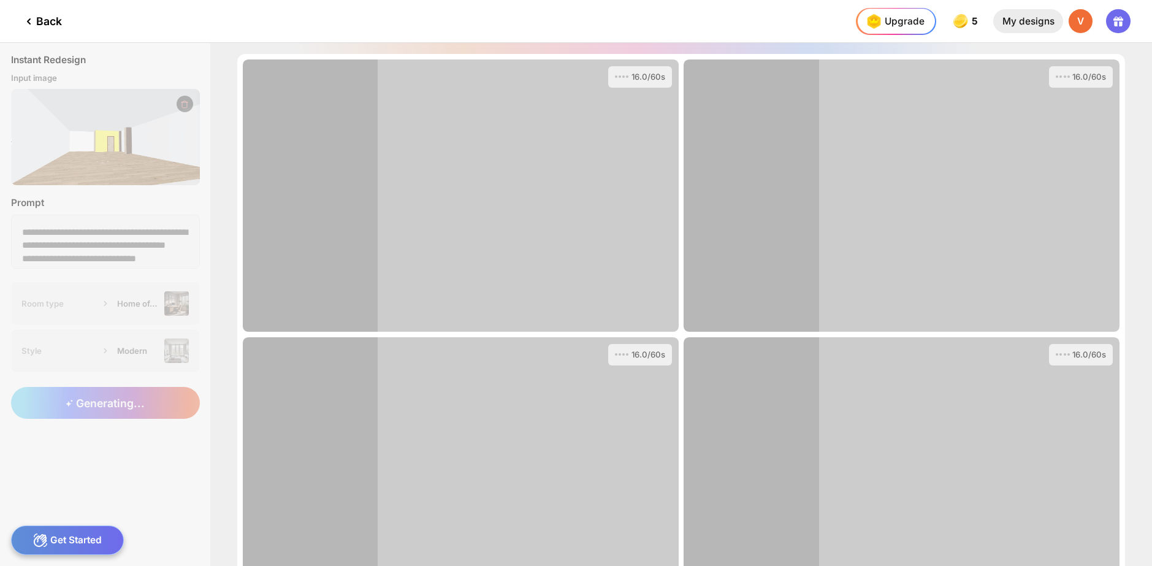
click at [1033, 18] on div "My designs" at bounding box center [1027, 21] width 69 height 25
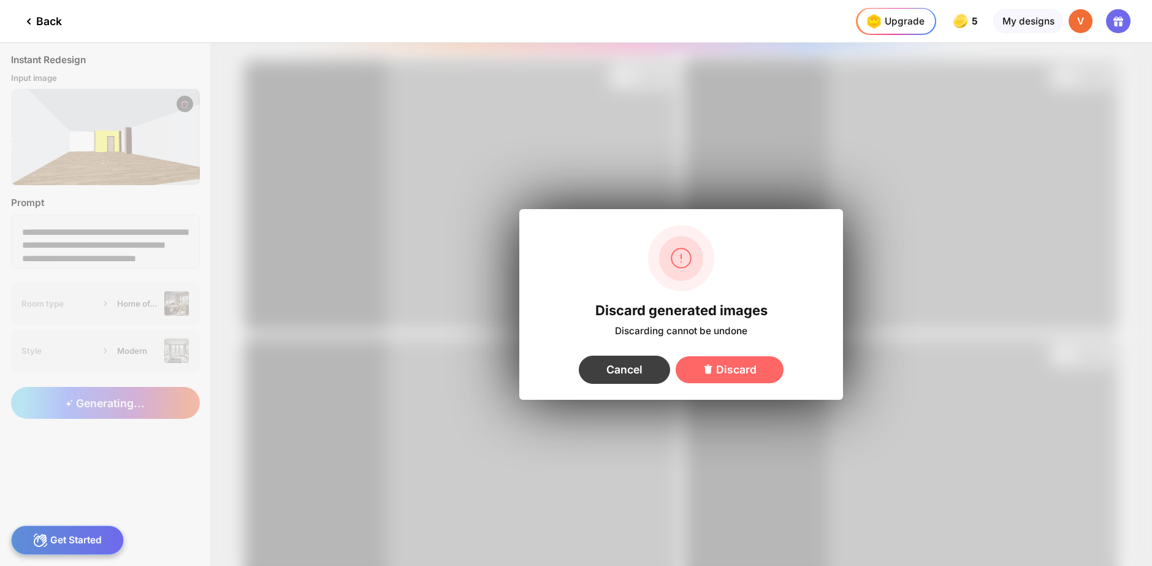
click at [637, 361] on div "Cancel" at bounding box center [624, 370] width 91 height 28
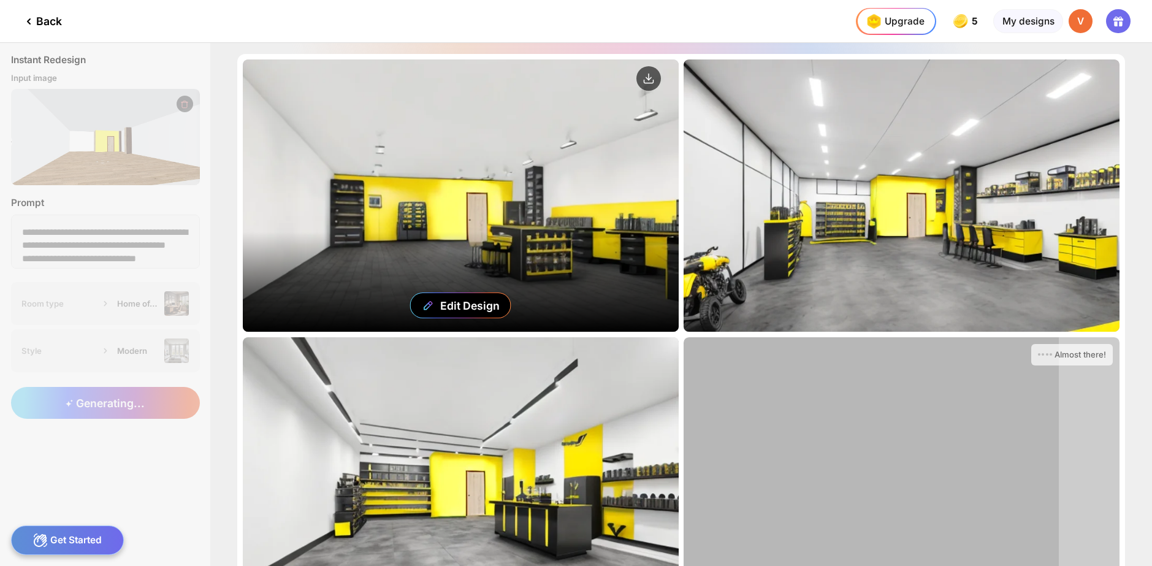
scroll to position [61, 0]
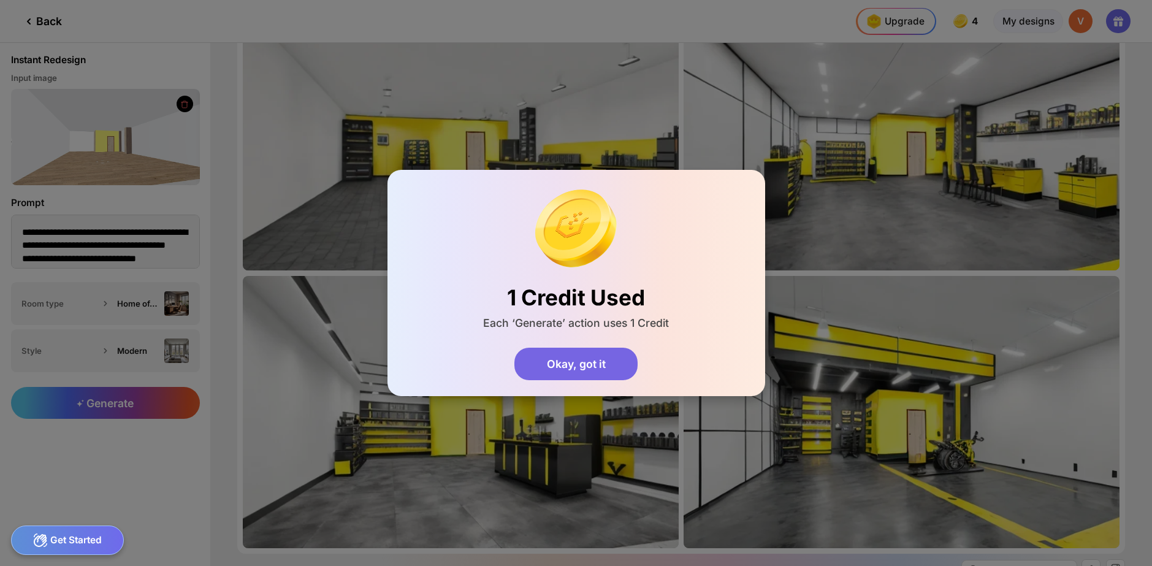
click at [626, 362] on div "Okay, got it" at bounding box center [576, 364] width 124 height 32
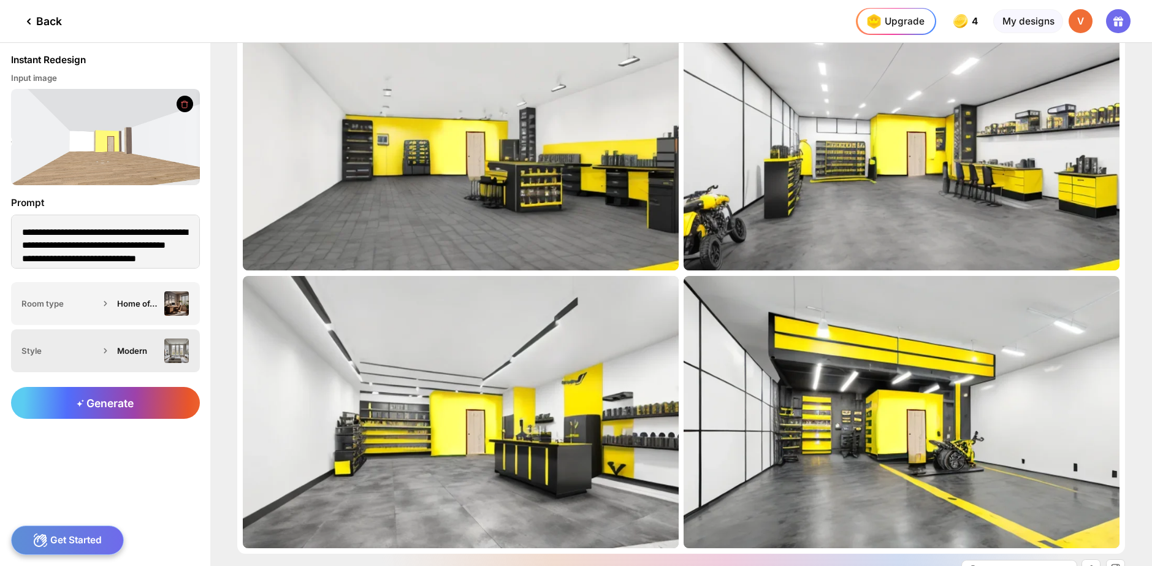
click at [168, 350] on img at bounding box center [176, 350] width 25 height 25
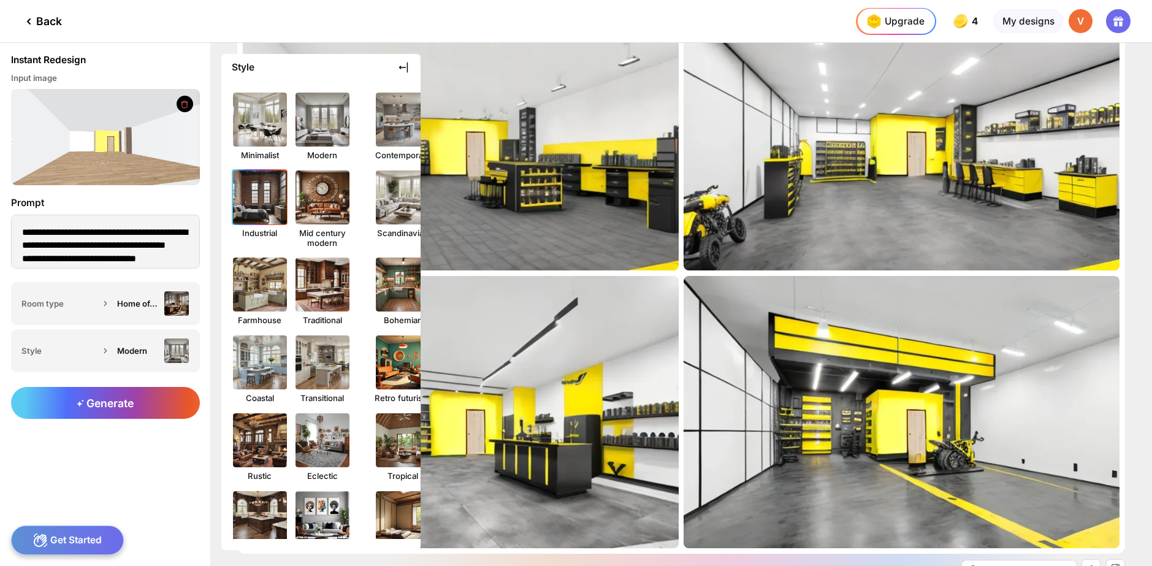
click at [274, 207] on img at bounding box center [259, 196] width 59 height 59
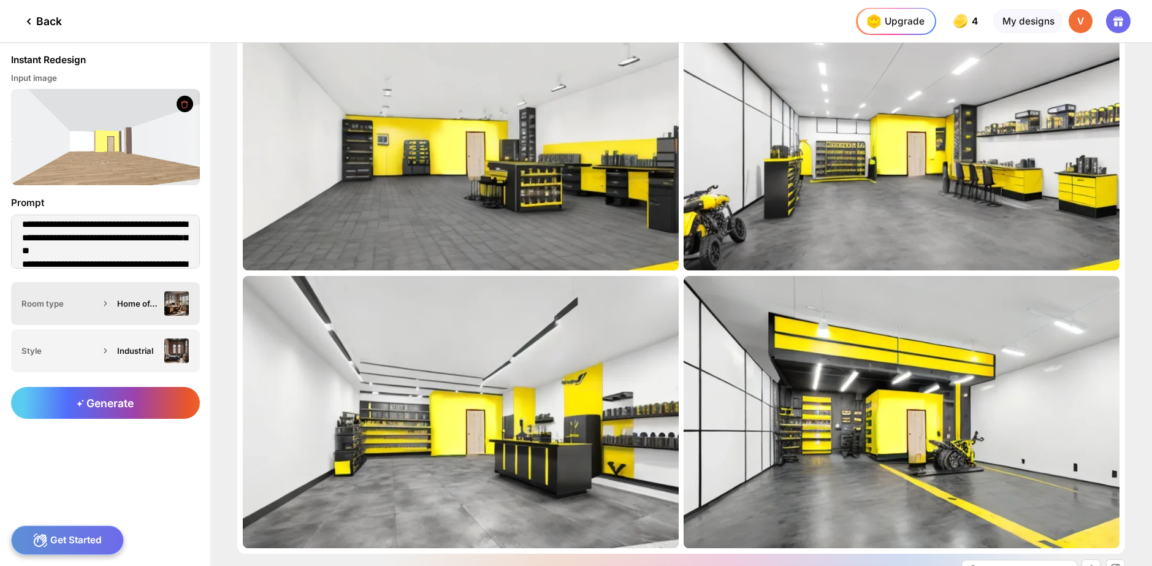
click at [129, 304] on div "Home office" at bounding box center [138, 304] width 42 height 10
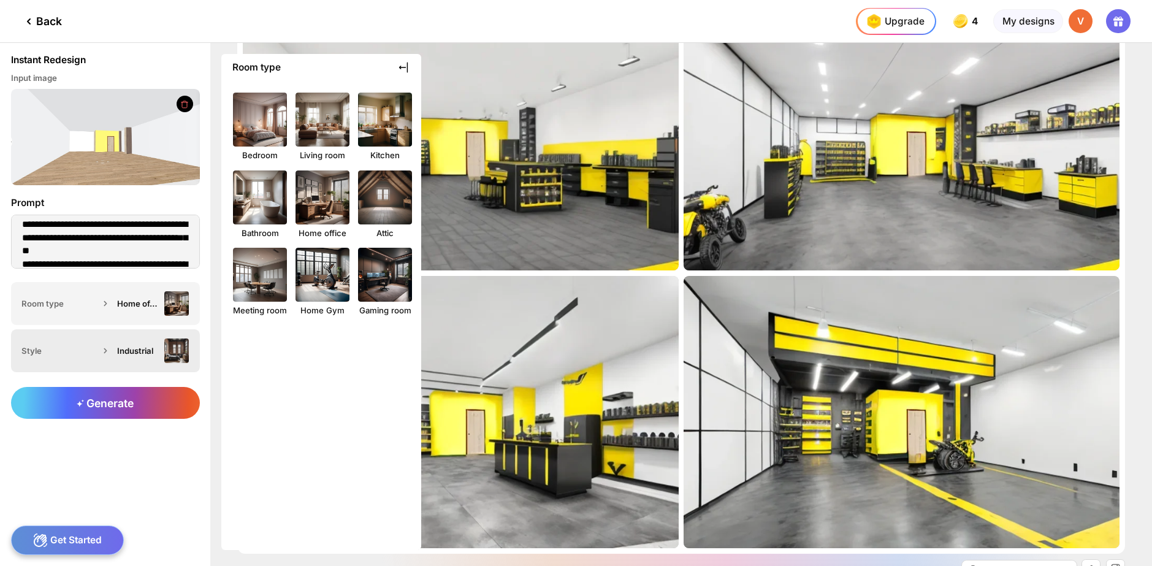
click at [159, 335] on div "Style Industrial" at bounding box center [105, 350] width 189 height 43
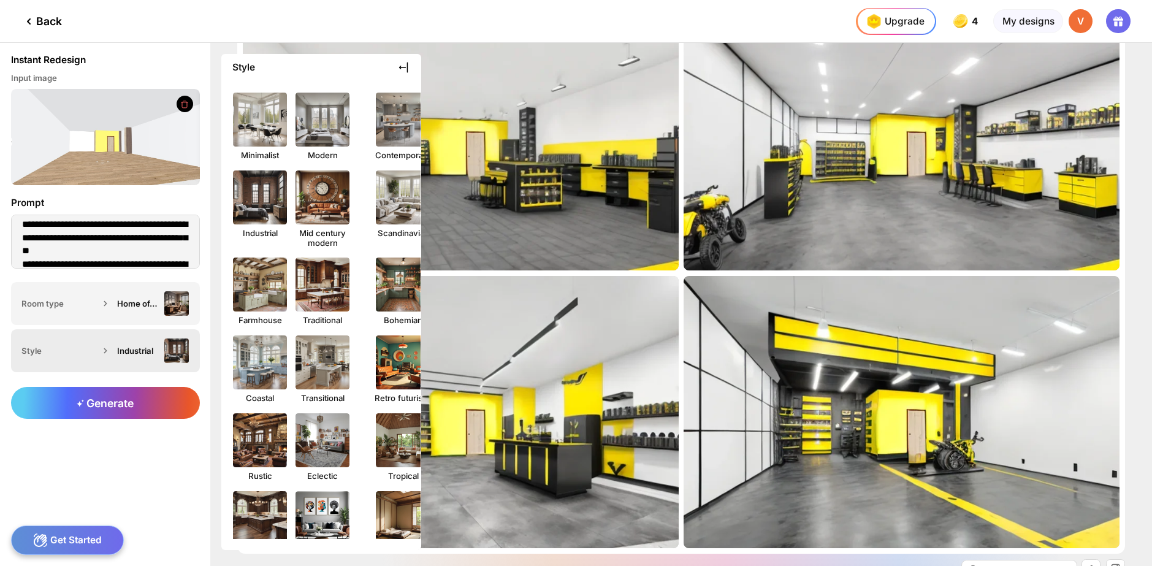
click at [159, 336] on div "Style Industrial" at bounding box center [105, 350] width 189 height 43
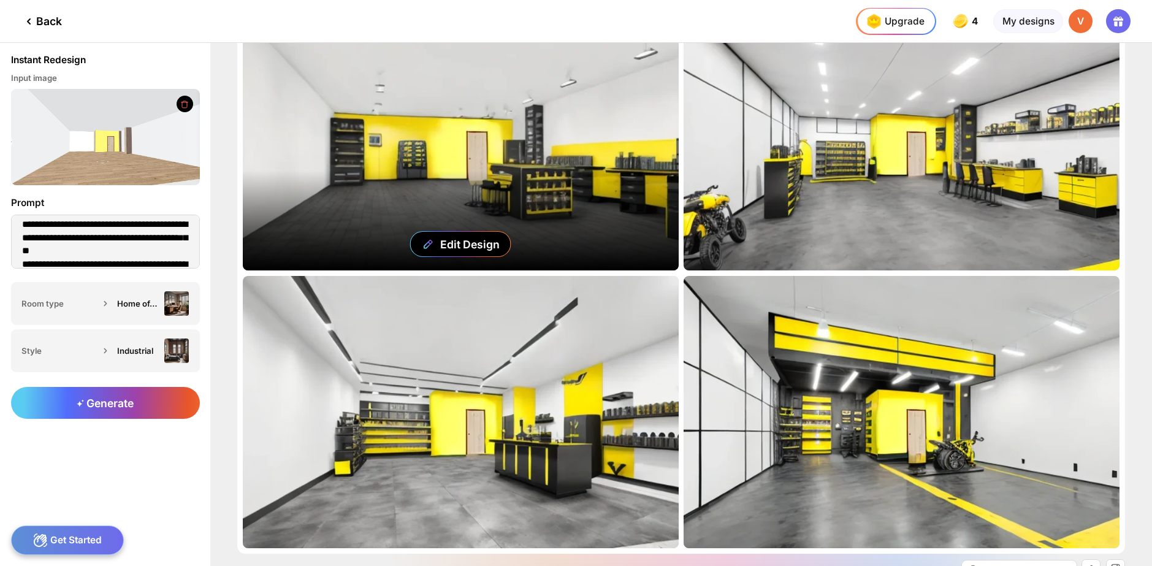
scroll to position [148, 0]
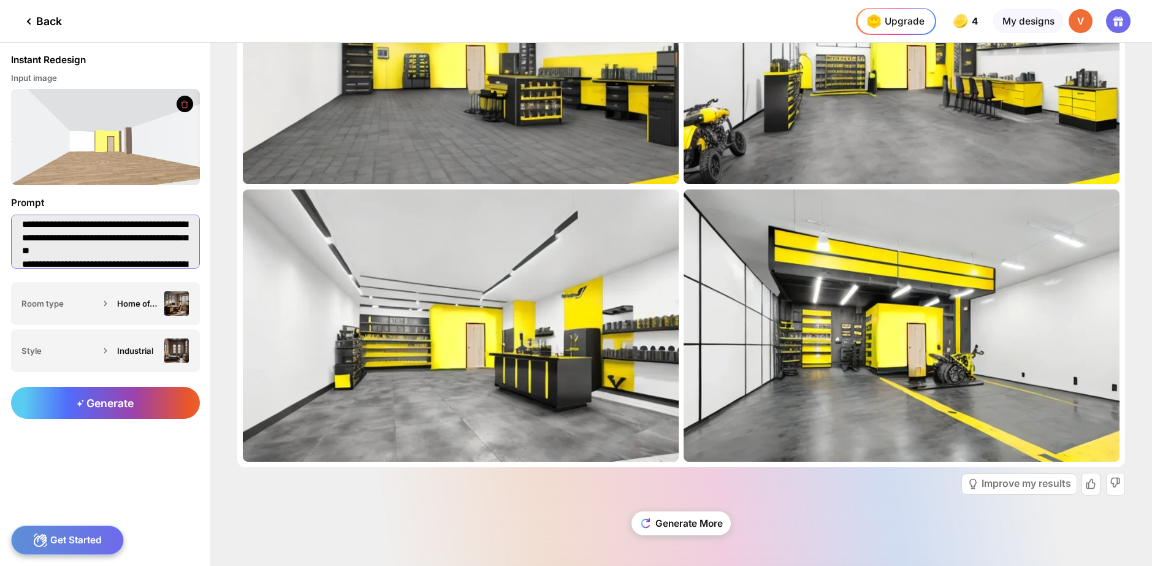
click at [120, 251] on textarea "**********" at bounding box center [105, 242] width 189 height 54
paste textarea "**********"
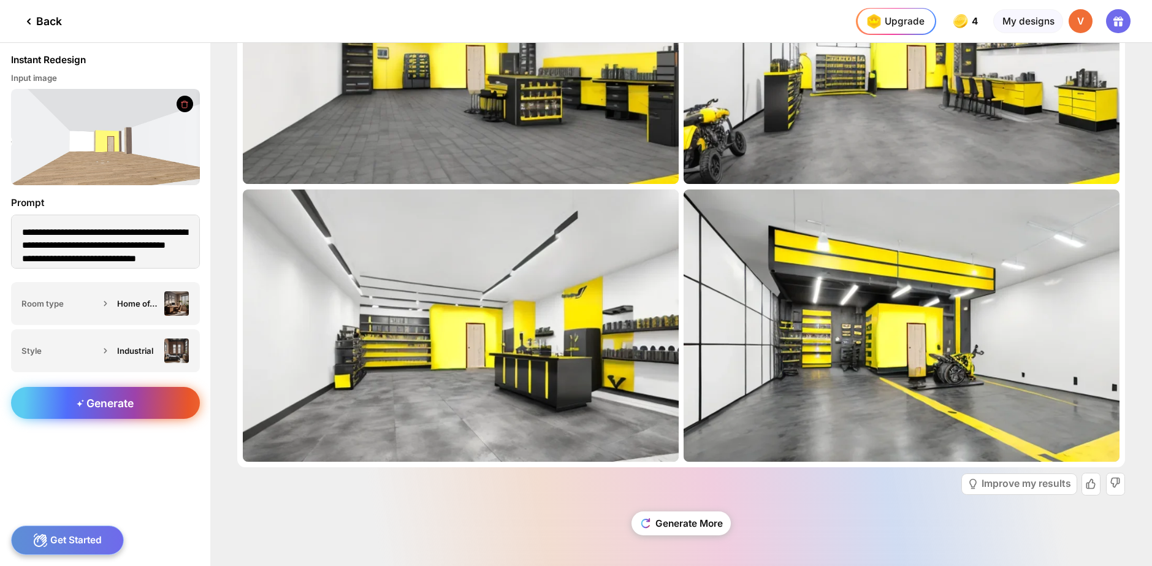
click at [145, 407] on div "Generate" at bounding box center [105, 403] width 189 height 32
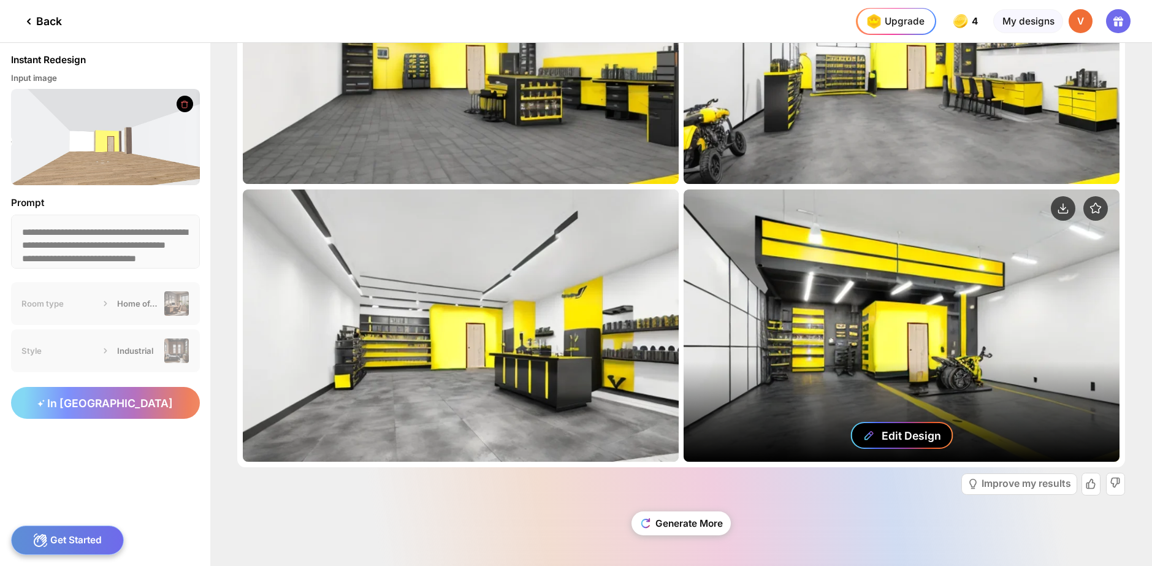
scroll to position [0, 0]
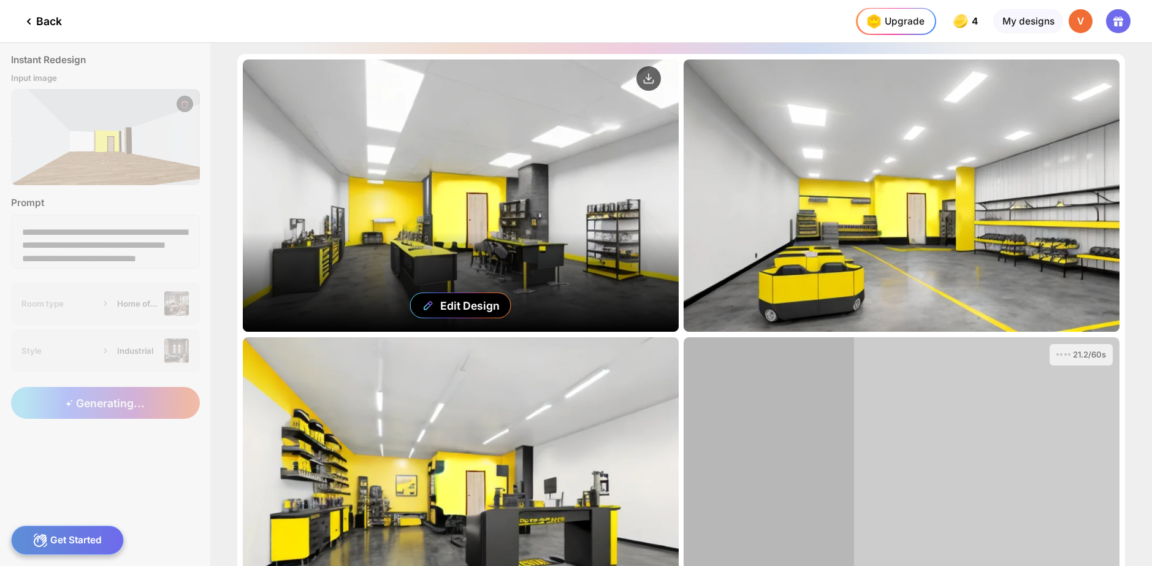
scroll to position [61, 0]
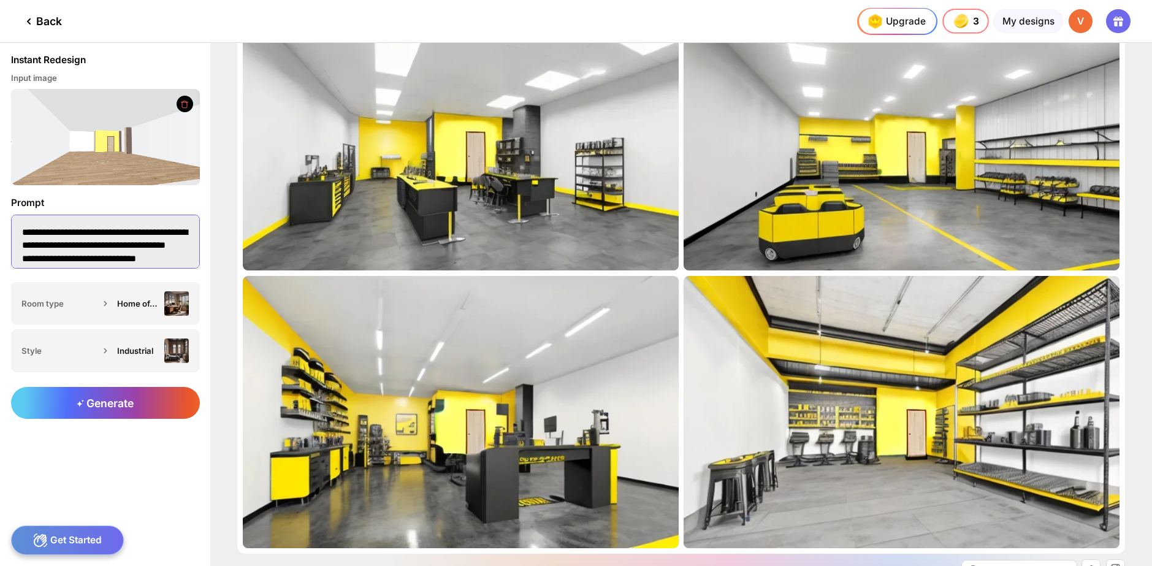
click at [104, 248] on textarea "**********" at bounding box center [105, 242] width 189 height 54
click at [137, 287] on div "Room type Home office" at bounding box center [105, 303] width 189 height 43
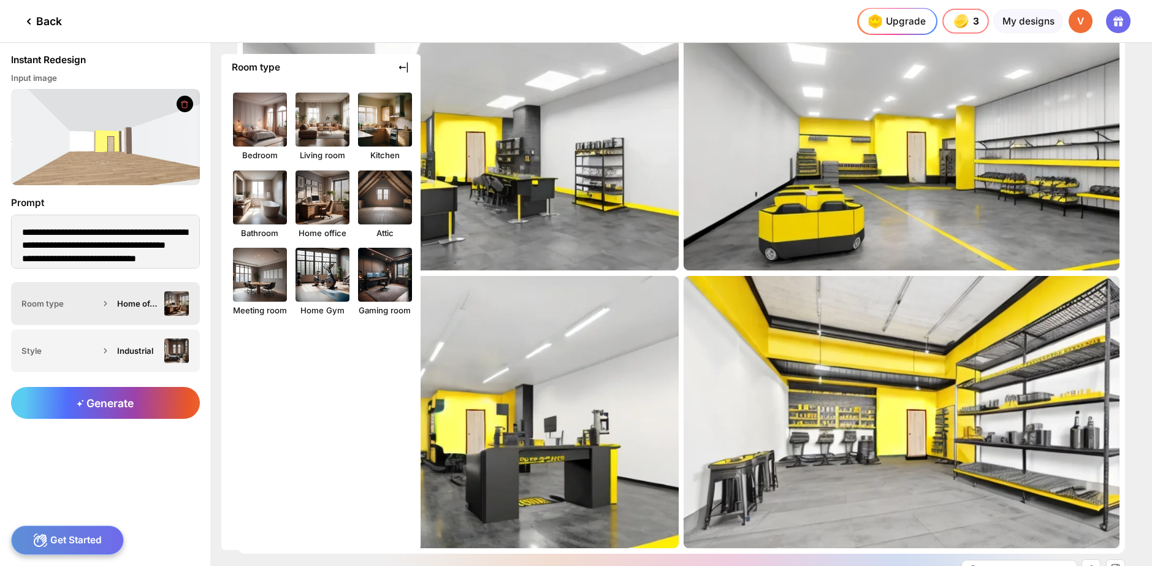
click at [47, 312] on div "Room type Home office" at bounding box center [105, 303] width 189 height 43
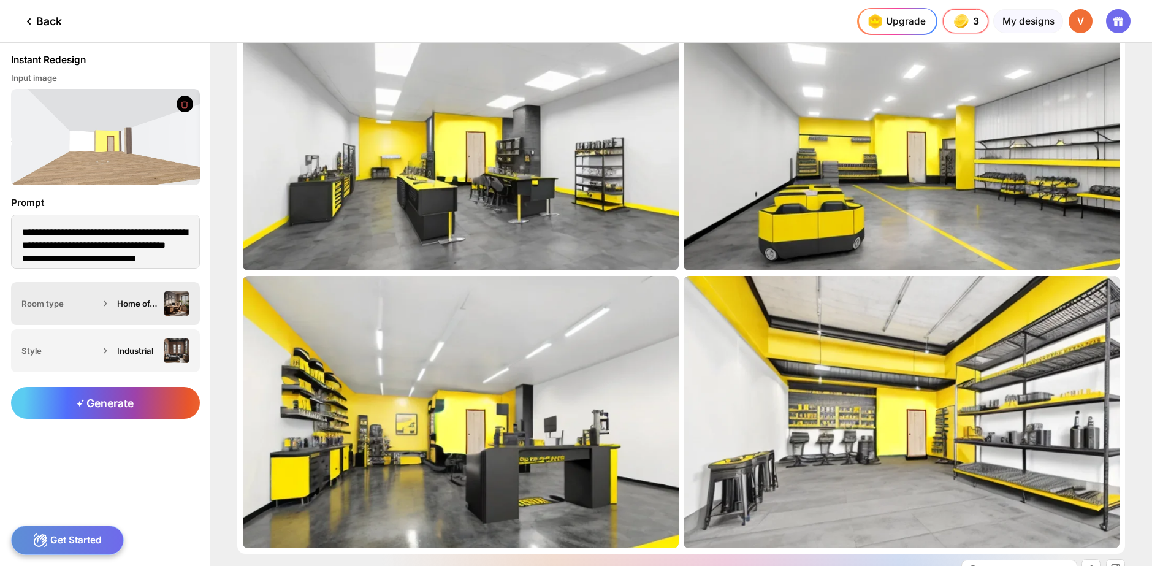
drag, startPoint x: 47, startPoint y: 305, endPoint x: 73, endPoint y: 305, distance: 26.4
click at [73, 305] on div "Room type" at bounding box center [59, 304] width 77 height 10
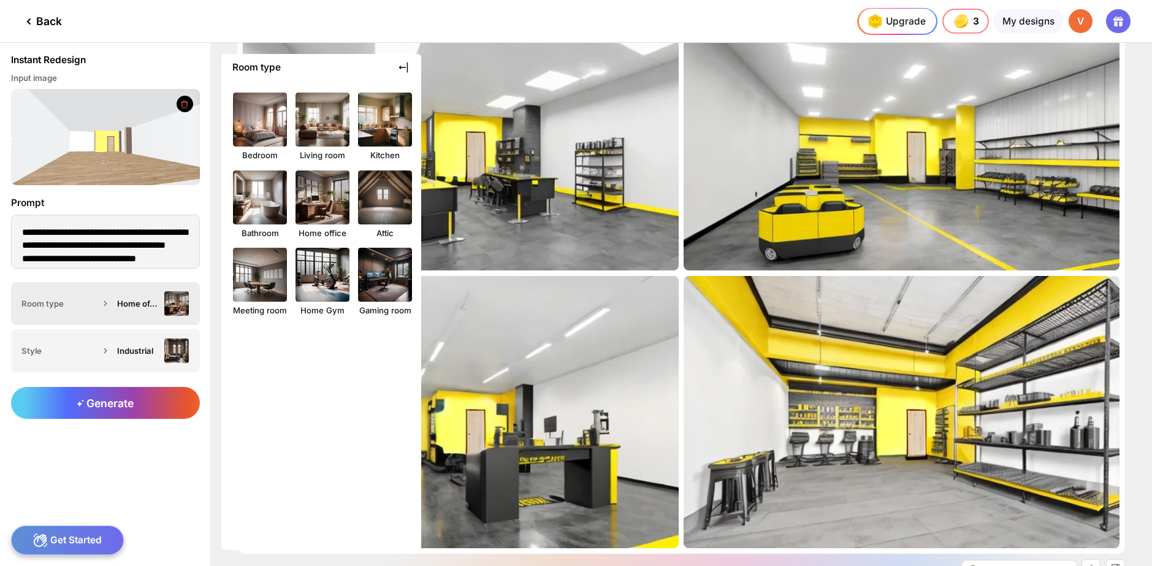
click at [88, 303] on div "Room type" at bounding box center [59, 304] width 77 height 10
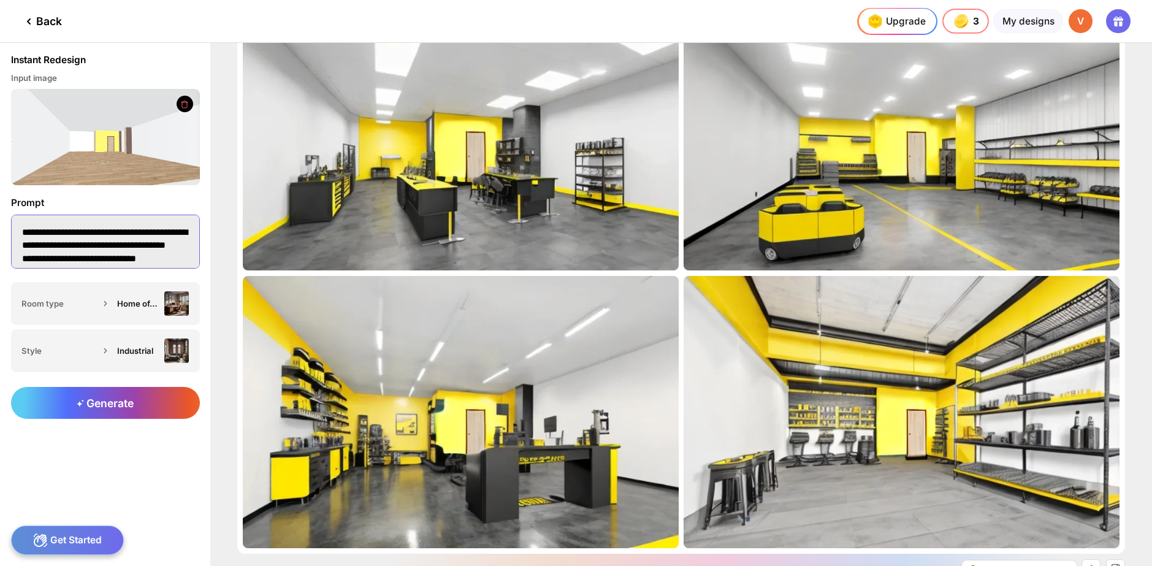
click at [125, 248] on textarea "**********" at bounding box center [105, 242] width 189 height 54
paste textarea "**********"
type textarea "**********"
click at [110, 231] on textarea "**********" at bounding box center [105, 242] width 189 height 54
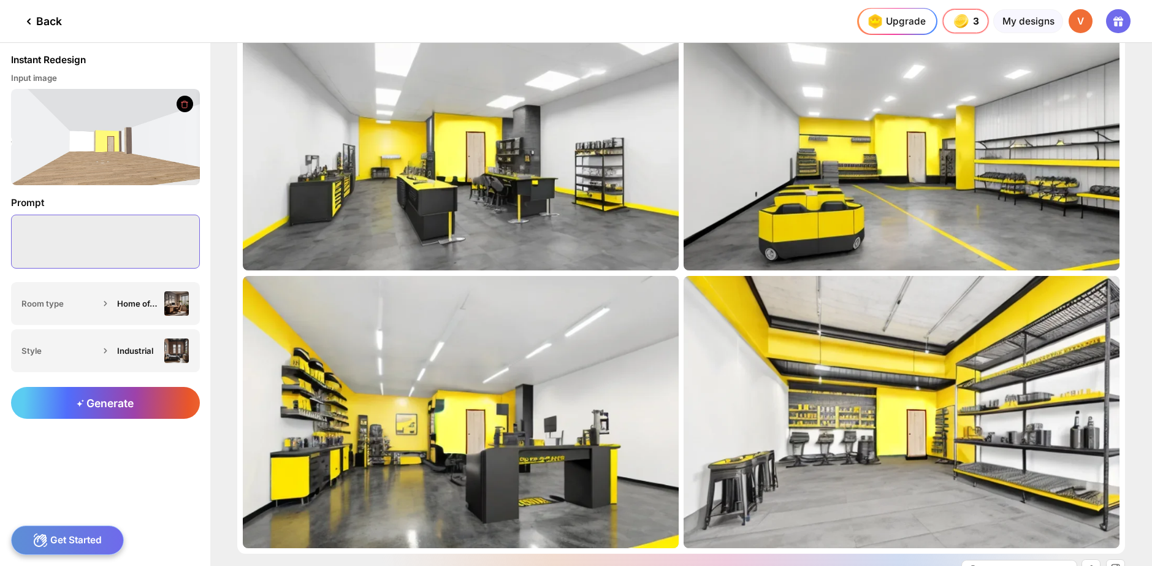
paste textarea "**********"
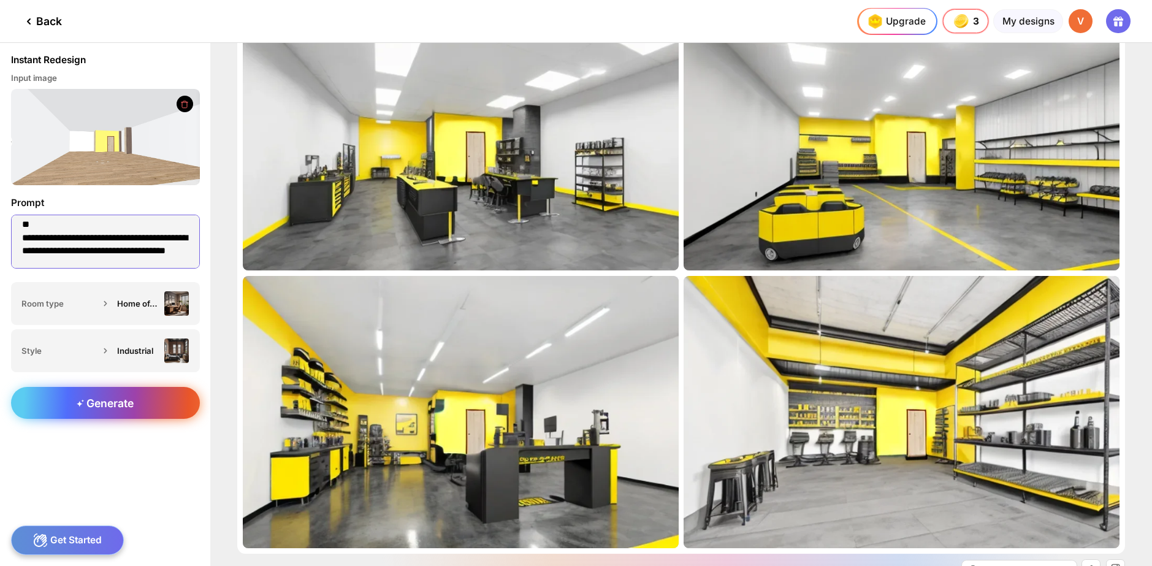
type textarea "**********"
click at [107, 411] on div "Generate" at bounding box center [105, 403] width 189 height 32
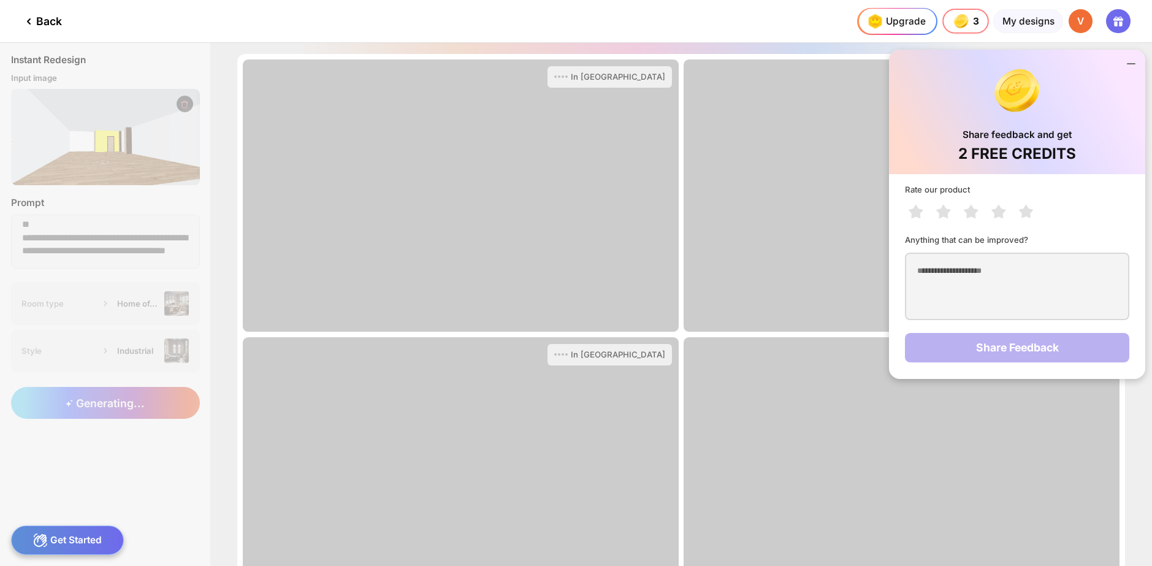
click at [1125, 66] on icon at bounding box center [1131, 63] width 15 height 15
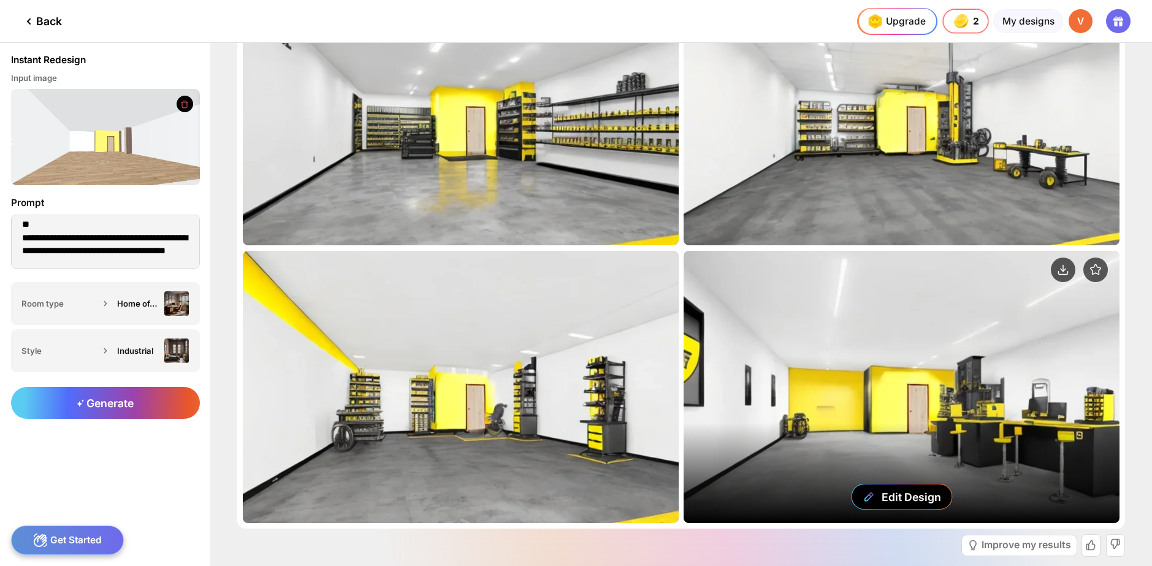
scroll to position [148, 0]
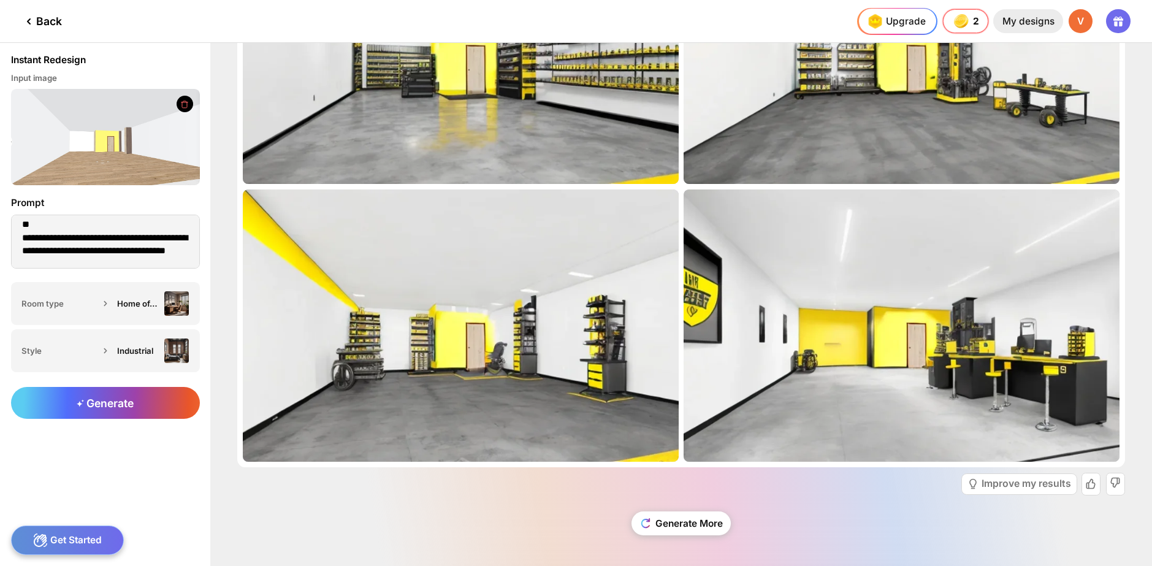
click at [1021, 13] on div "My designs" at bounding box center [1027, 21] width 69 height 25
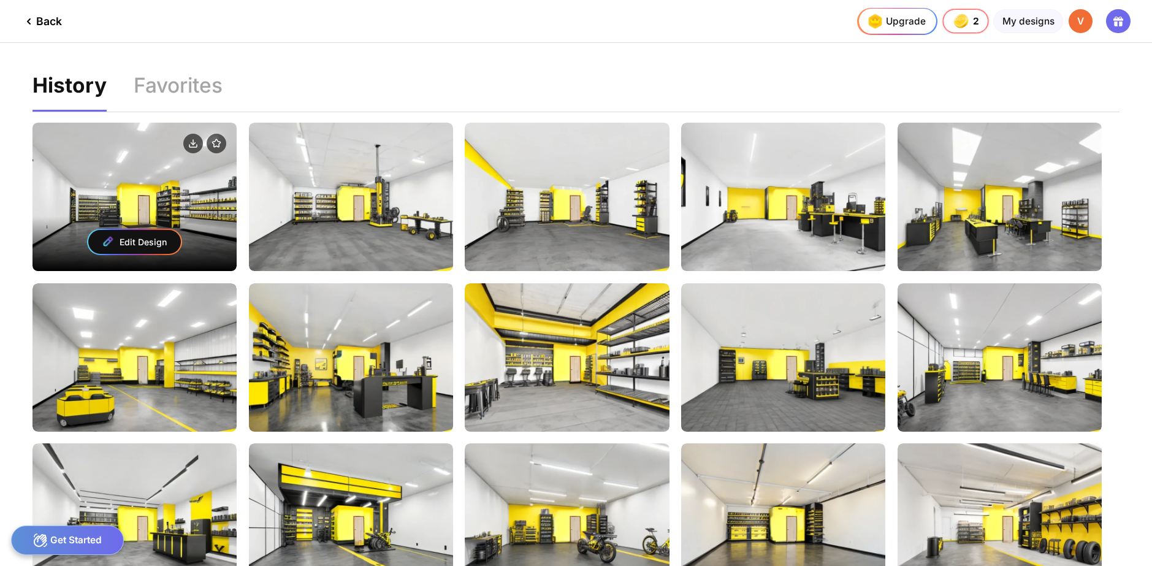
click at [159, 179] on div "Edit Design" at bounding box center [134, 197] width 204 height 148
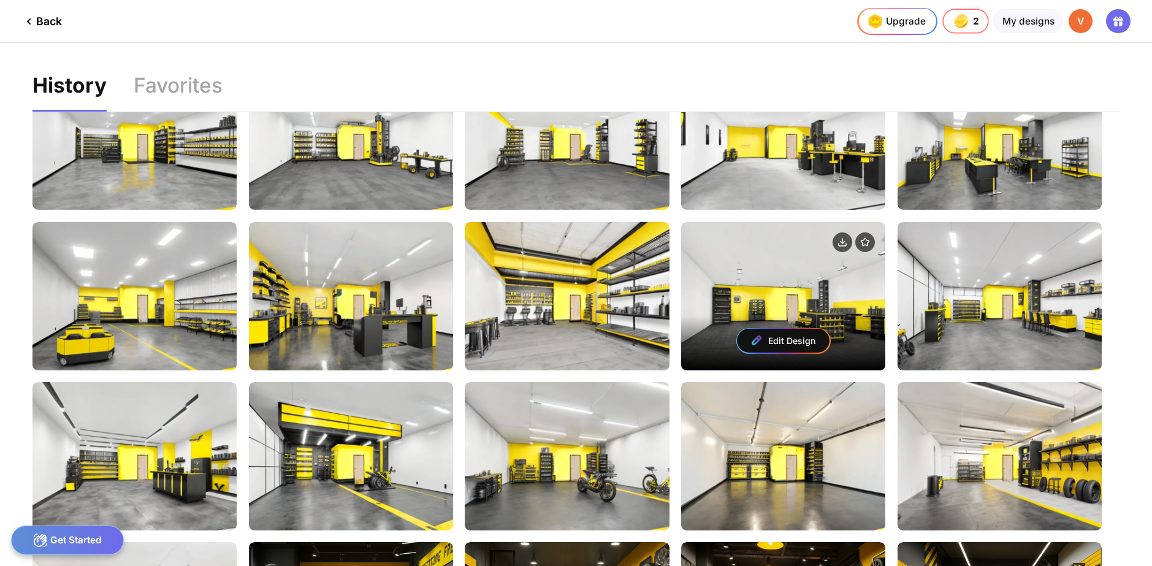
scroll to position [245, 0]
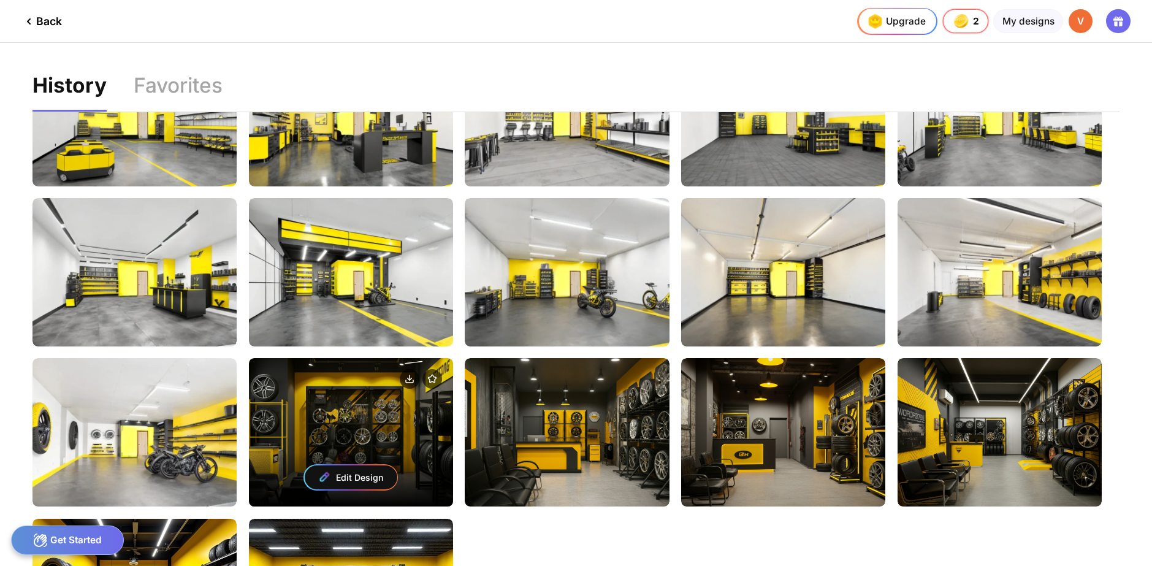
click at [309, 415] on div "Edit Design" at bounding box center [351, 432] width 204 height 148
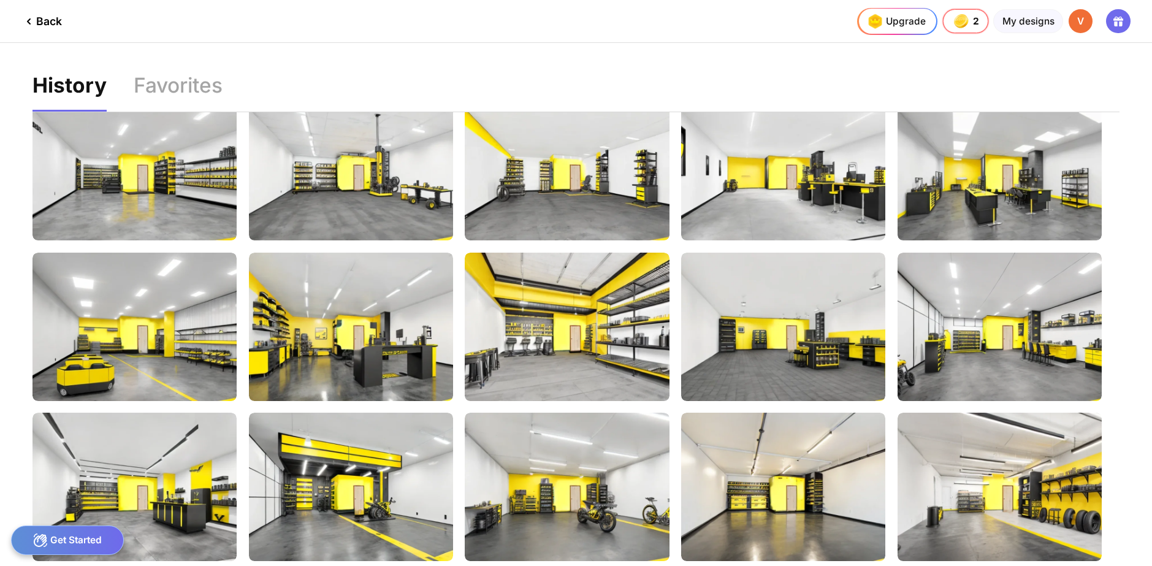
scroll to position [0, 0]
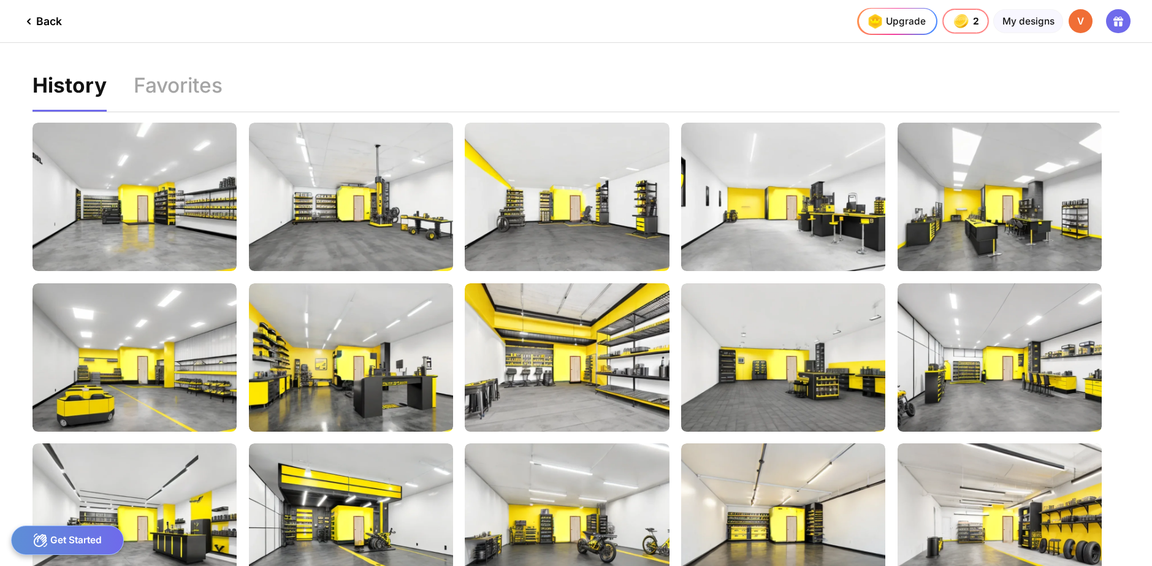
click at [36, 18] on div "Back" at bounding box center [41, 21] width 40 height 15
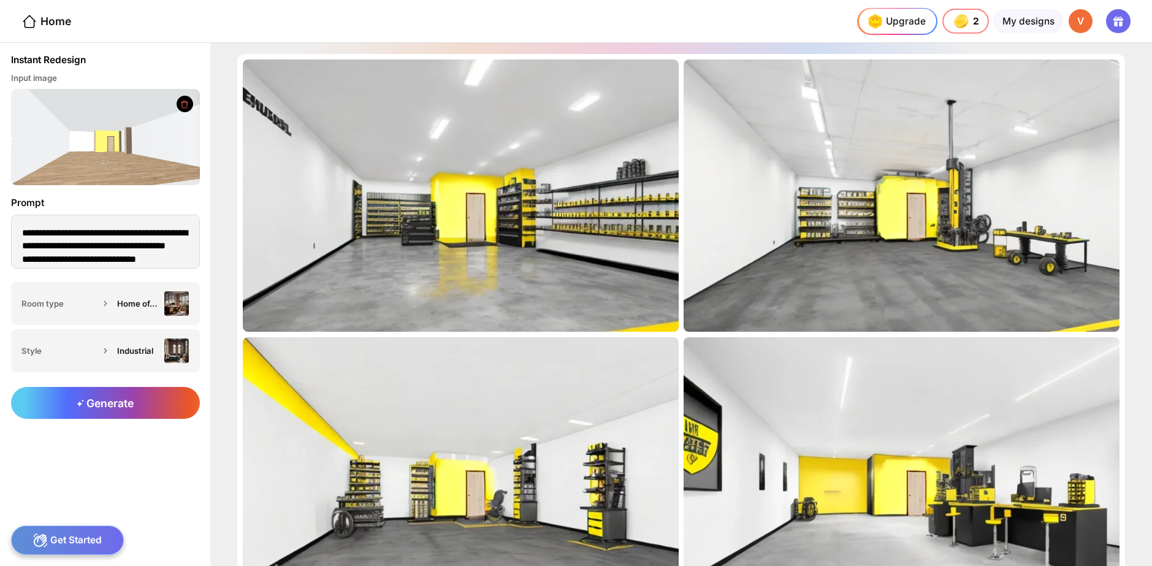
click at [80, 527] on div "Get Started" at bounding box center [67, 539] width 113 height 29
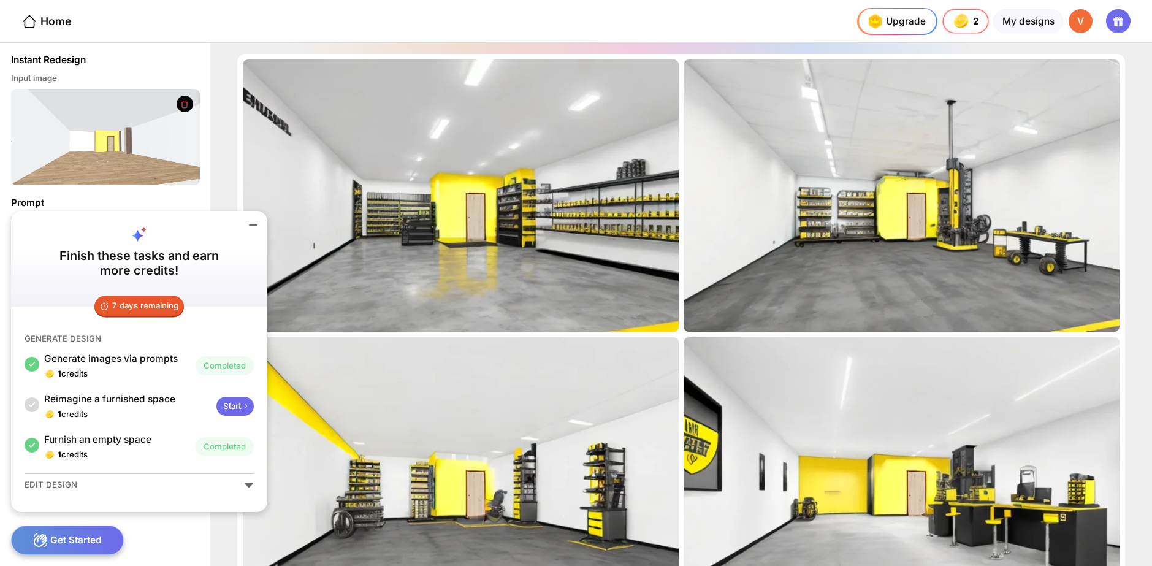
click at [235, 405] on div "Start" at bounding box center [234, 406] width 37 height 19
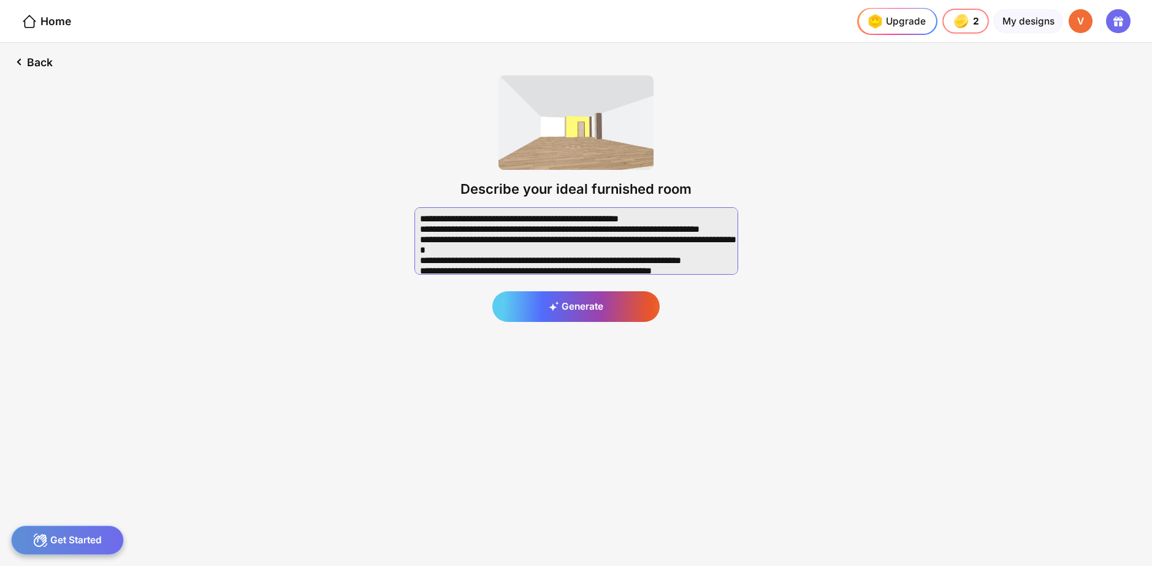
click at [551, 260] on textarea at bounding box center [576, 240] width 324 height 67
paste textarea "**********"
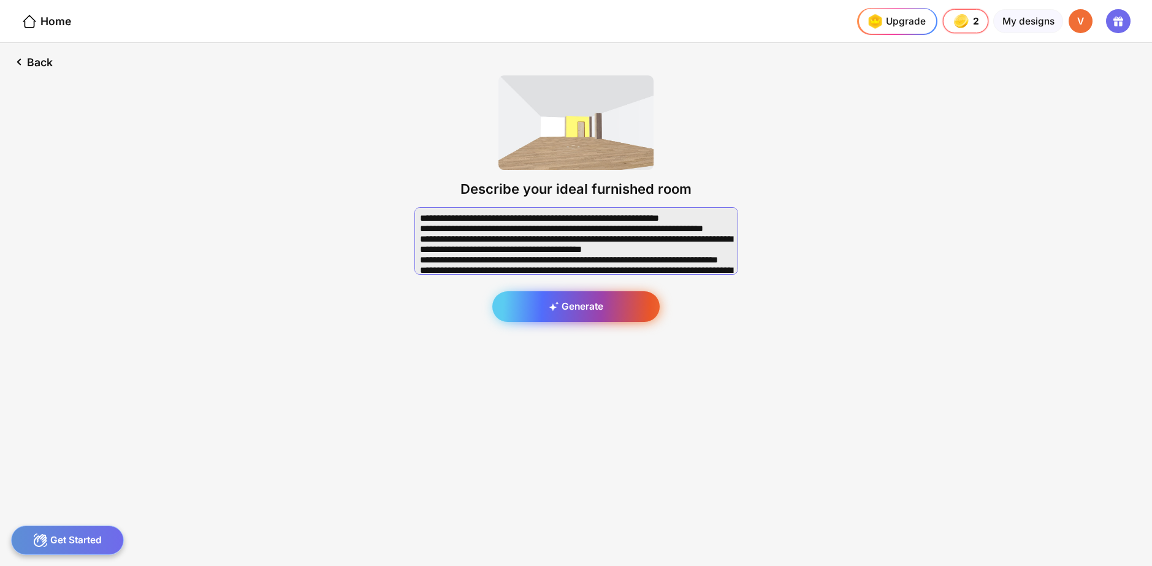
type textarea "**********"
click at [549, 301] on icon at bounding box center [554, 306] width 11 height 11
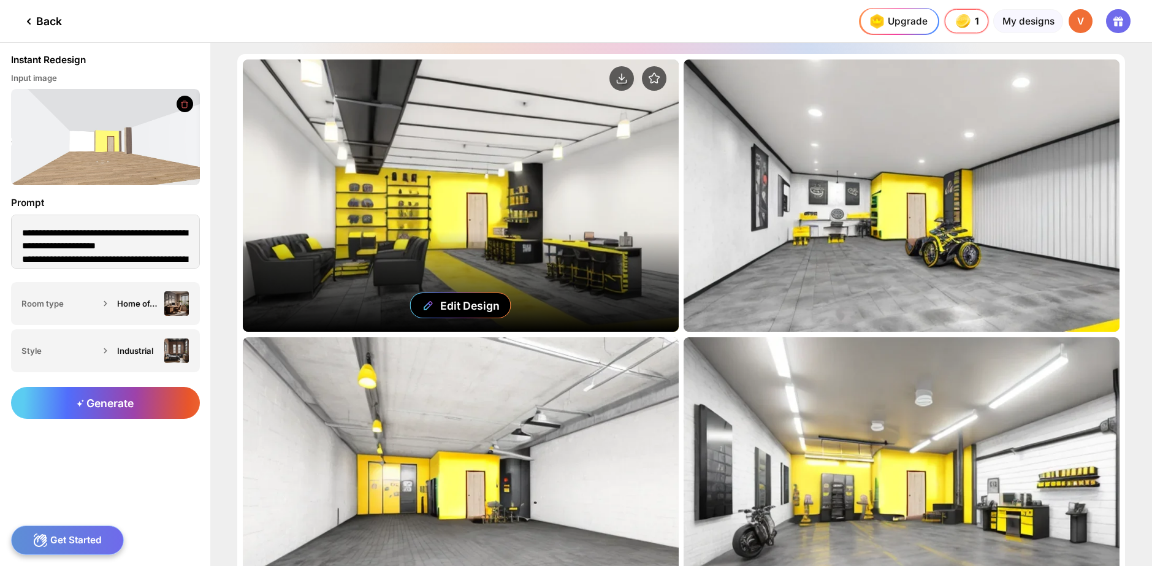
scroll to position [123, 0]
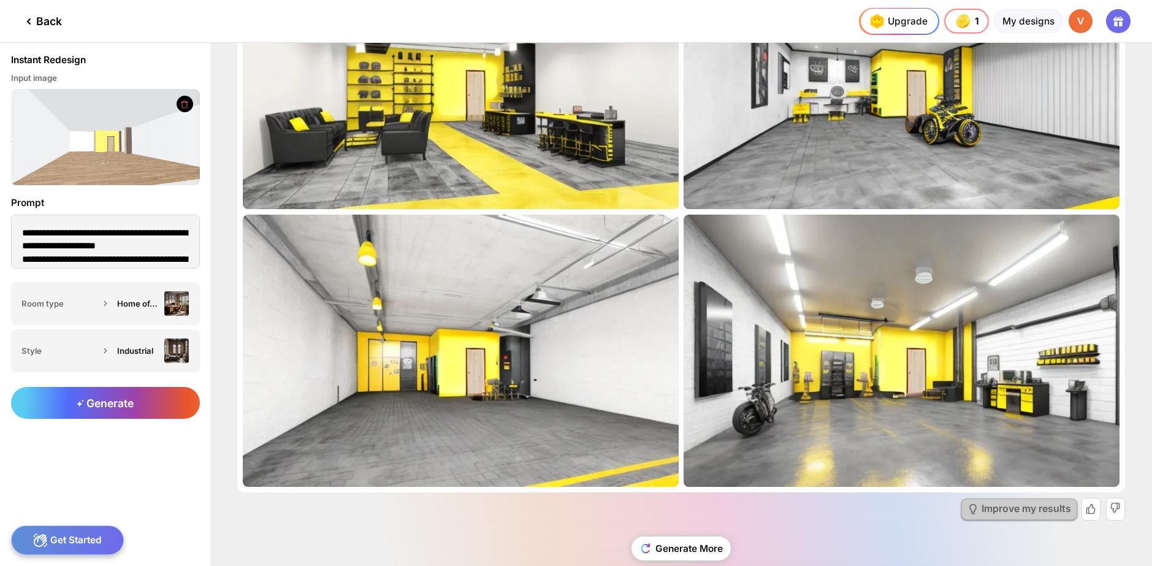
click at [987, 499] on div "Improve my results" at bounding box center [1019, 509] width 116 height 21
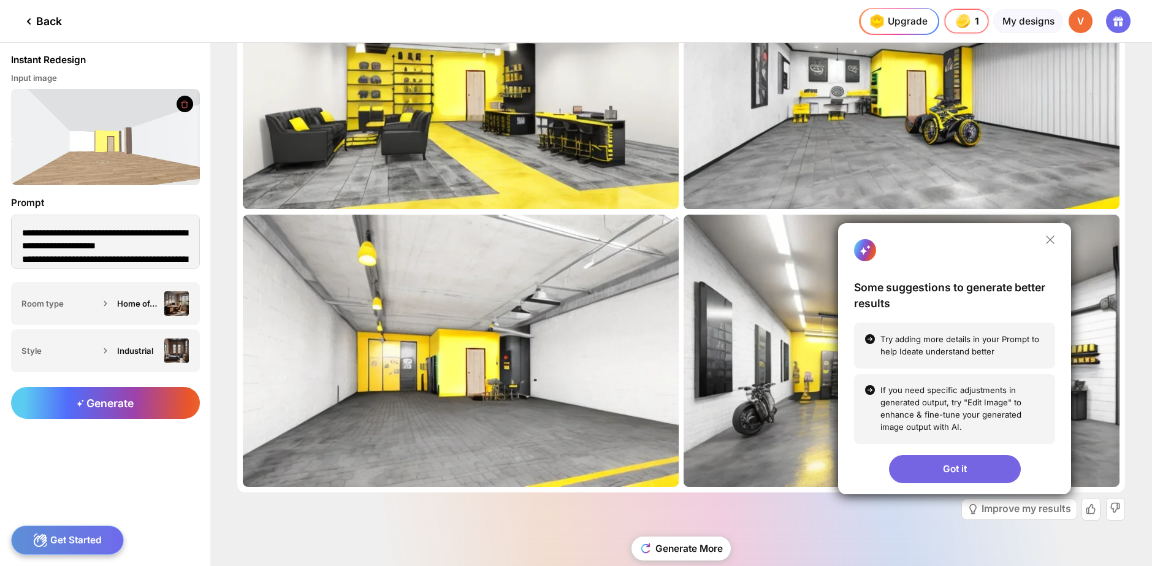
click at [963, 471] on div "Got it" at bounding box center [955, 469] width 132 height 28
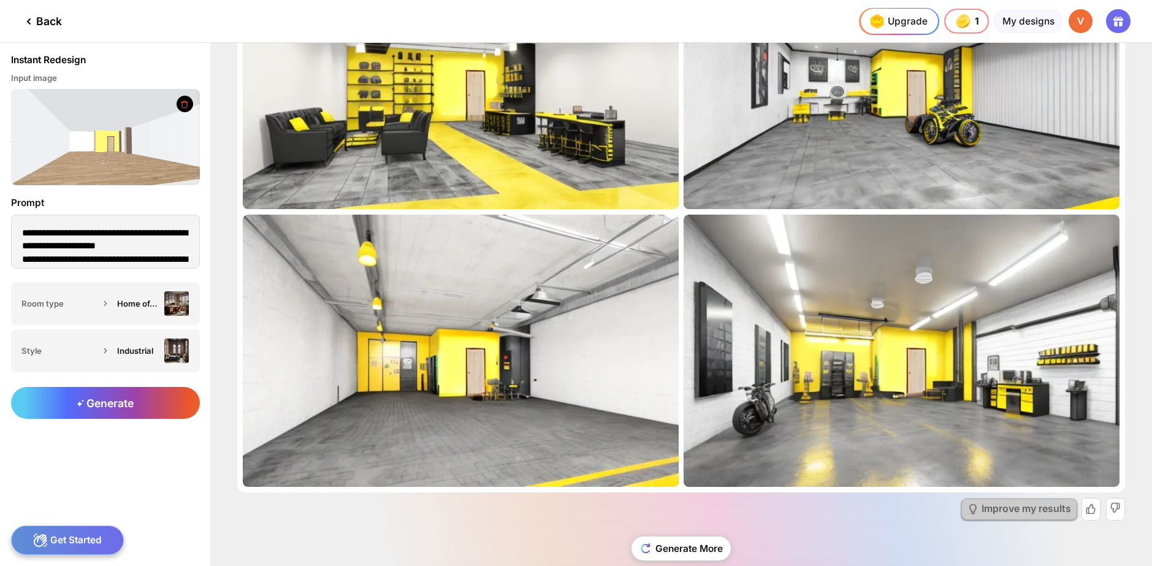
click at [1033, 506] on div "Improve my results" at bounding box center [1027, 509] width 90 height 10
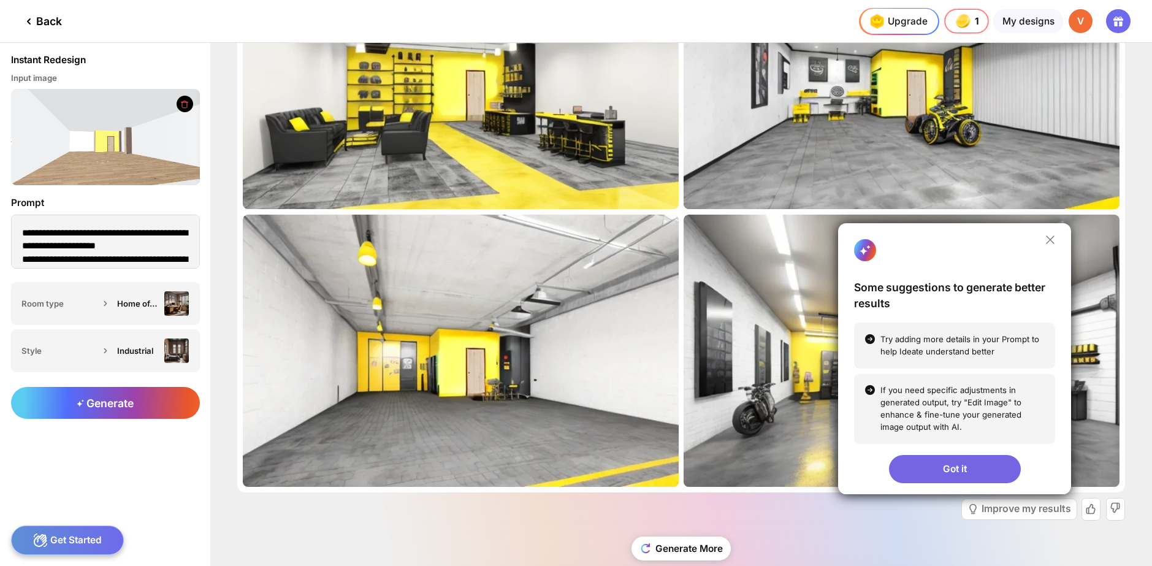
click at [971, 457] on div "Got it" at bounding box center [955, 469] width 132 height 28
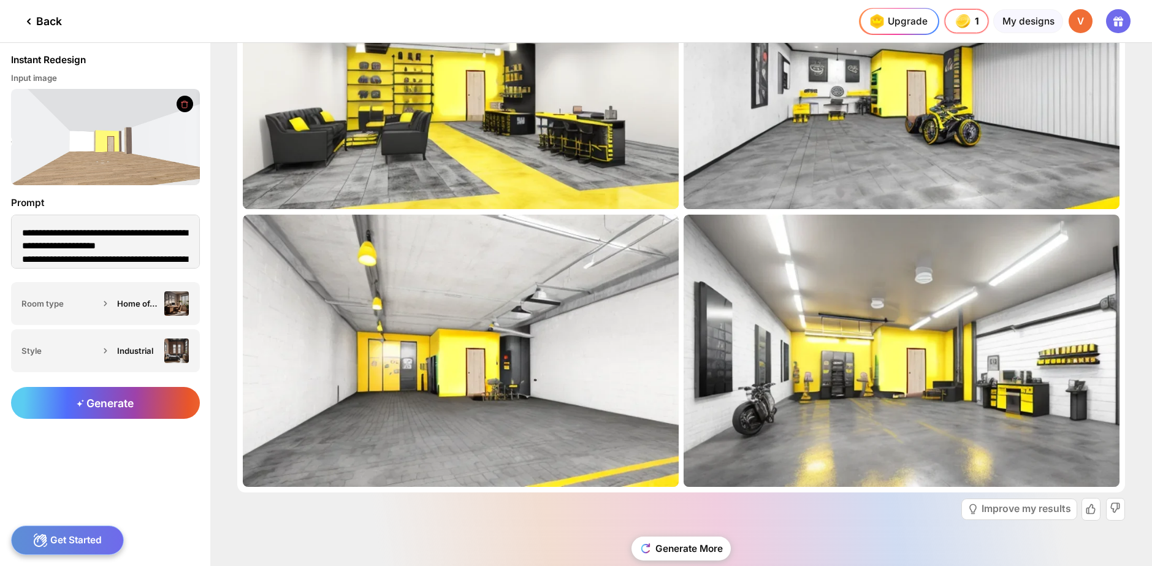
click at [28, 15] on icon at bounding box center [28, 21] width 15 height 15
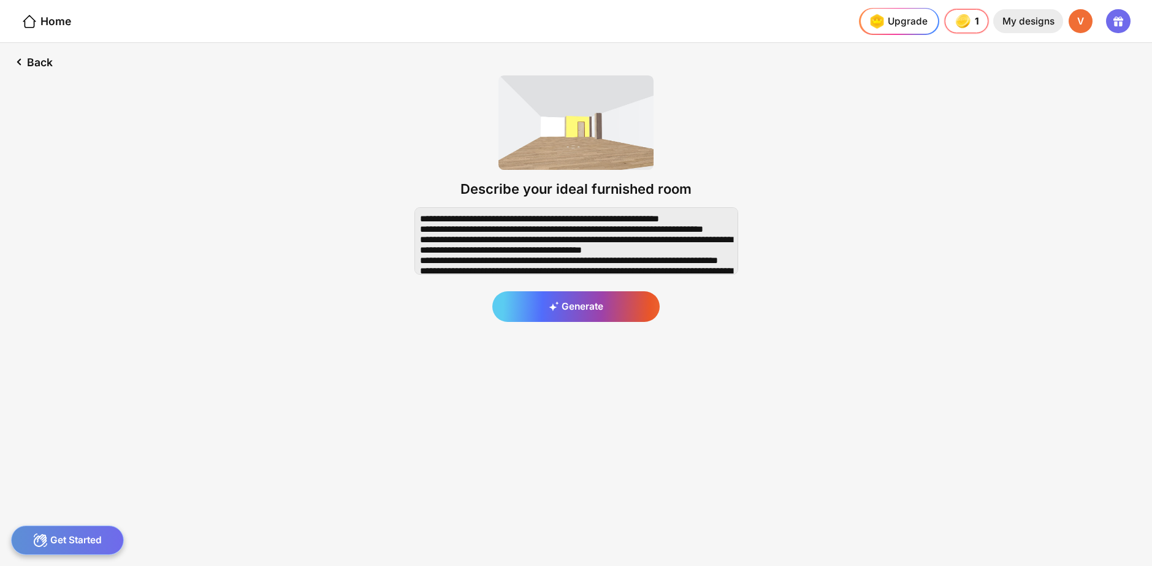
click at [1028, 23] on div "My designs" at bounding box center [1027, 21] width 69 height 25
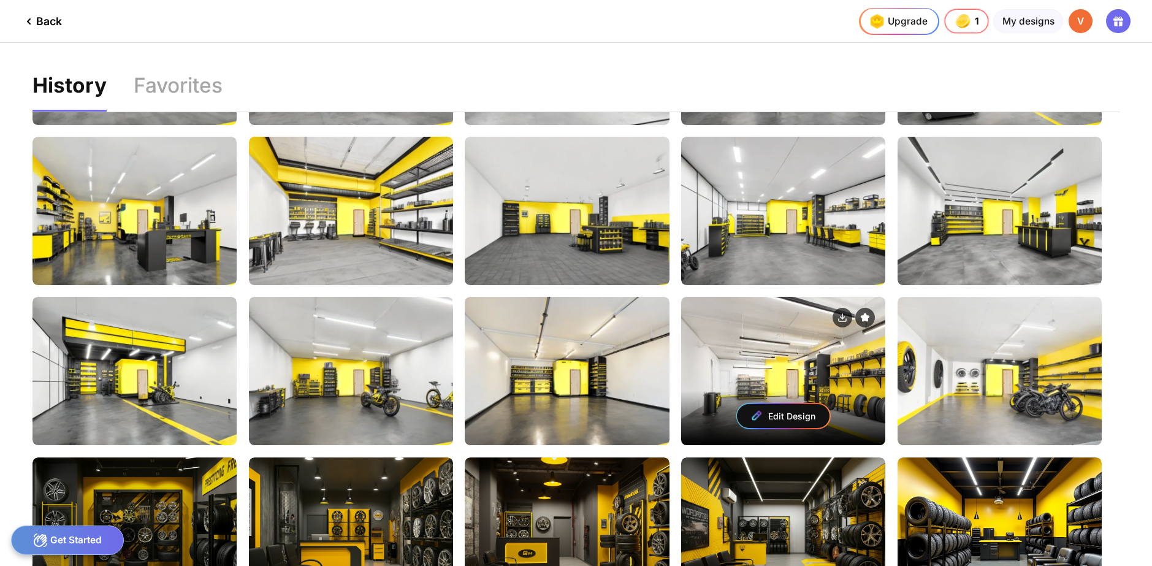
scroll to position [368, 0]
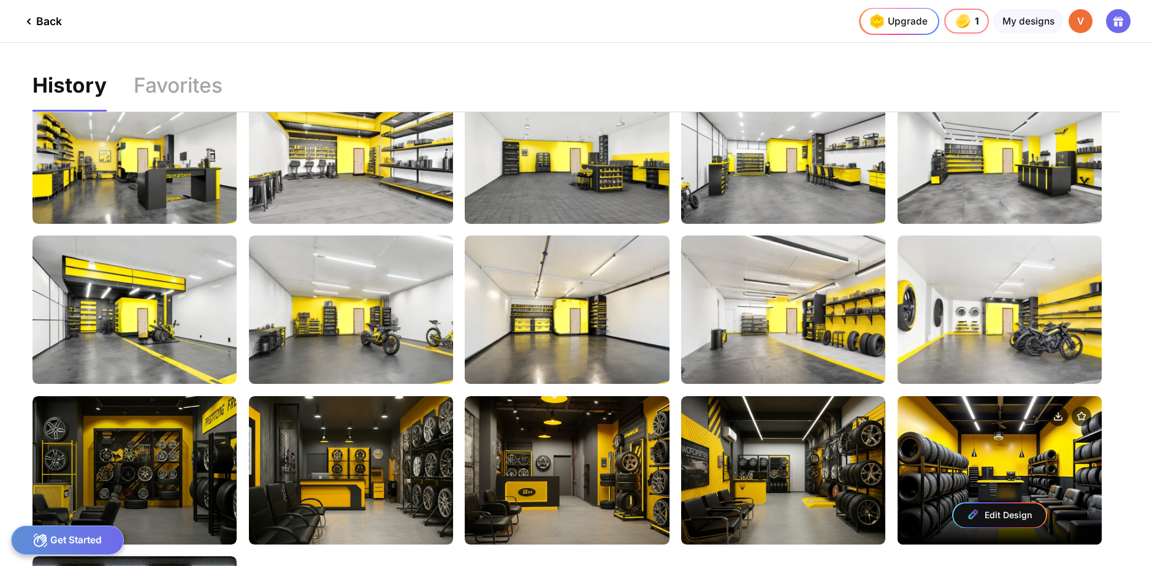
click at [1004, 505] on div "Edit Design" at bounding box center [999, 515] width 93 height 24
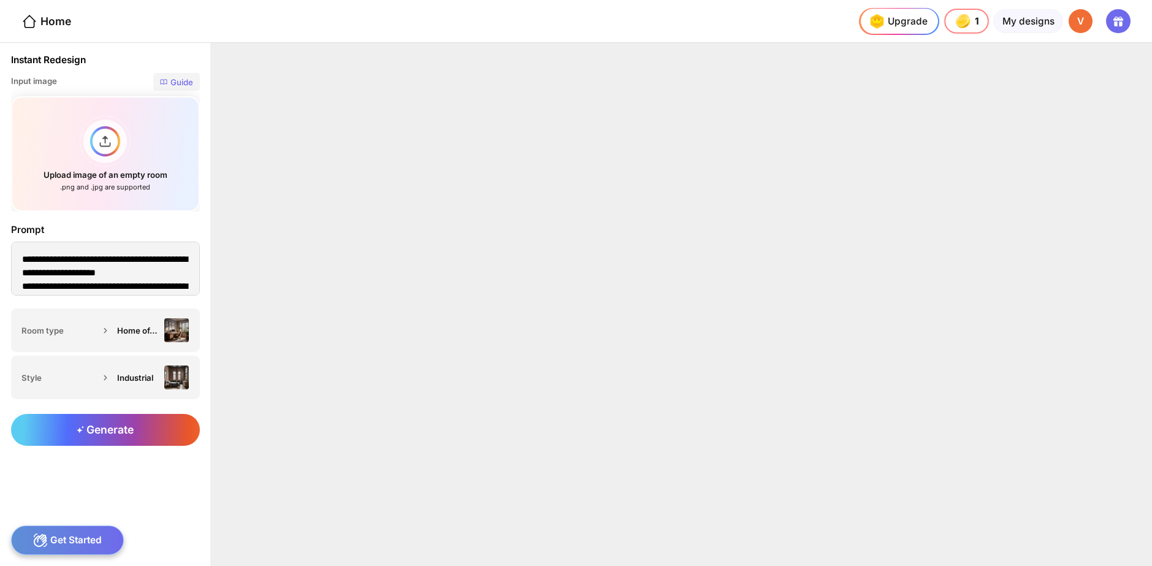
type textarea "**********"
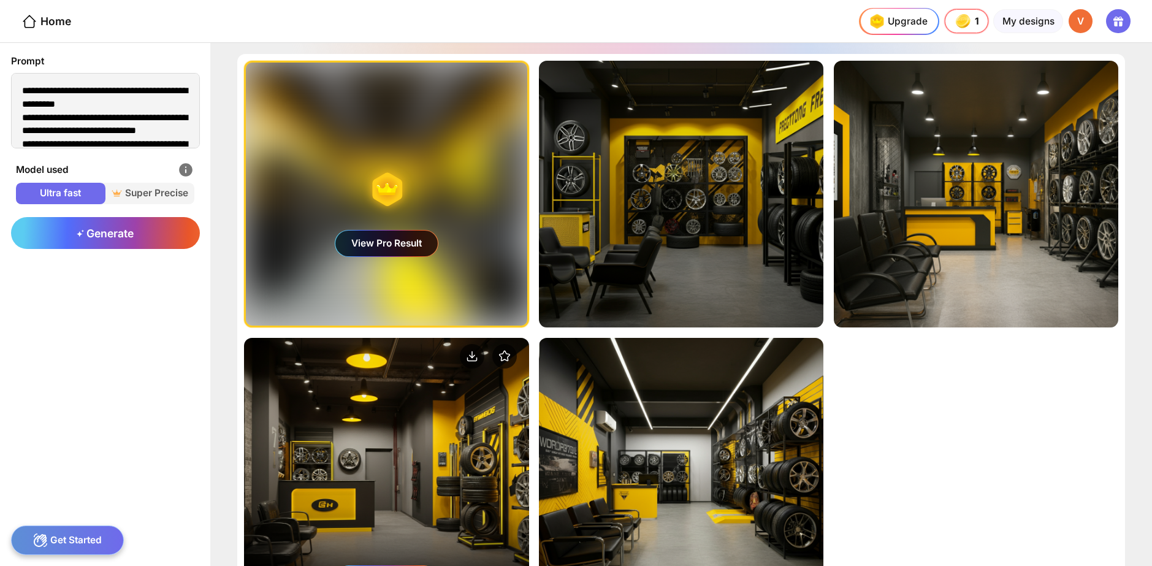
scroll to position [110, 0]
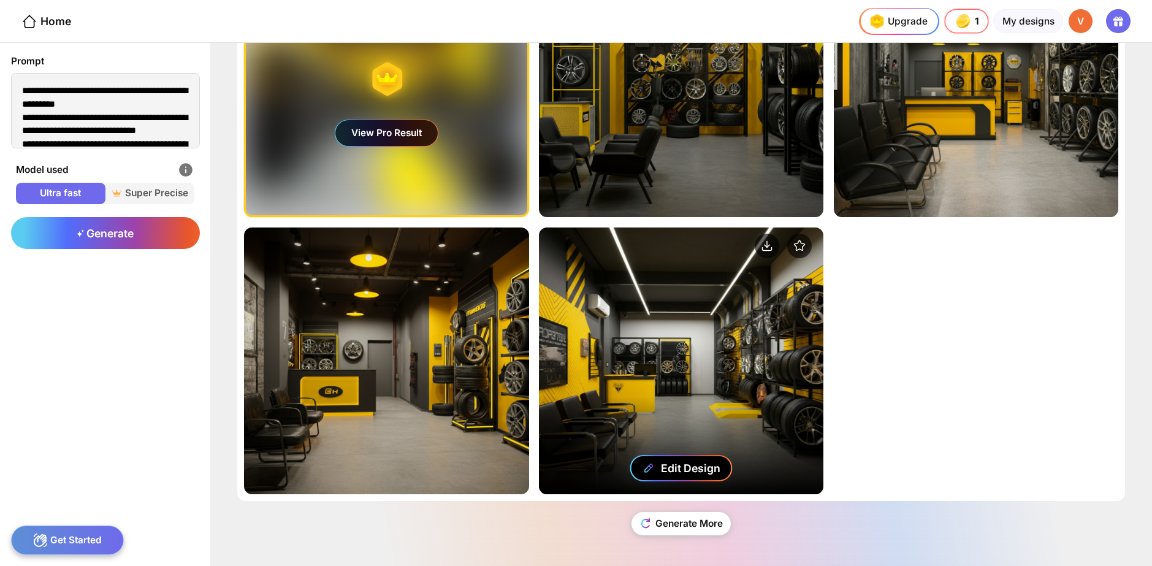
click at [691, 466] on div "Edit Design" at bounding box center [690, 468] width 59 height 13
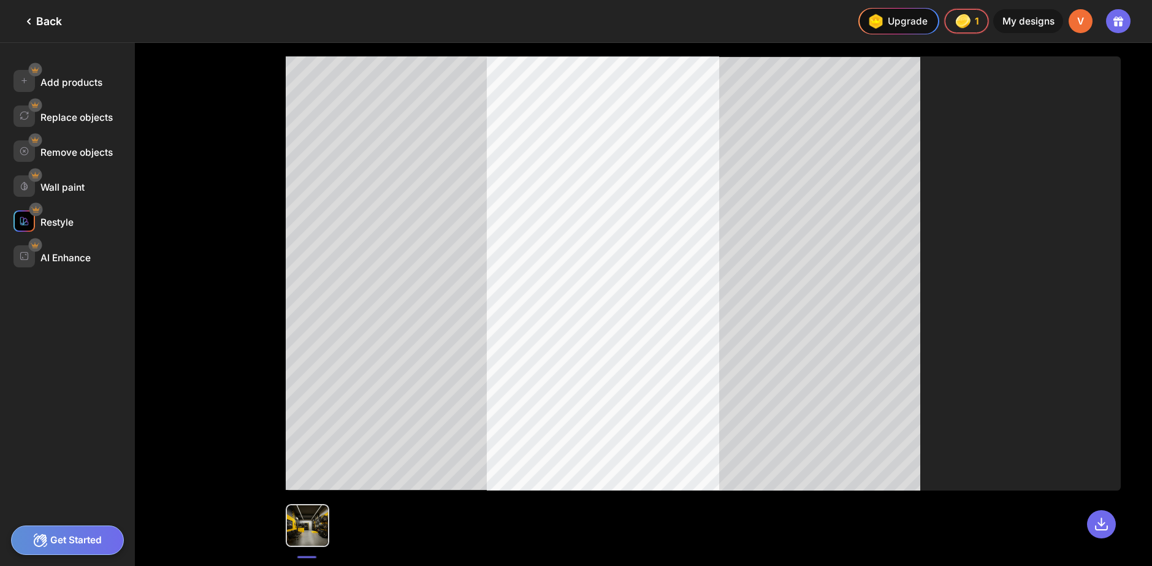
click at [21, 225] on img at bounding box center [24, 220] width 9 height 9
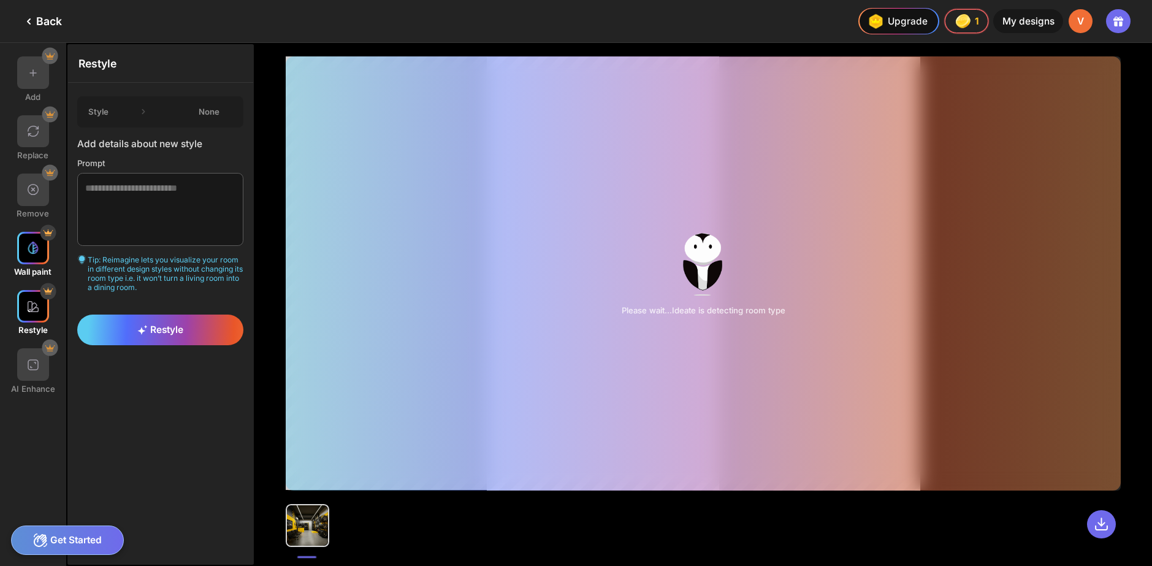
click at [40, 261] on div at bounding box center [33, 248] width 32 height 32
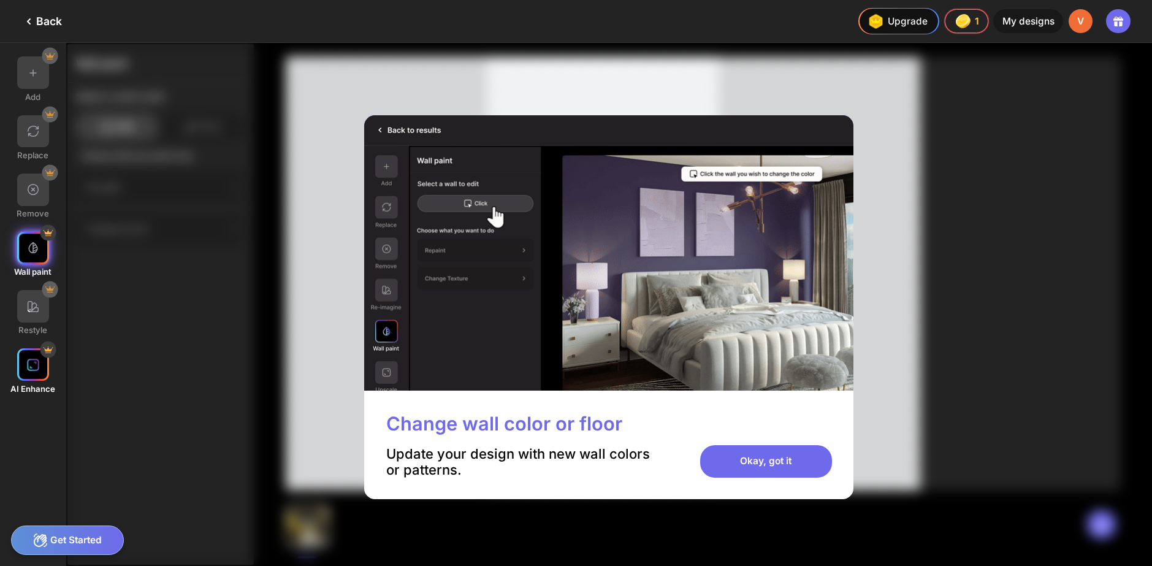
click at [28, 364] on img at bounding box center [32, 364] width 13 height 13
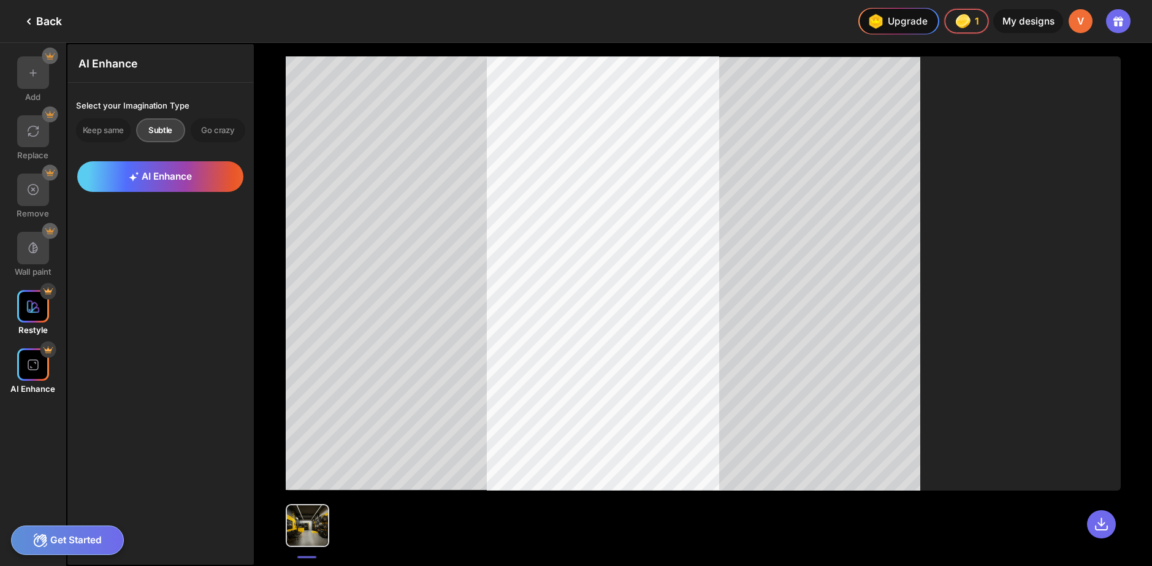
click at [32, 318] on div at bounding box center [33, 306] width 32 height 32
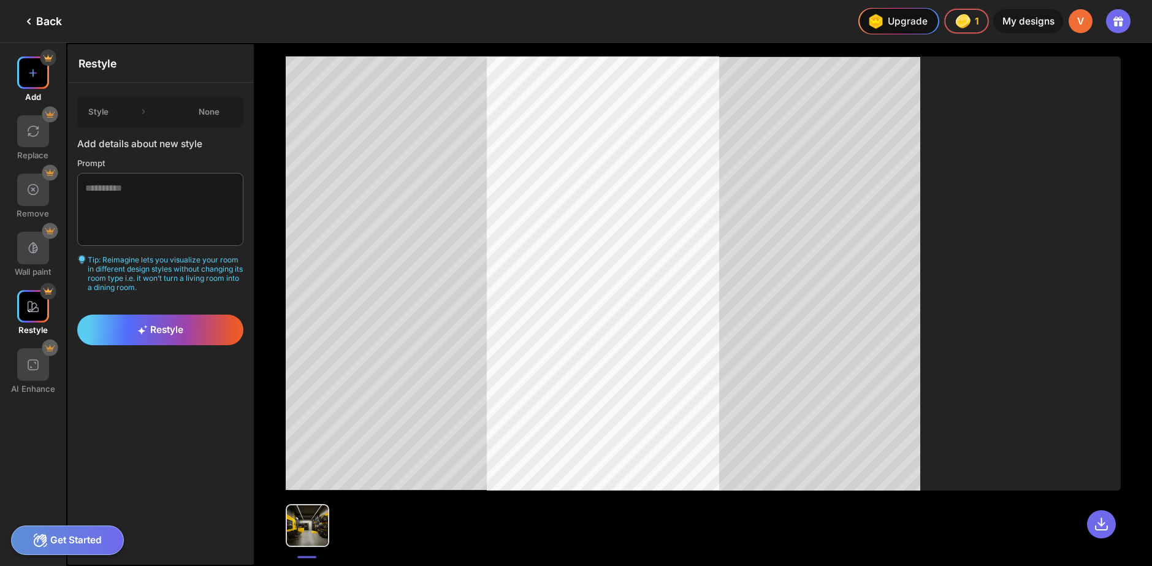
click at [25, 75] on div at bounding box center [33, 72] width 32 height 32
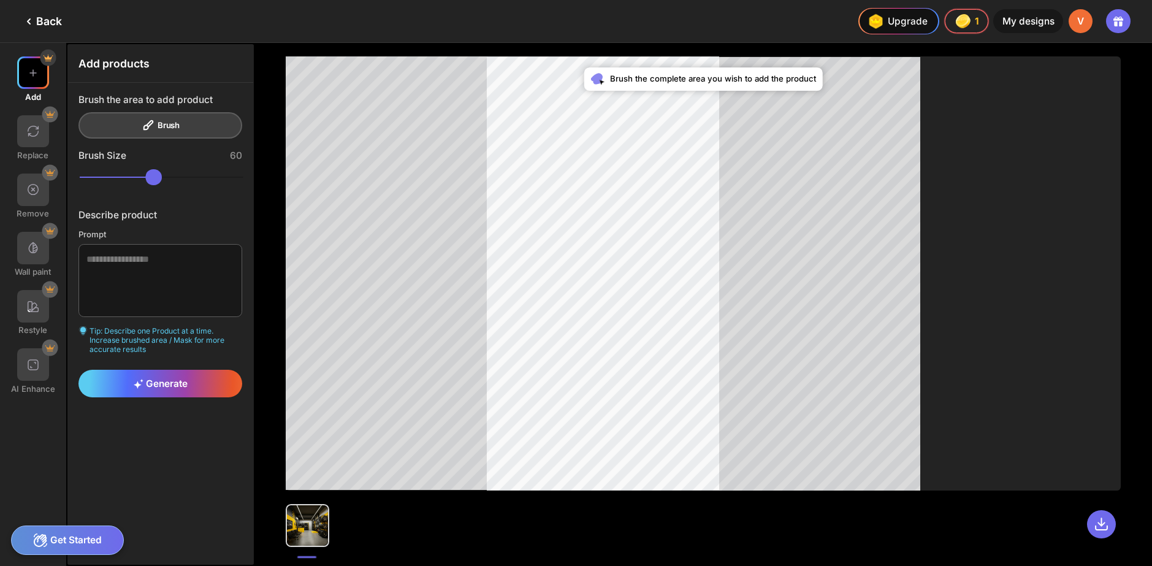
click at [36, 113] on div "Add Replace Remove Wall paint Restyle AI Enhance" at bounding box center [33, 304] width 66 height 523
click at [35, 126] on img at bounding box center [32, 130] width 13 height 13
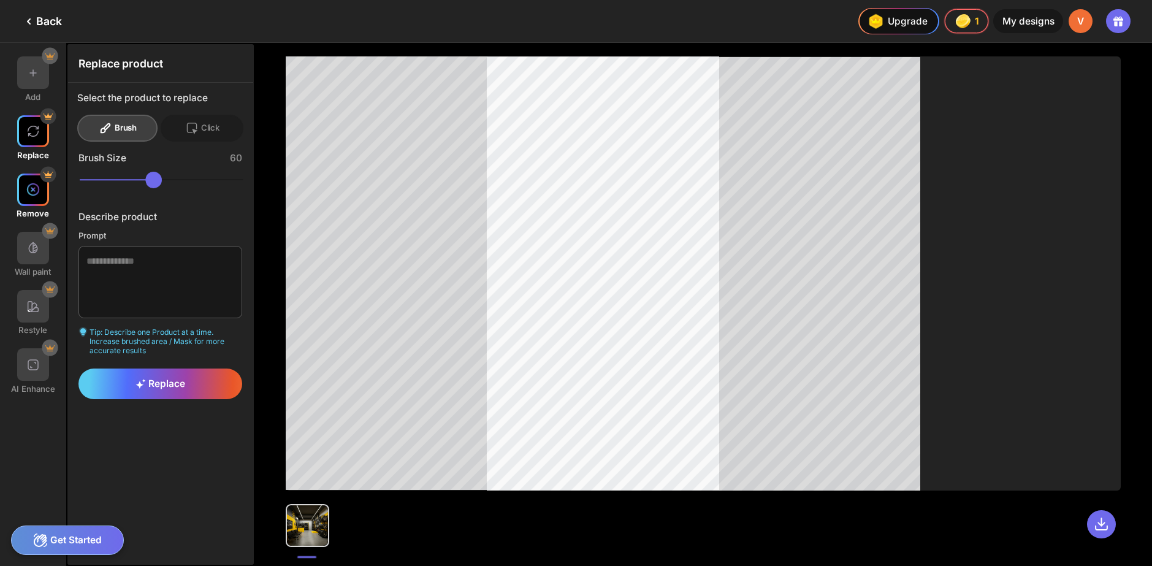
click at [36, 178] on div at bounding box center [33, 190] width 32 height 32
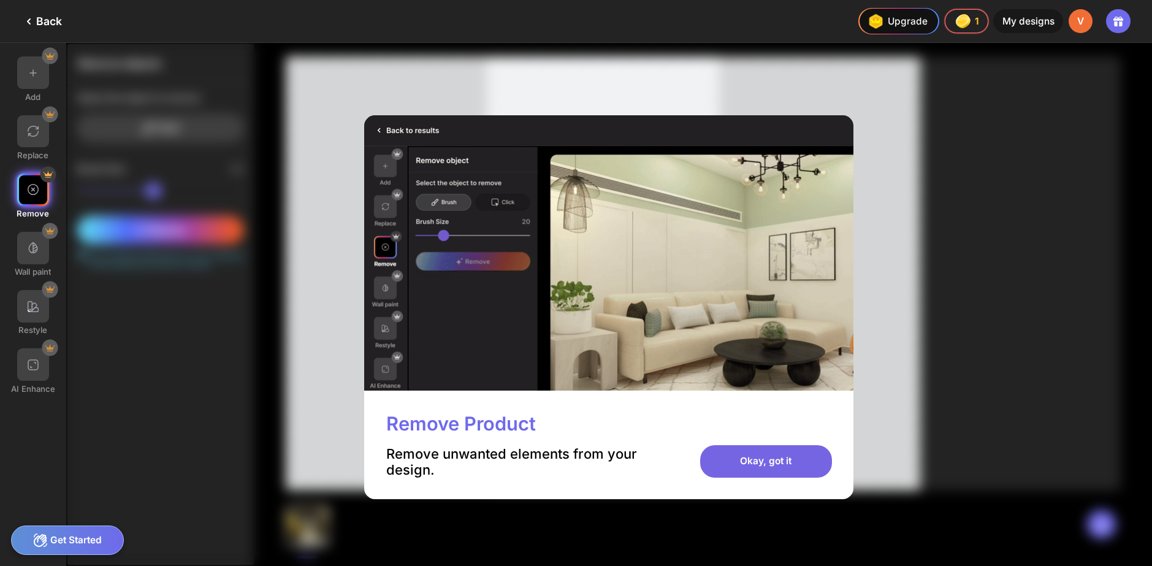
click at [743, 460] on div "Okay, got it" at bounding box center [766, 461] width 132 height 32
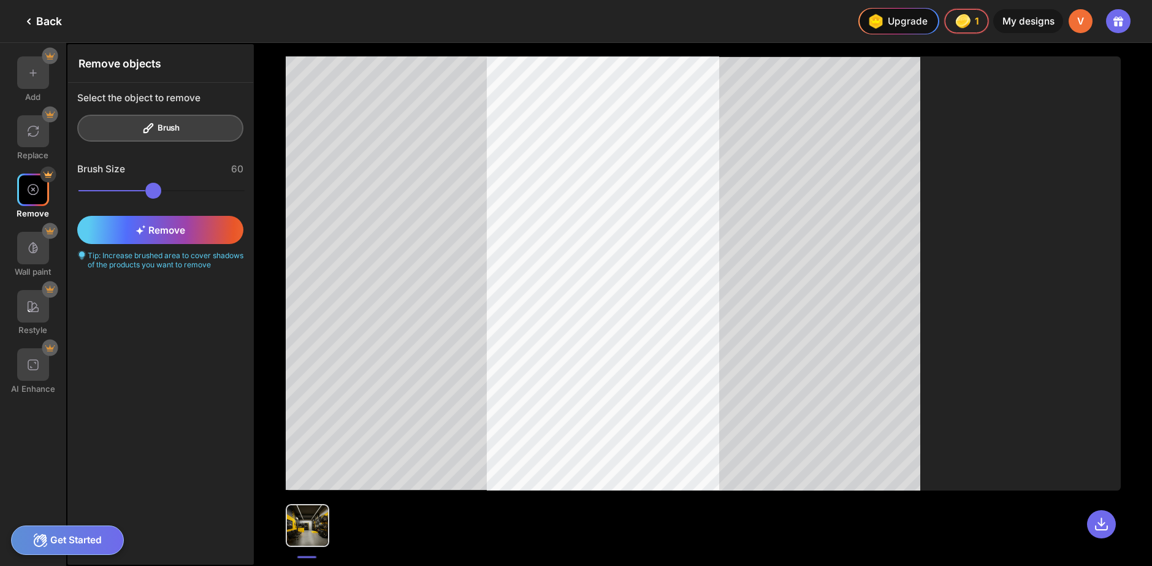
click at [33, 23] on icon at bounding box center [28, 21] width 15 height 15
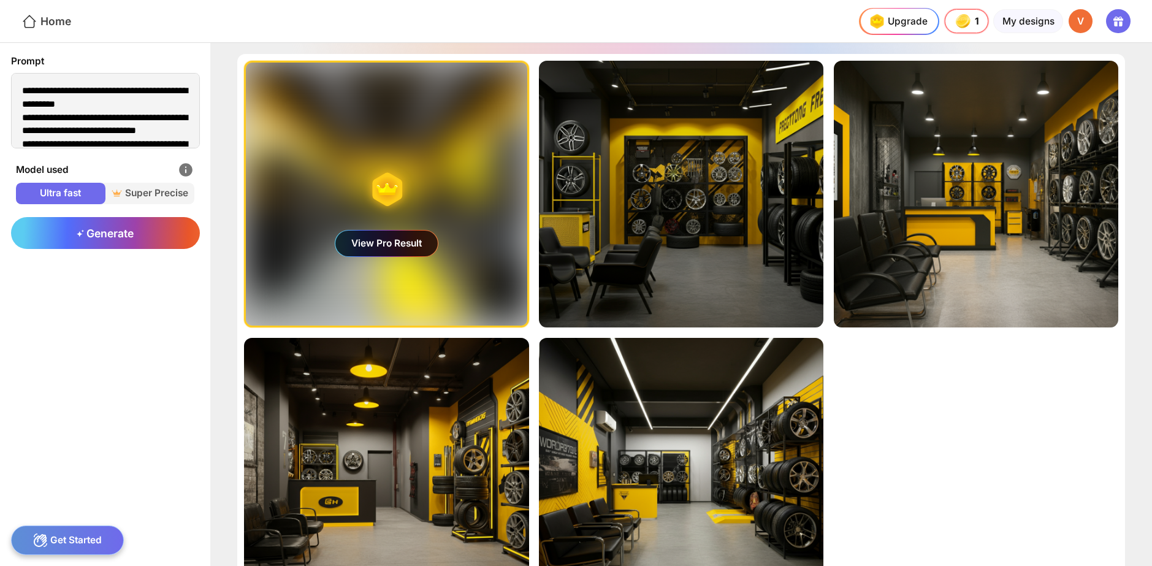
click at [31, 19] on icon at bounding box center [29, 21] width 16 height 16
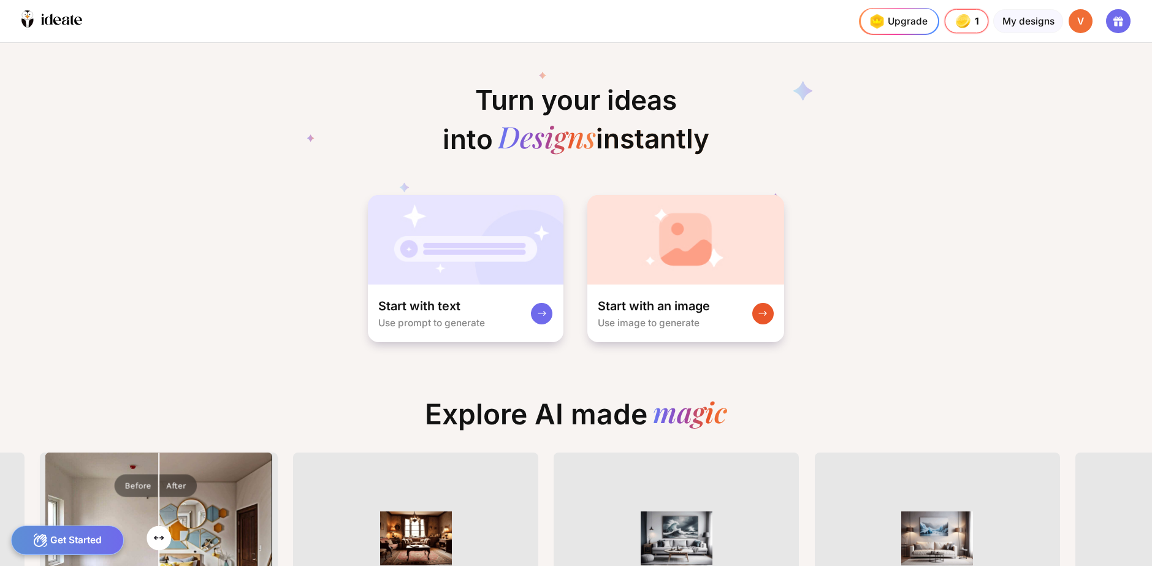
scroll to position [0, 880]
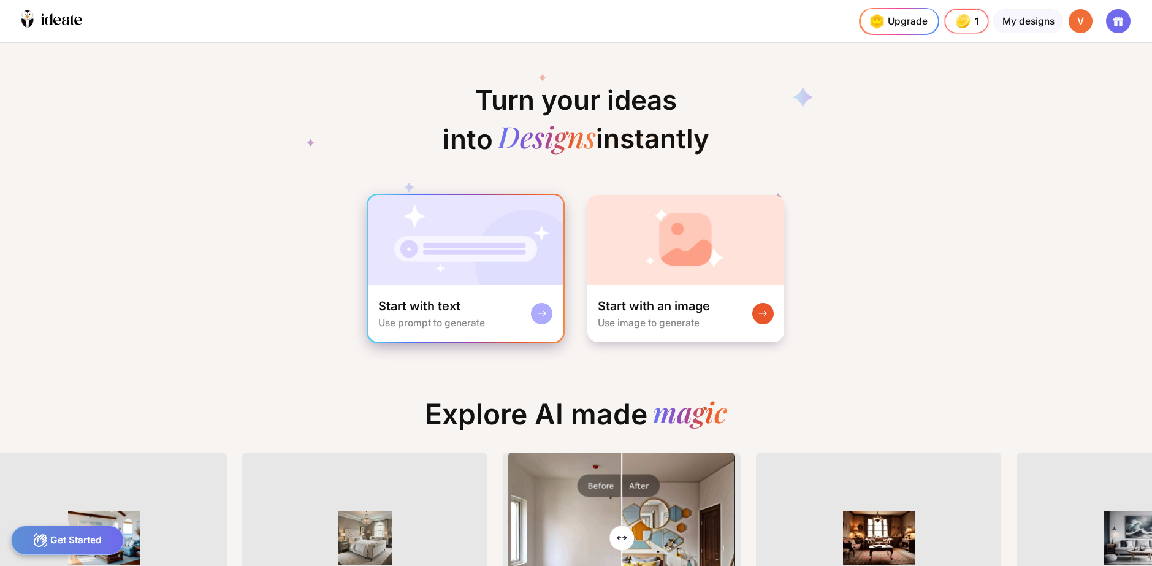
click at [489, 262] on img at bounding box center [466, 240] width 196 height 90
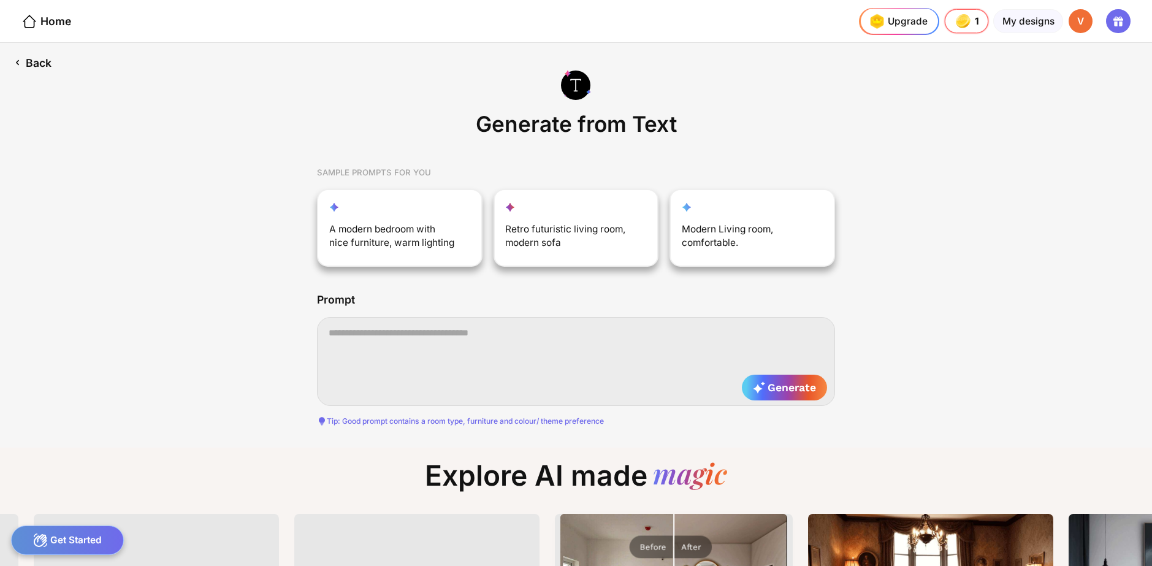
click at [34, 56] on div "Back" at bounding box center [32, 62] width 65 height 39
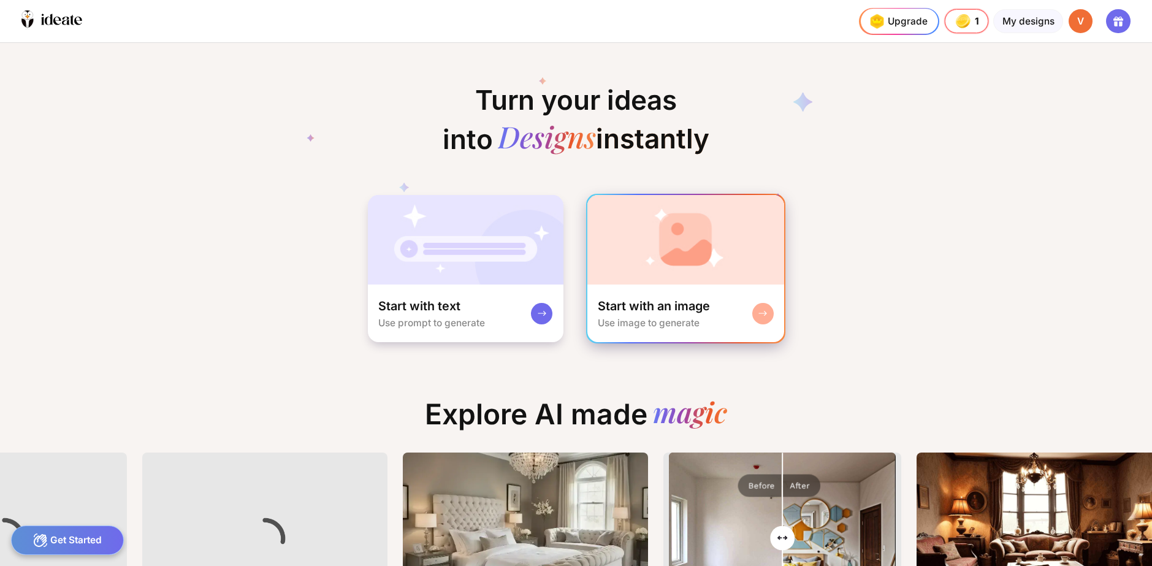
click at [670, 264] on img at bounding box center [685, 240] width 197 height 90
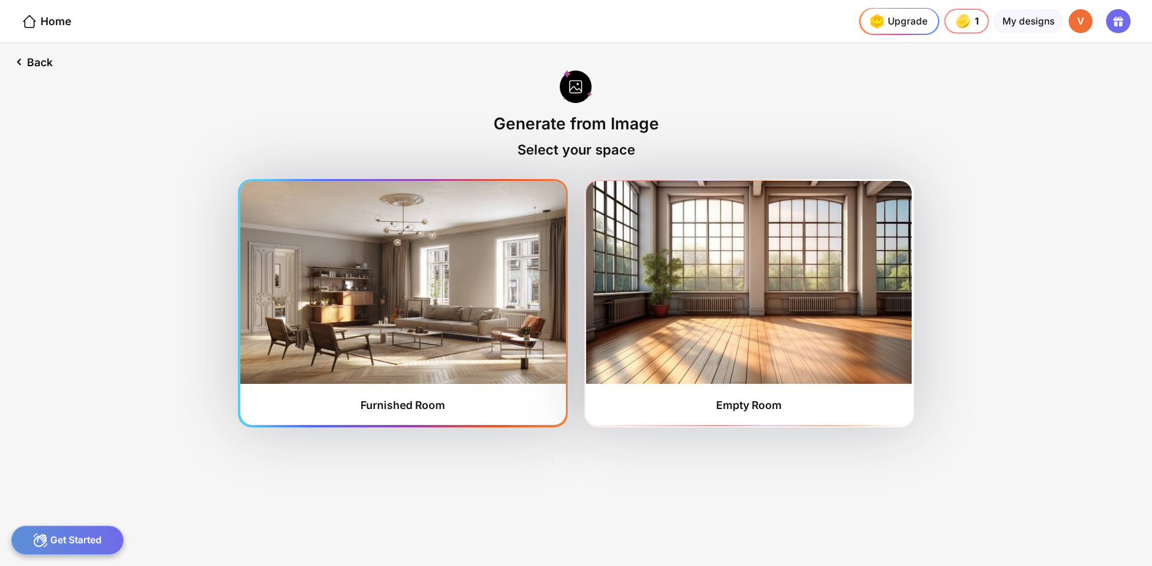
click at [414, 287] on img at bounding box center [403, 282] width 326 height 202
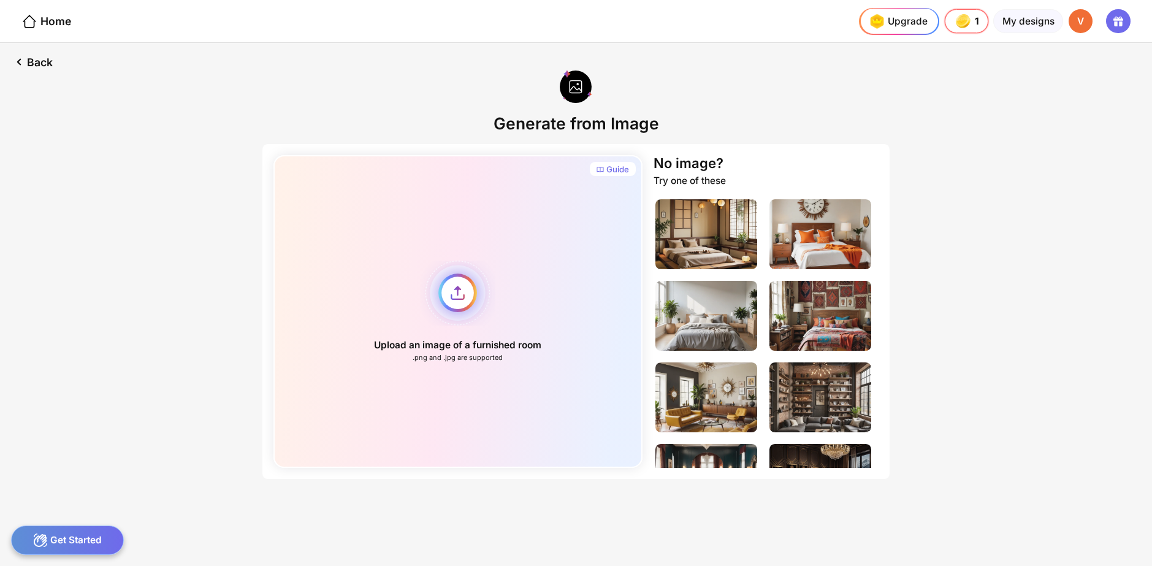
click at [445, 295] on div "Upload an image of a furnished room .png and .jpg are supported" at bounding box center [458, 311] width 370 height 313
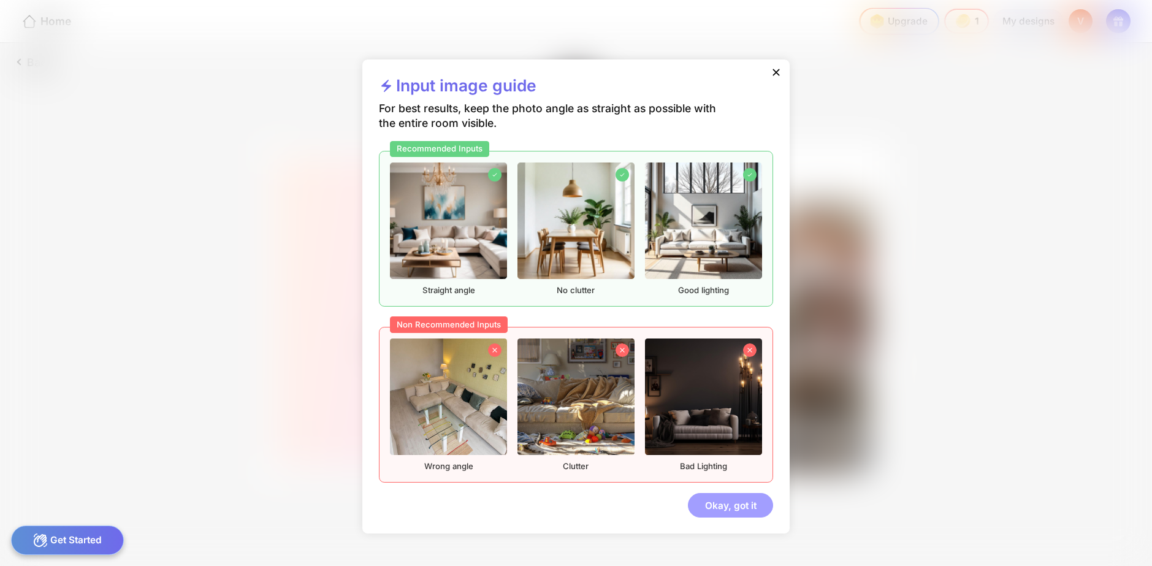
click at [726, 502] on div "Okay, got it" at bounding box center [730, 505] width 85 height 25
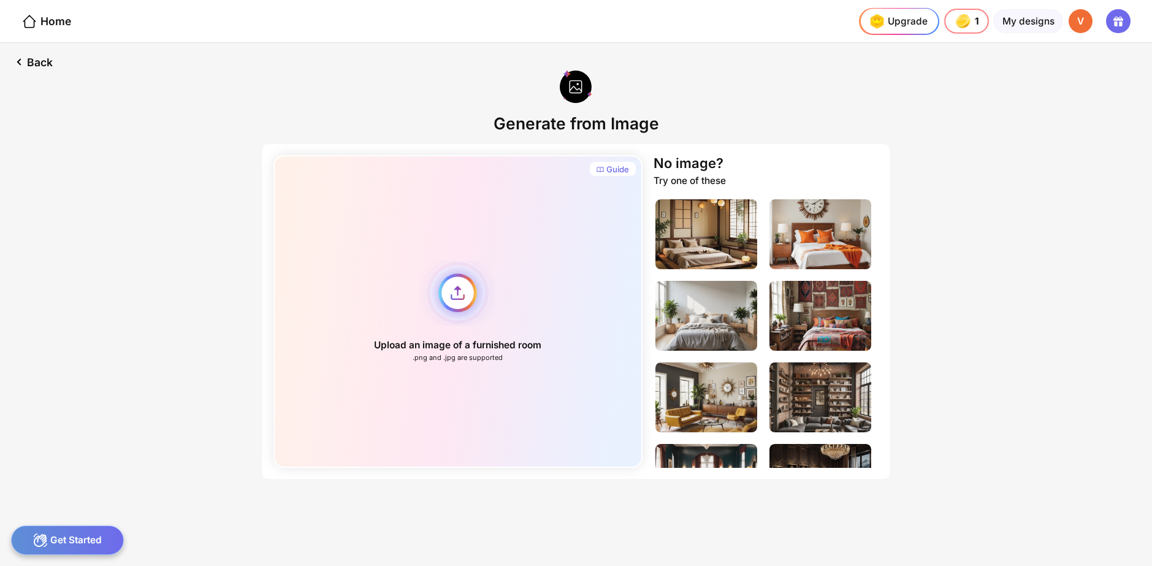
click at [455, 292] on div "Upload an image of a furnished room .png and .jpg are supported" at bounding box center [458, 311] width 370 height 313
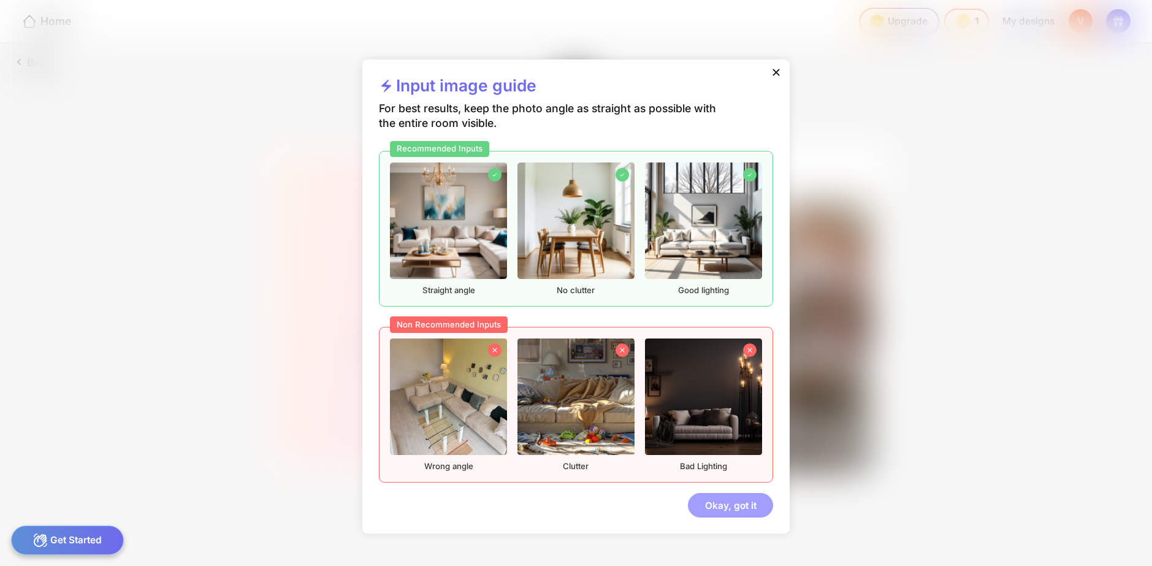
click at [725, 503] on div "Okay, got it" at bounding box center [730, 505] width 85 height 25
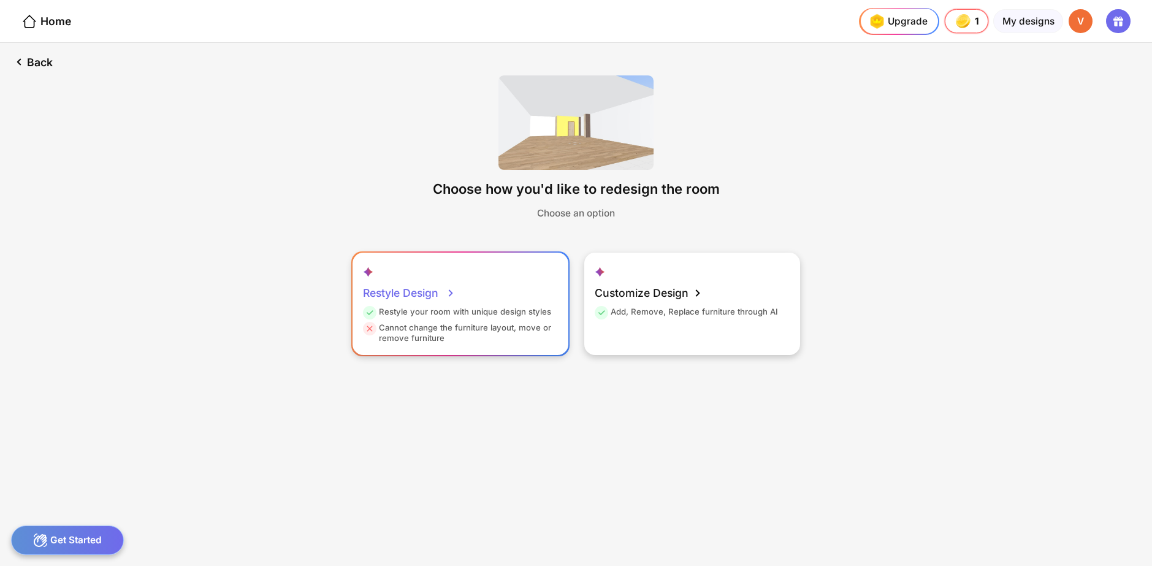
click at [476, 334] on div "Cannot change the furniture layout, move or remove furniture" at bounding box center [458, 333] width 191 height 21
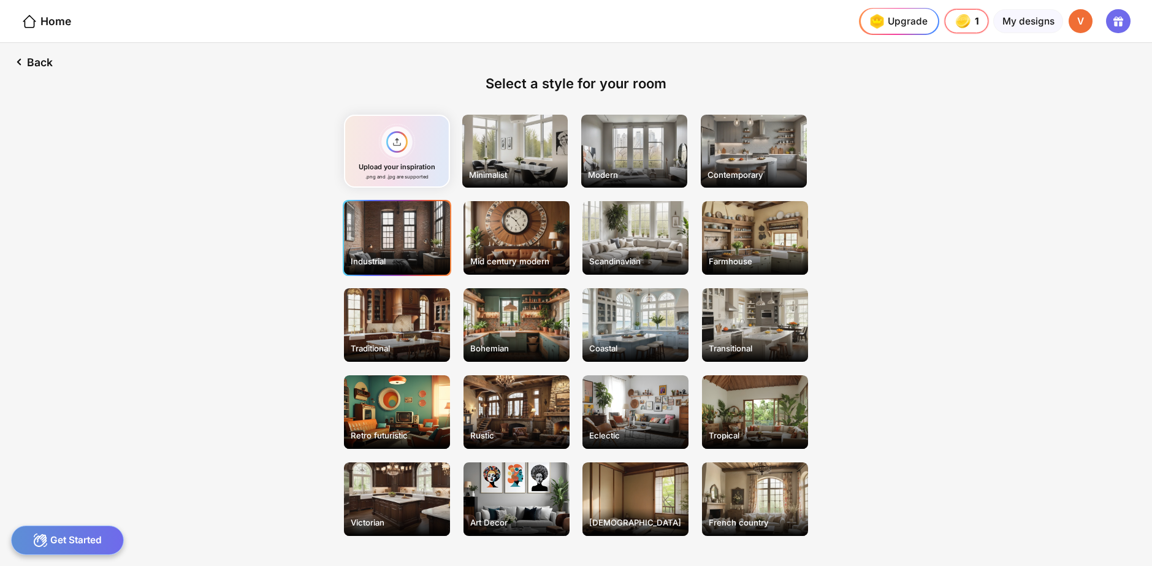
click at [399, 235] on div "Industrial" at bounding box center [397, 238] width 106 height 74
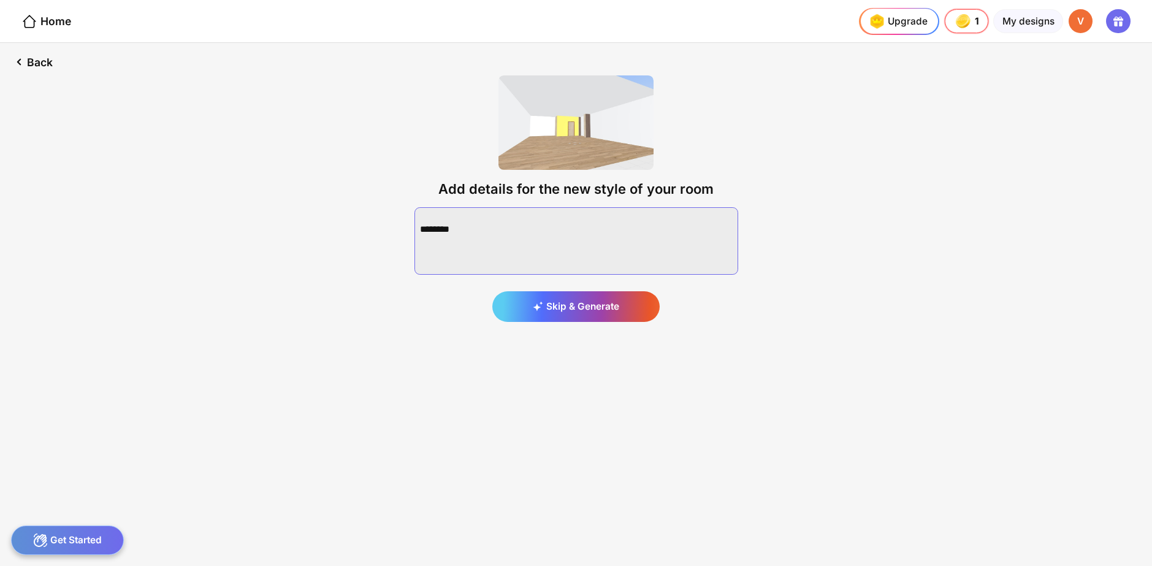
click at [544, 233] on textarea at bounding box center [576, 240] width 324 height 67
click at [39, 61] on div "Back" at bounding box center [32, 62] width 64 height 38
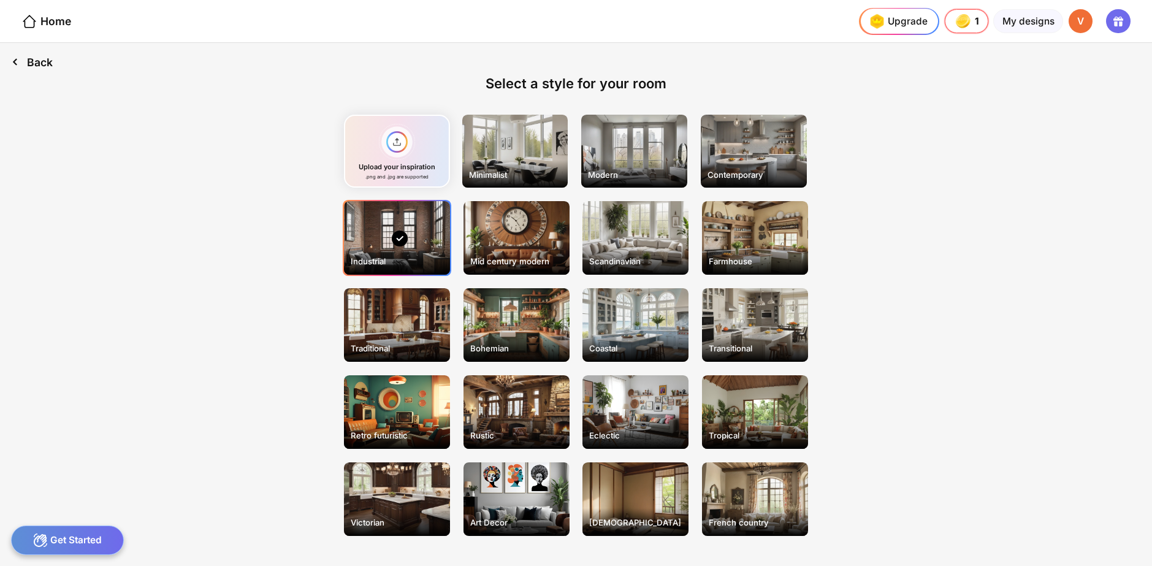
click at [42, 60] on div "Back" at bounding box center [32, 62] width 64 height 38
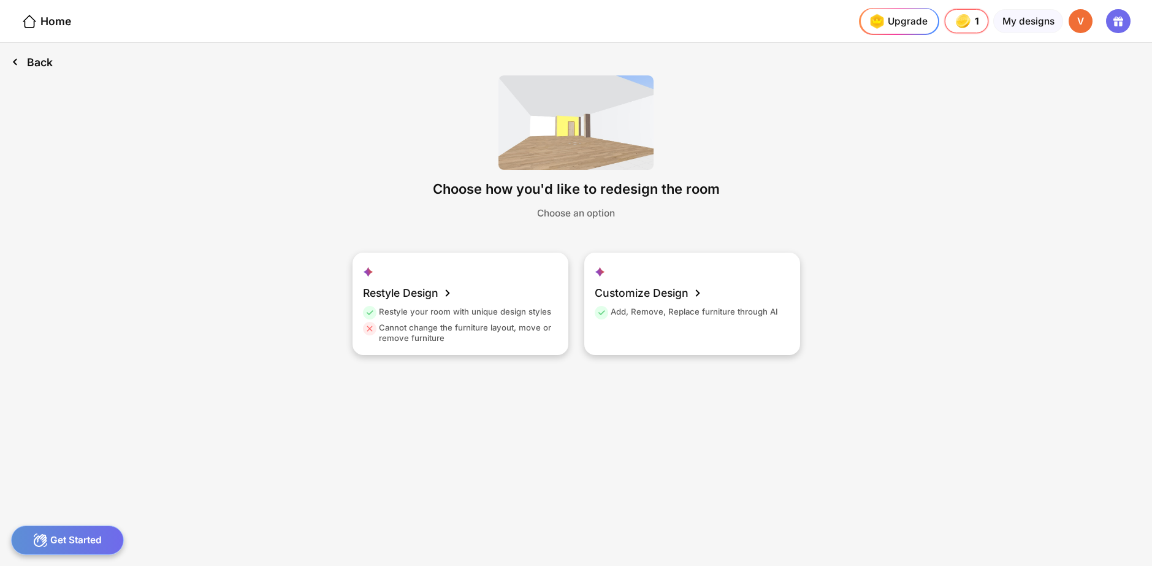
click at [43, 60] on div "Back" at bounding box center [32, 62] width 64 height 38
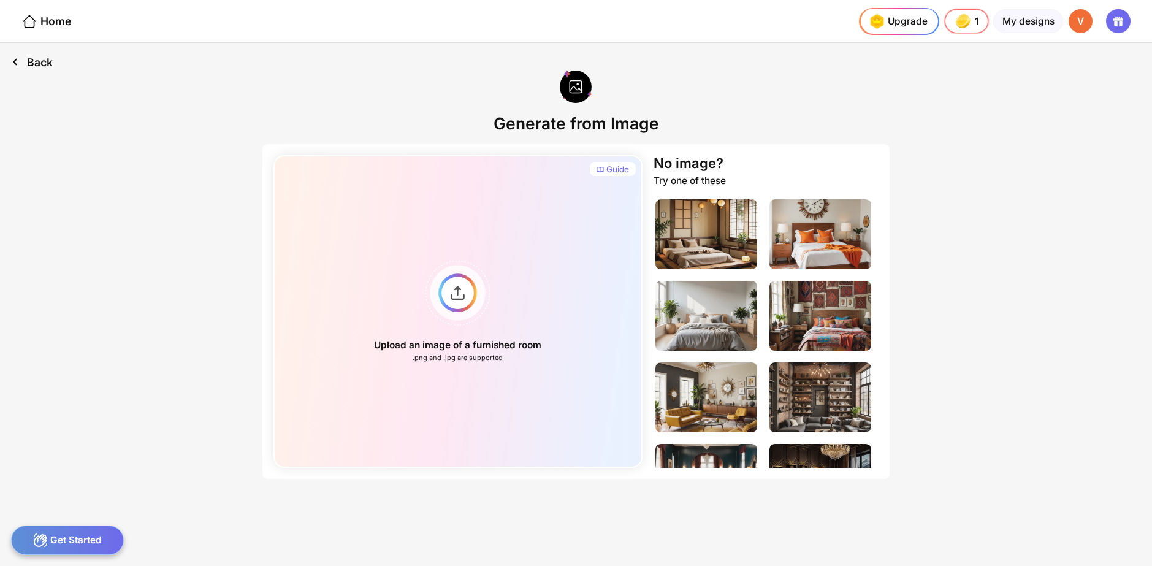
click at [43, 60] on div "Back" at bounding box center [32, 62] width 64 height 38
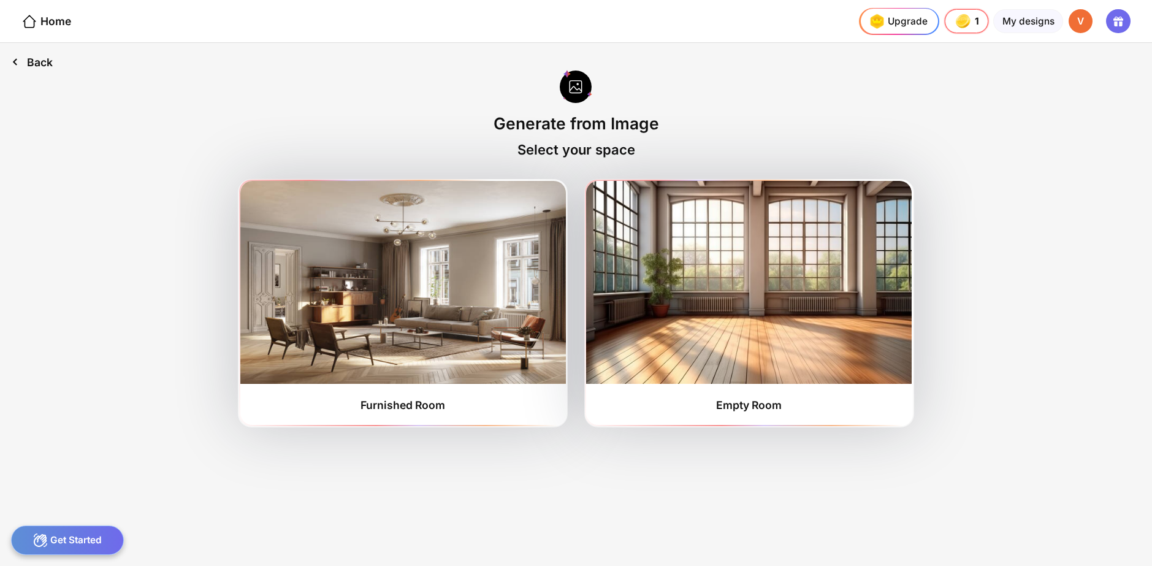
click at [37, 55] on div "Back" at bounding box center [32, 62] width 64 height 38
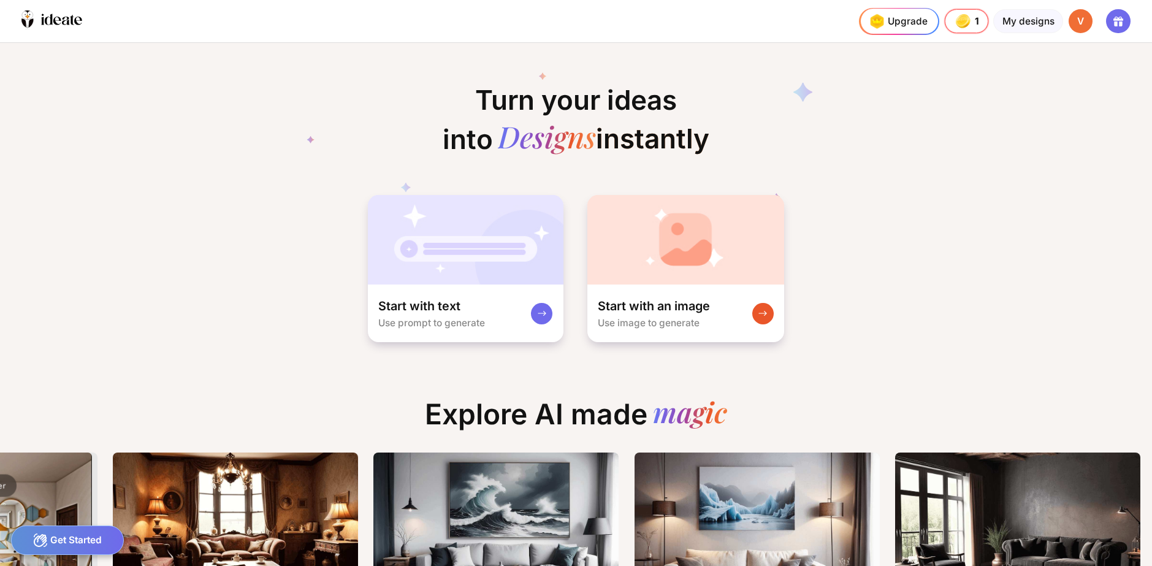
scroll to position [0, 925]
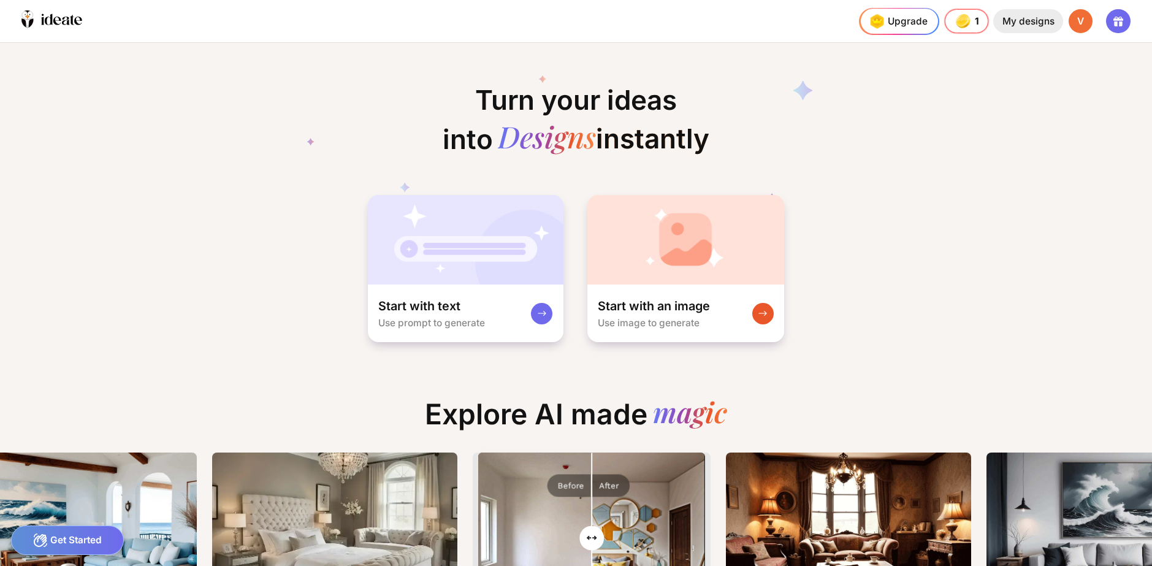
click at [1045, 21] on div "My designs" at bounding box center [1027, 21] width 69 height 25
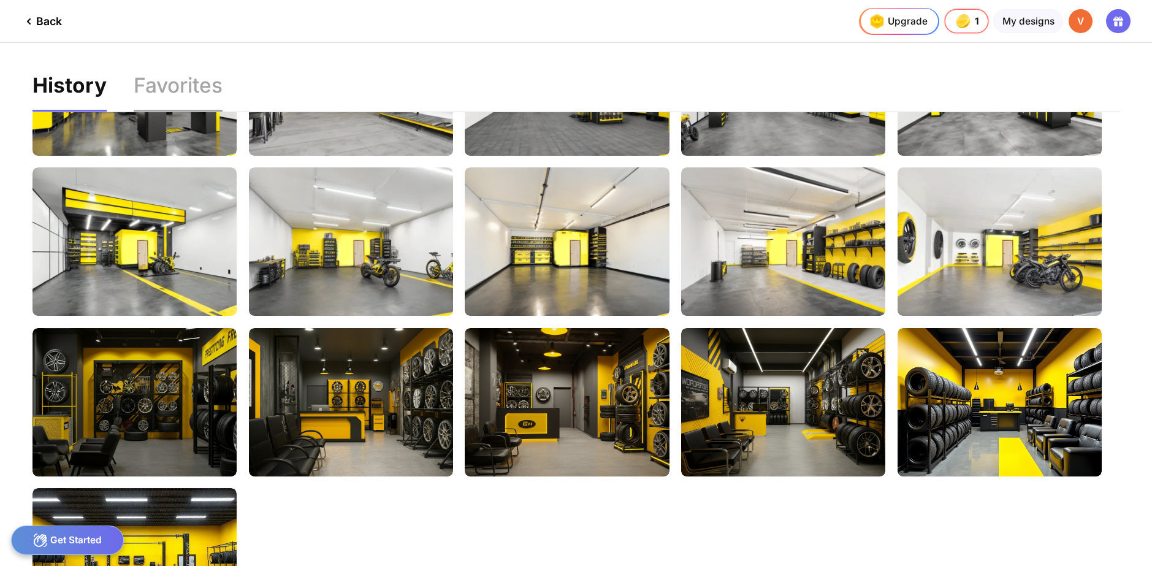
click at [139, 82] on div "Favorites" at bounding box center [178, 93] width 89 height 36
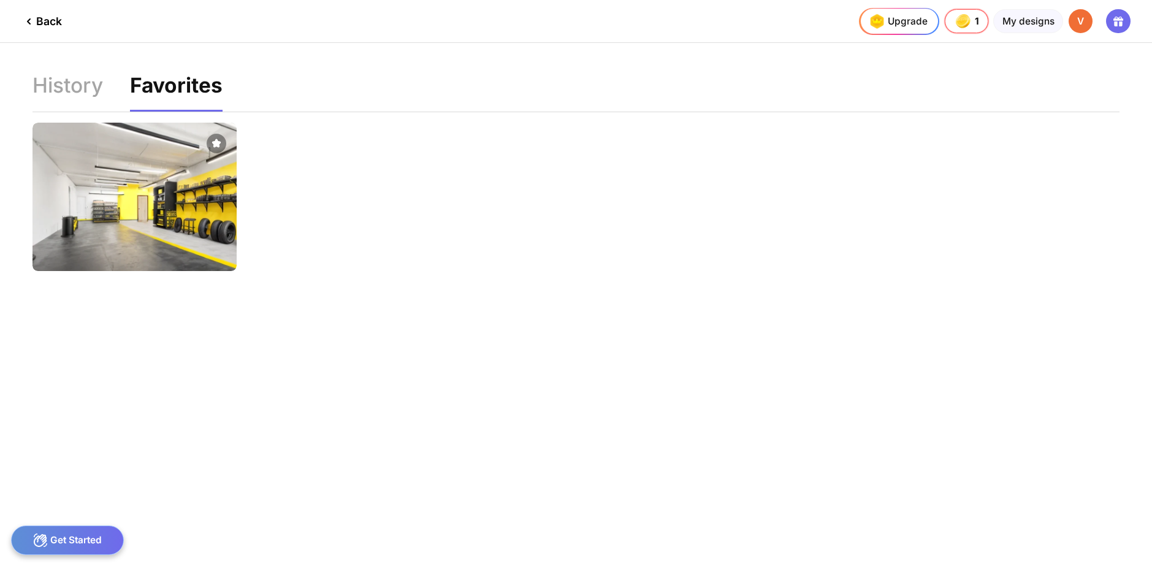
click at [45, 14] on div "Back" at bounding box center [41, 21] width 40 height 15
